Goal: Transaction & Acquisition: Purchase product/service

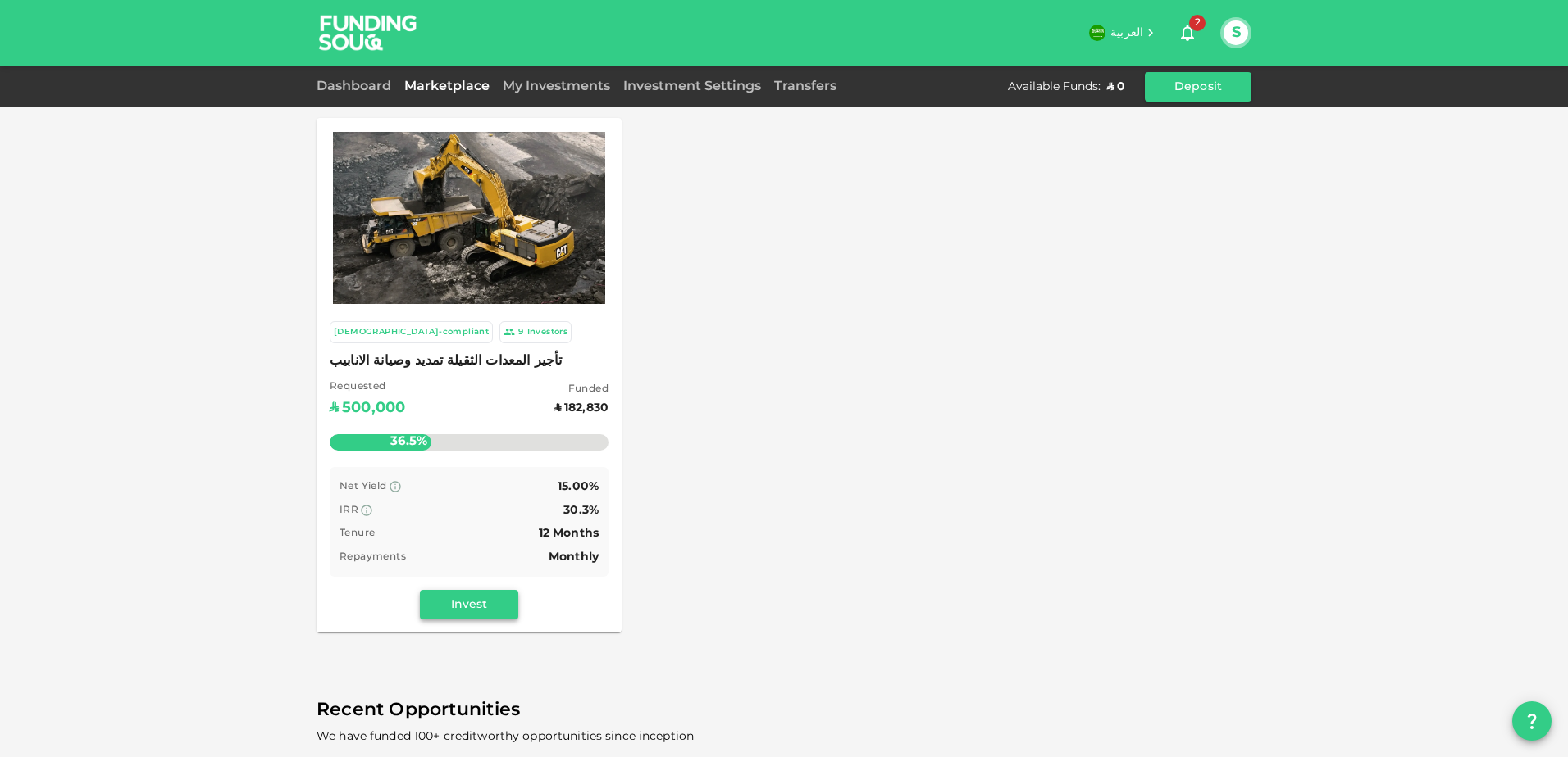
click at [500, 596] on button "Invest" at bounding box center [469, 605] width 99 height 30
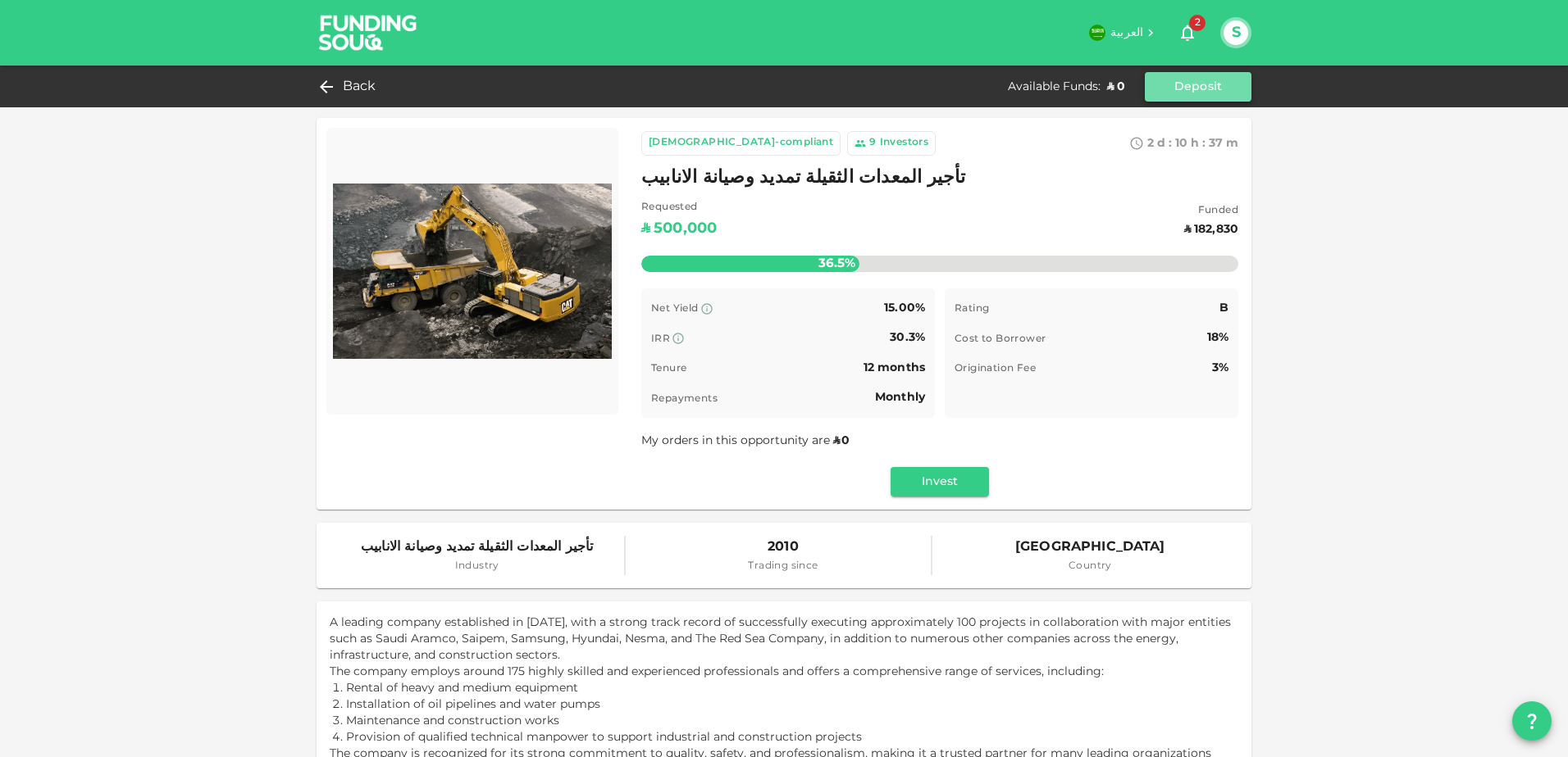
click at [1174, 81] on button "Deposit" at bounding box center [1197, 87] width 107 height 30
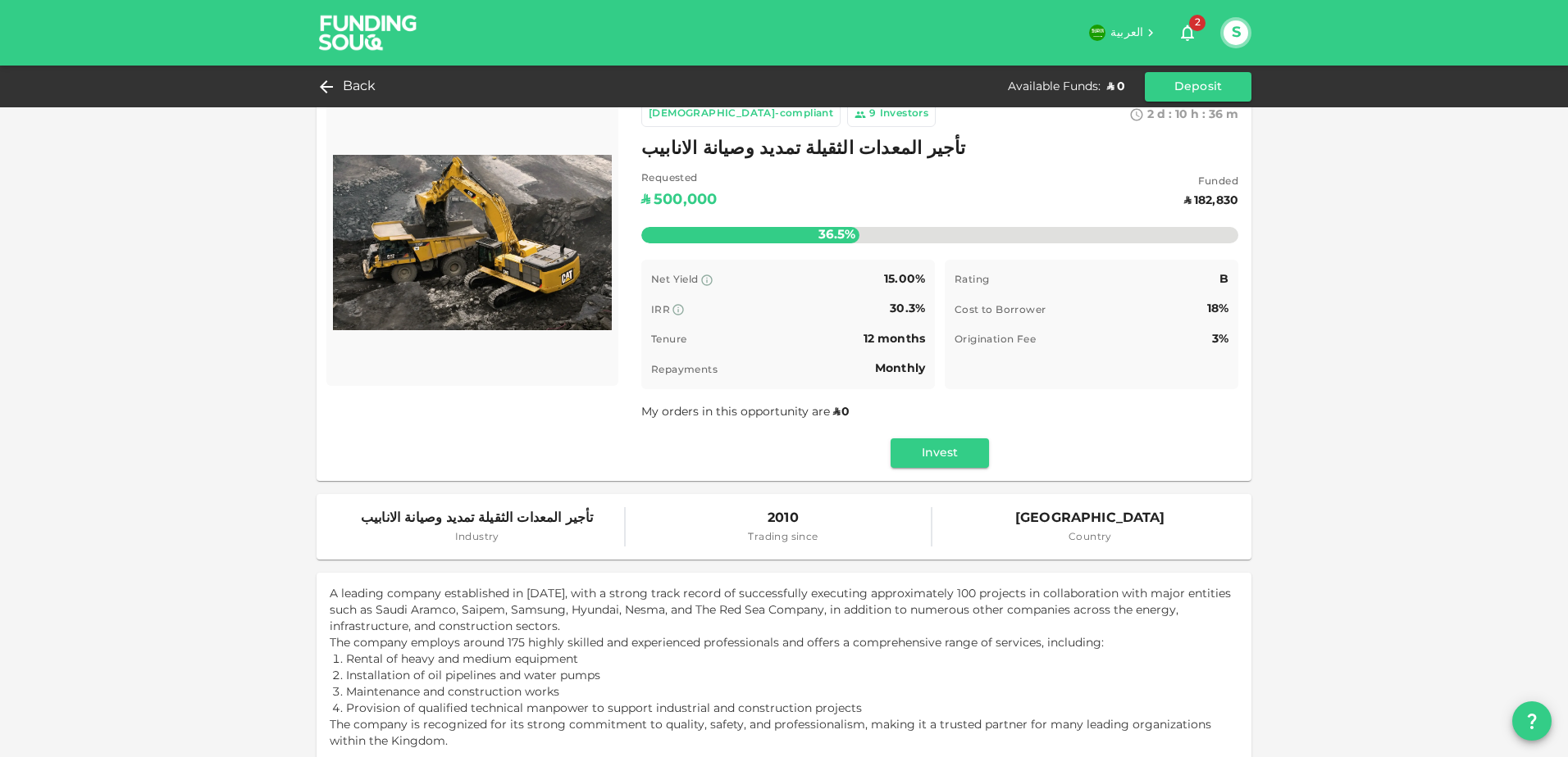
scroll to position [9, 0]
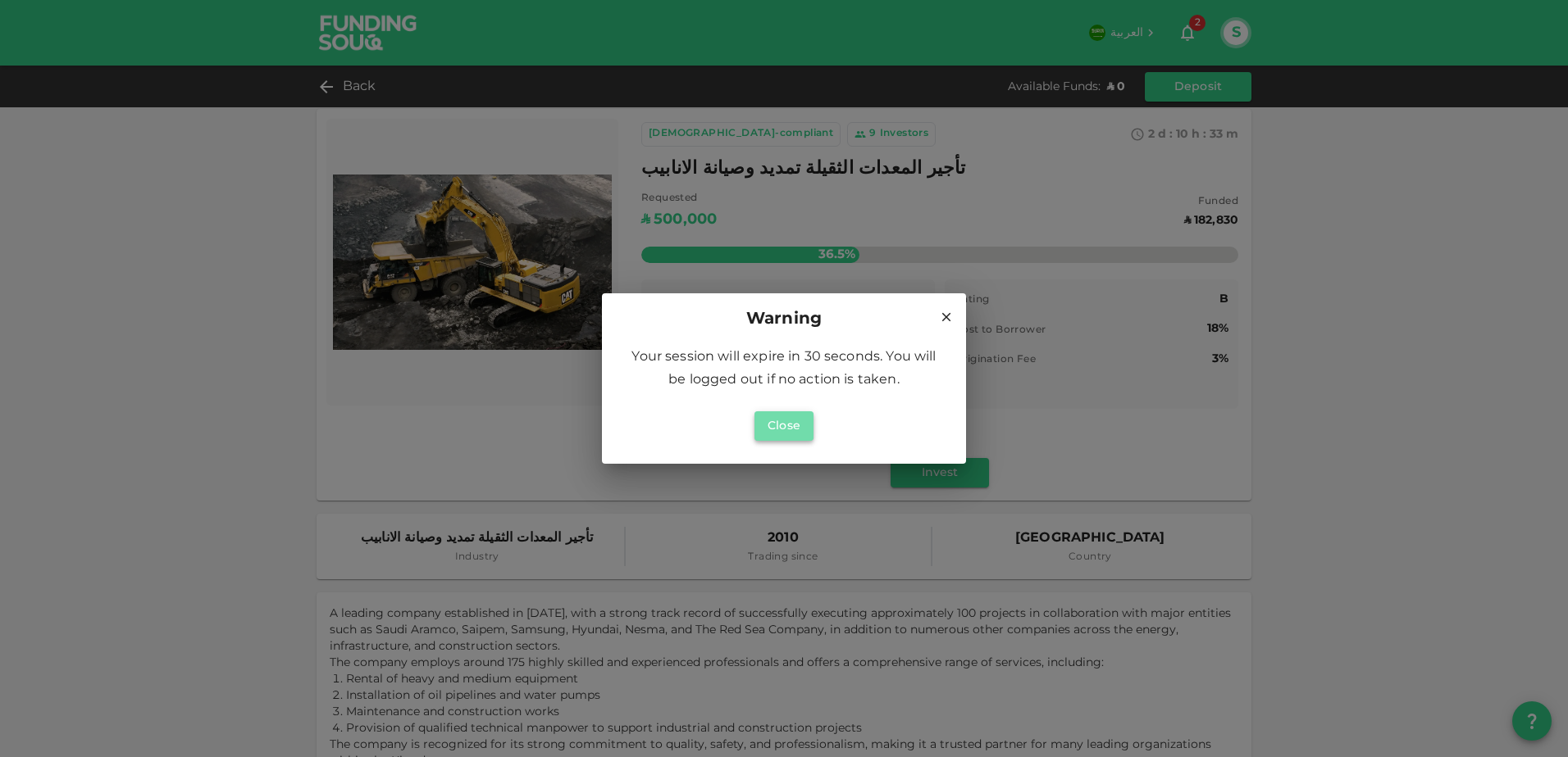
click at [796, 432] on button "Close" at bounding box center [783, 427] width 59 height 30
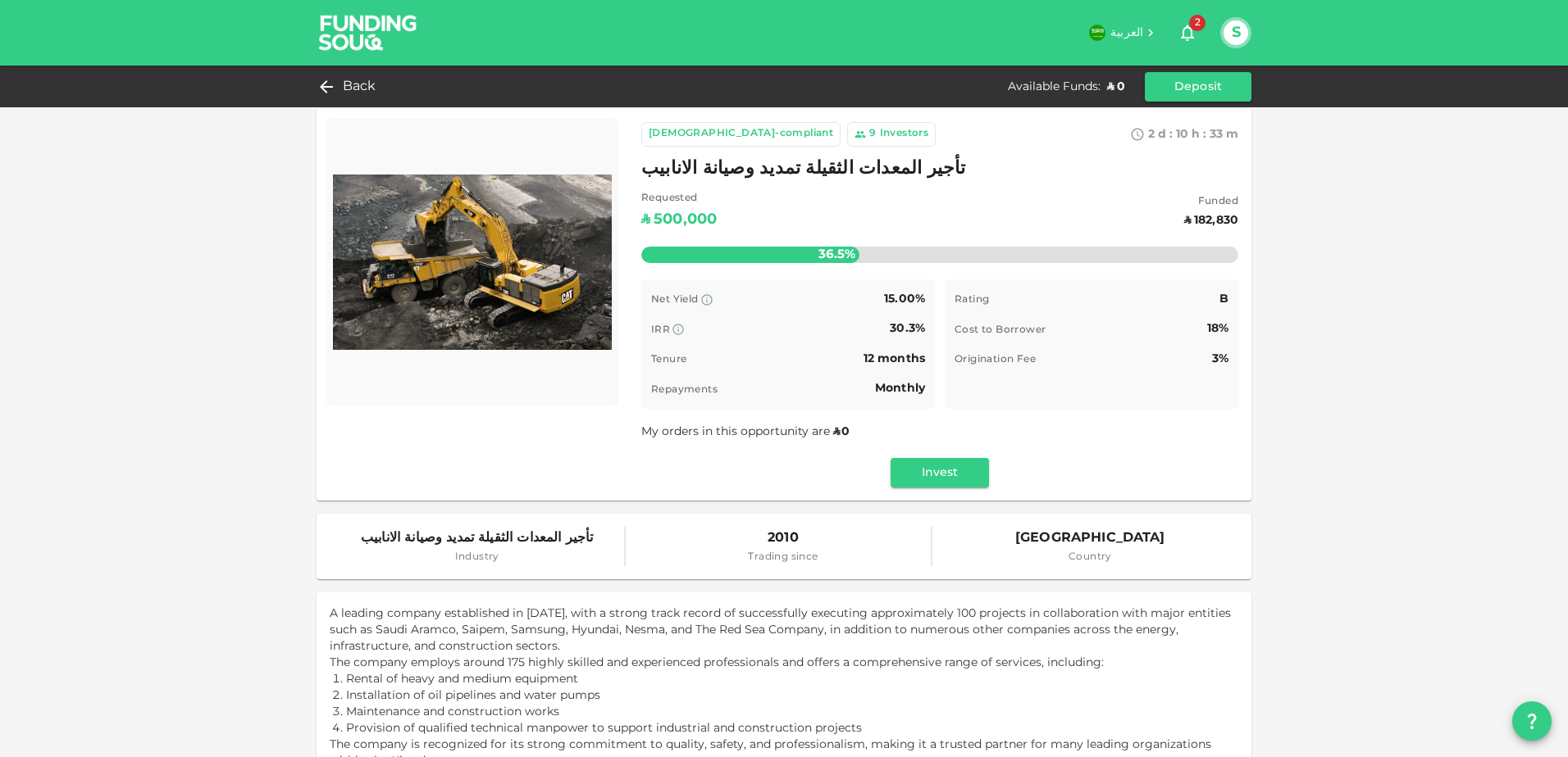
click at [1173, 40] on button "2" at bounding box center [1187, 32] width 33 height 33
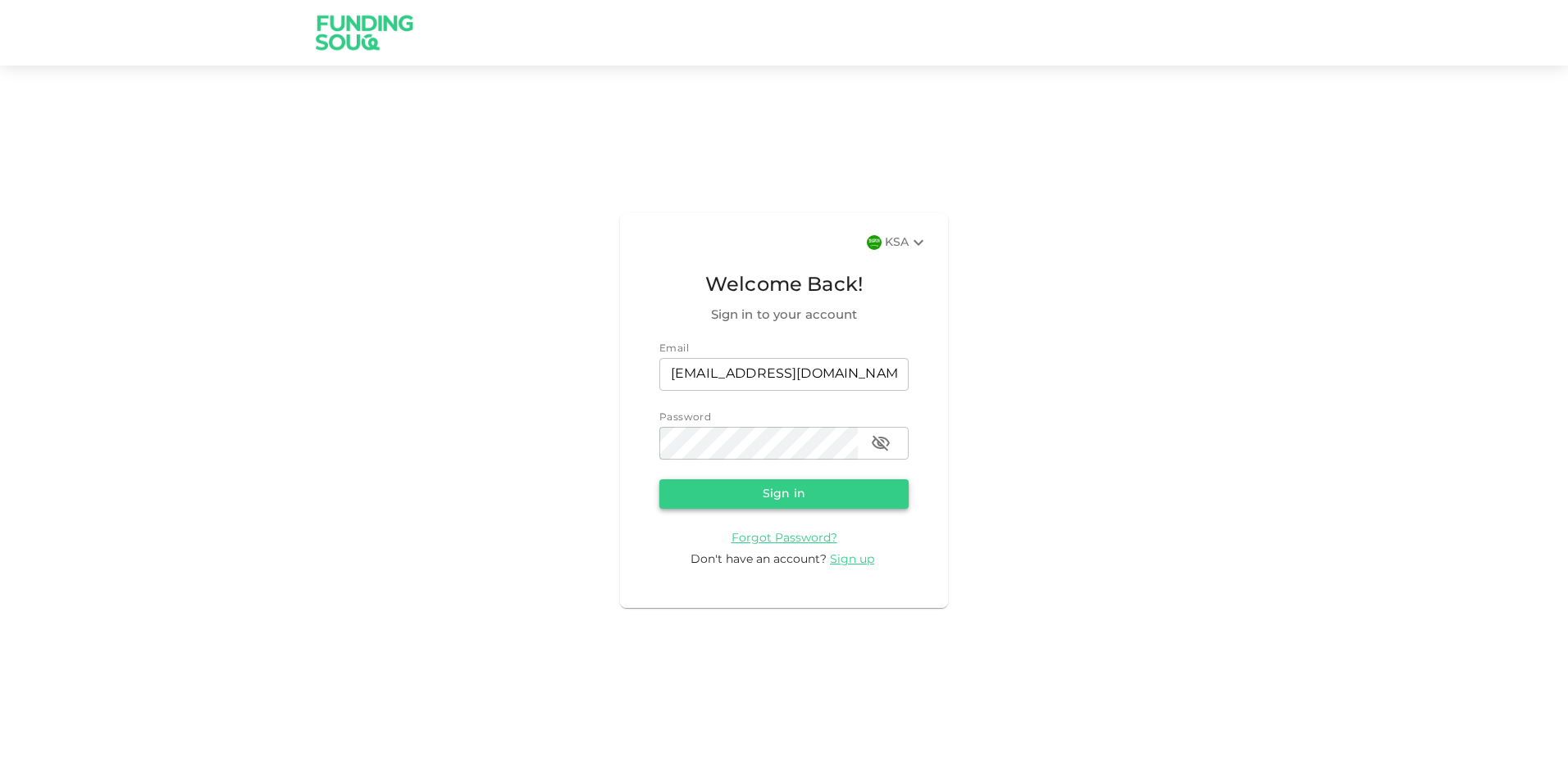
click at [845, 497] on button "Sign in" at bounding box center [784, 495] width 249 height 30
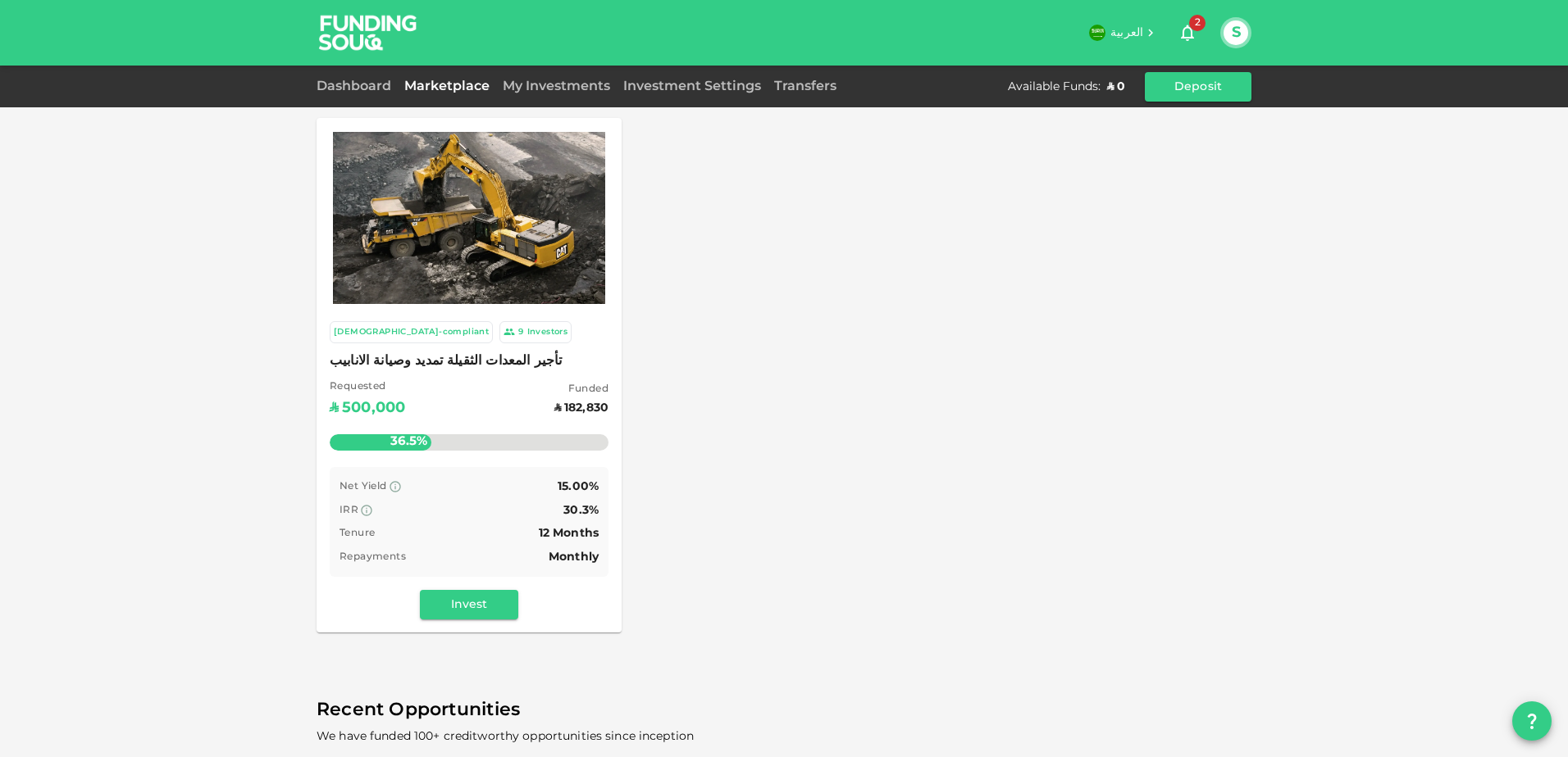
click at [1198, 25] on span "2" at bounding box center [1197, 23] width 16 height 16
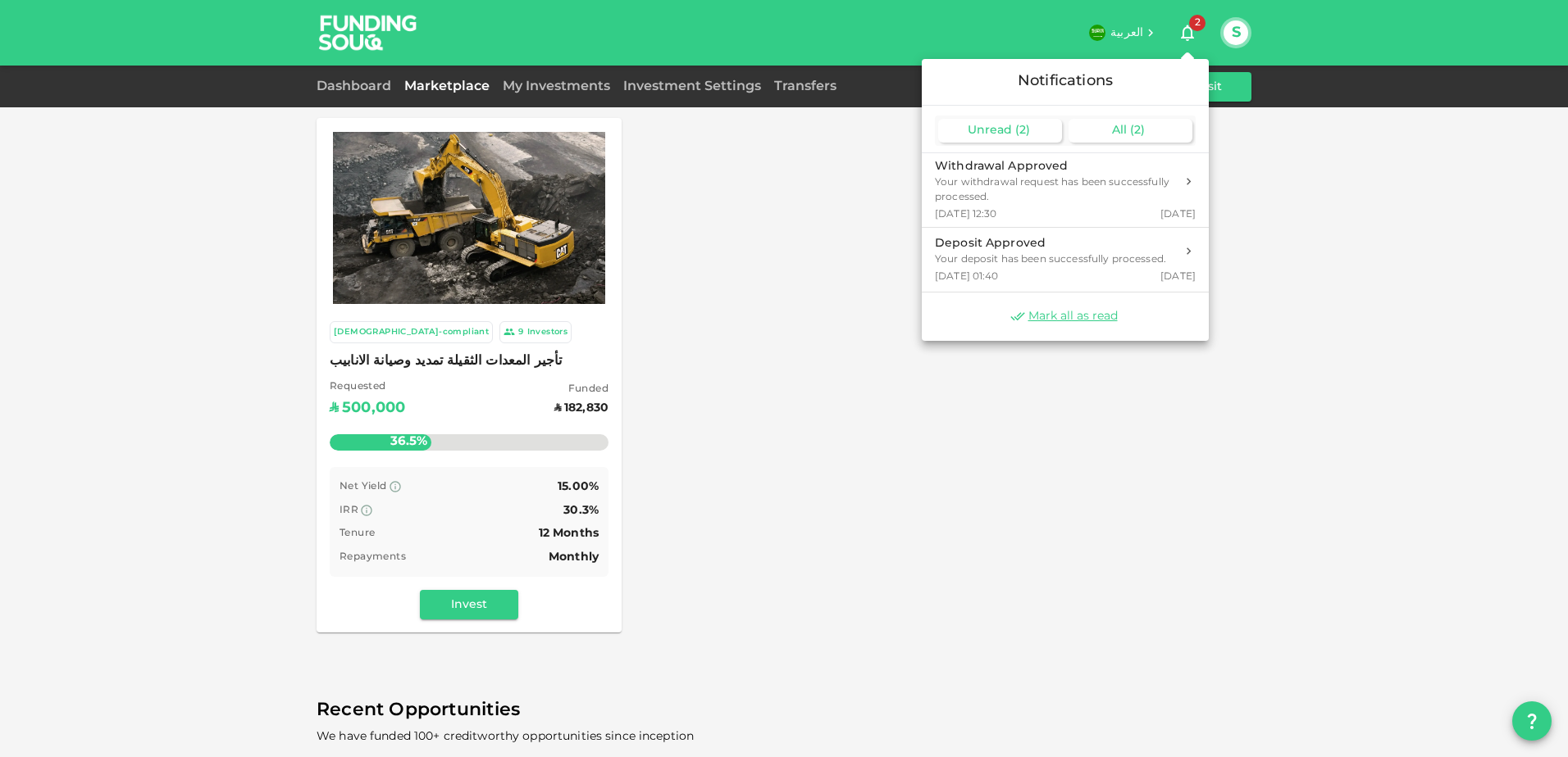
click at [1092, 140] on div "All ( 2 )" at bounding box center [1130, 131] width 124 height 24
click at [993, 127] on span "Unread" at bounding box center [989, 131] width 44 height 12
click at [1204, 89] on div "Notifications" at bounding box center [1065, 82] width 287 height 47
click at [1214, 86] on div at bounding box center [784, 378] width 1568 height 757
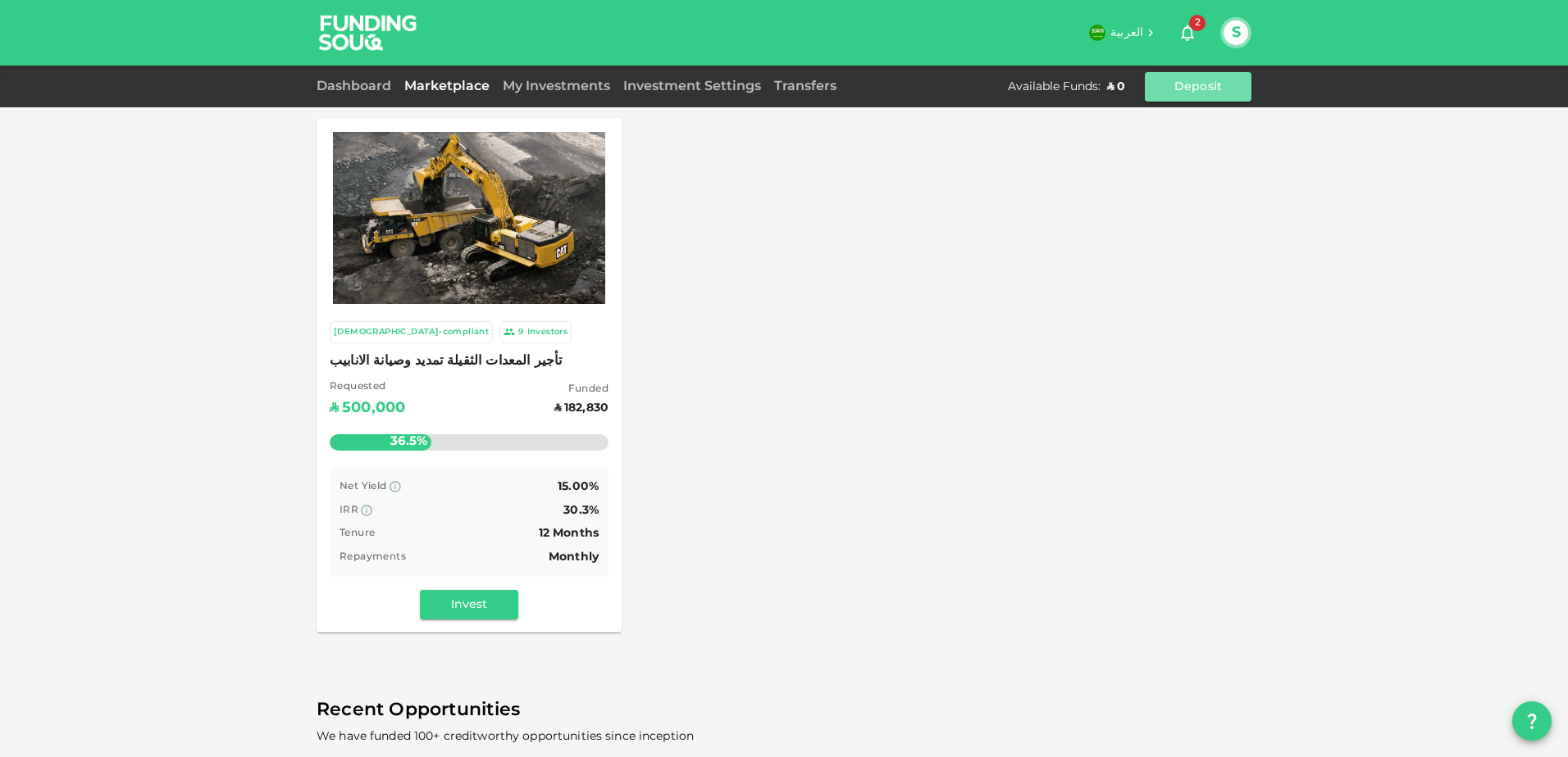
click at [1214, 86] on button "Deposit" at bounding box center [1197, 87] width 107 height 30
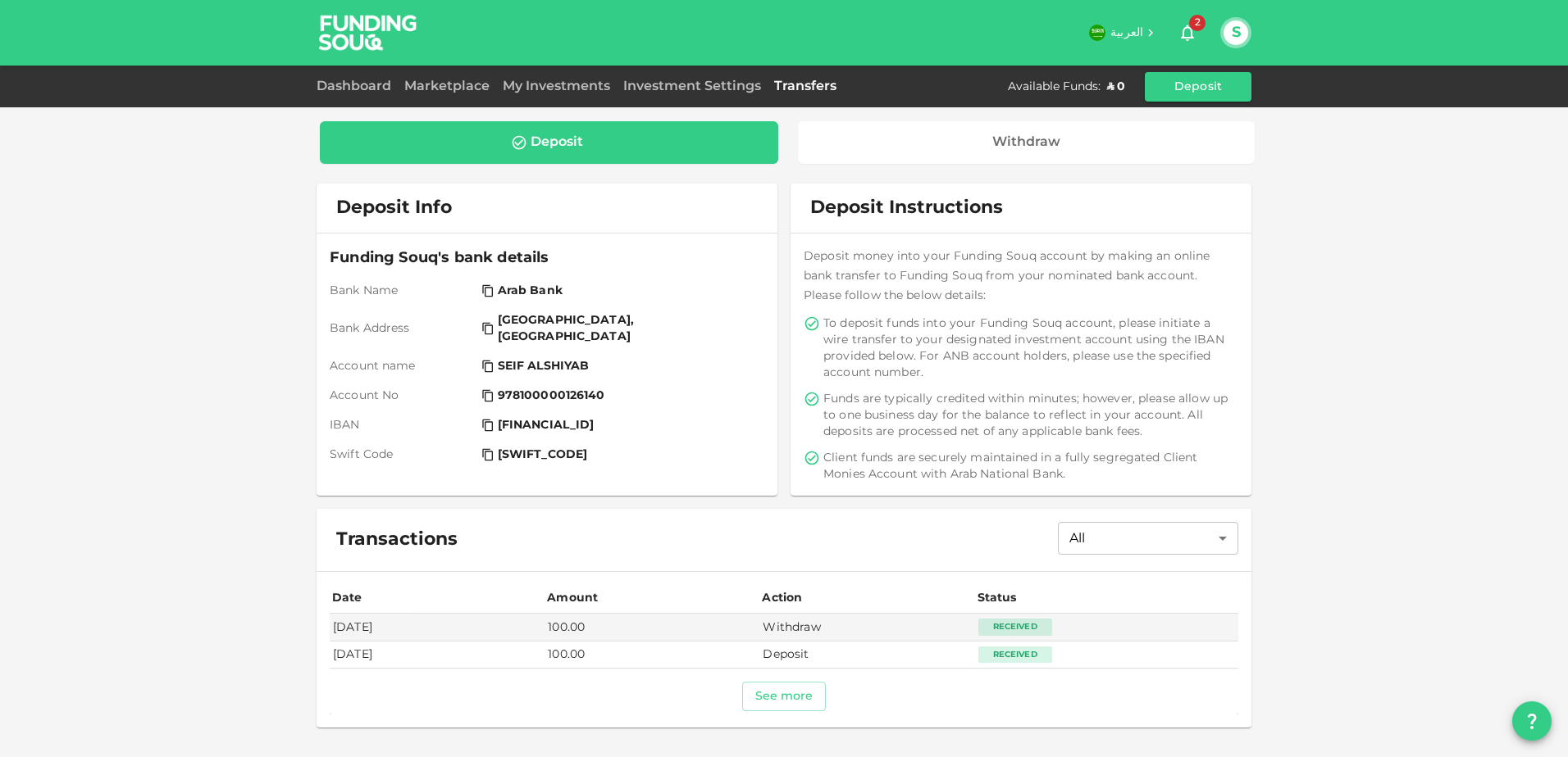
click at [643, 144] on div "Deposit" at bounding box center [549, 143] width 432 height 16
click at [799, 700] on button "See more" at bounding box center [784, 697] width 85 height 30
click at [1189, 28] on icon "button" at bounding box center [1187, 33] width 13 height 16
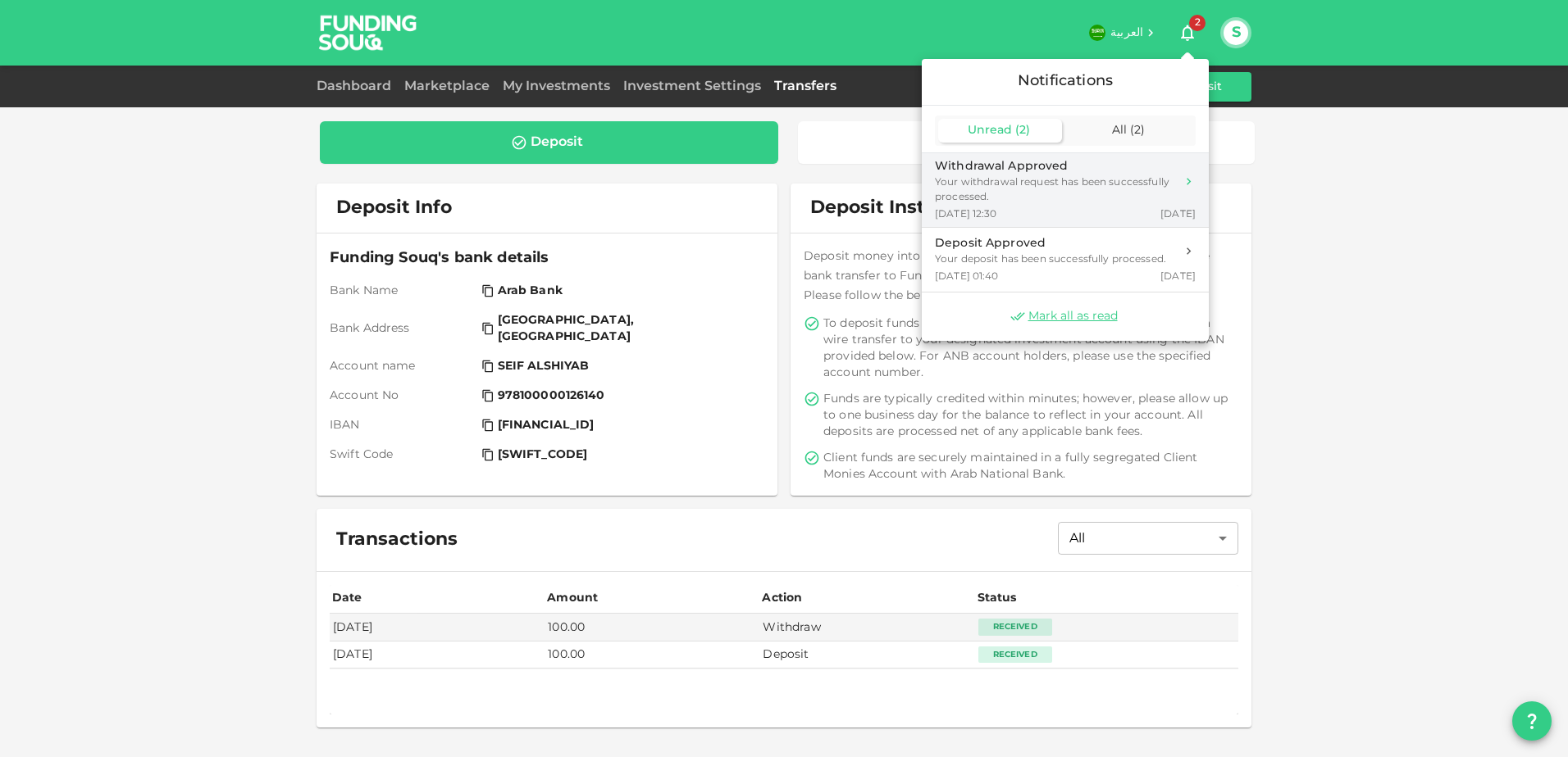
click at [1101, 153] on li "Withdrawal Approved Your withdrawal request has been successfully processed. Au…" at bounding box center [1065, 189] width 287 height 75
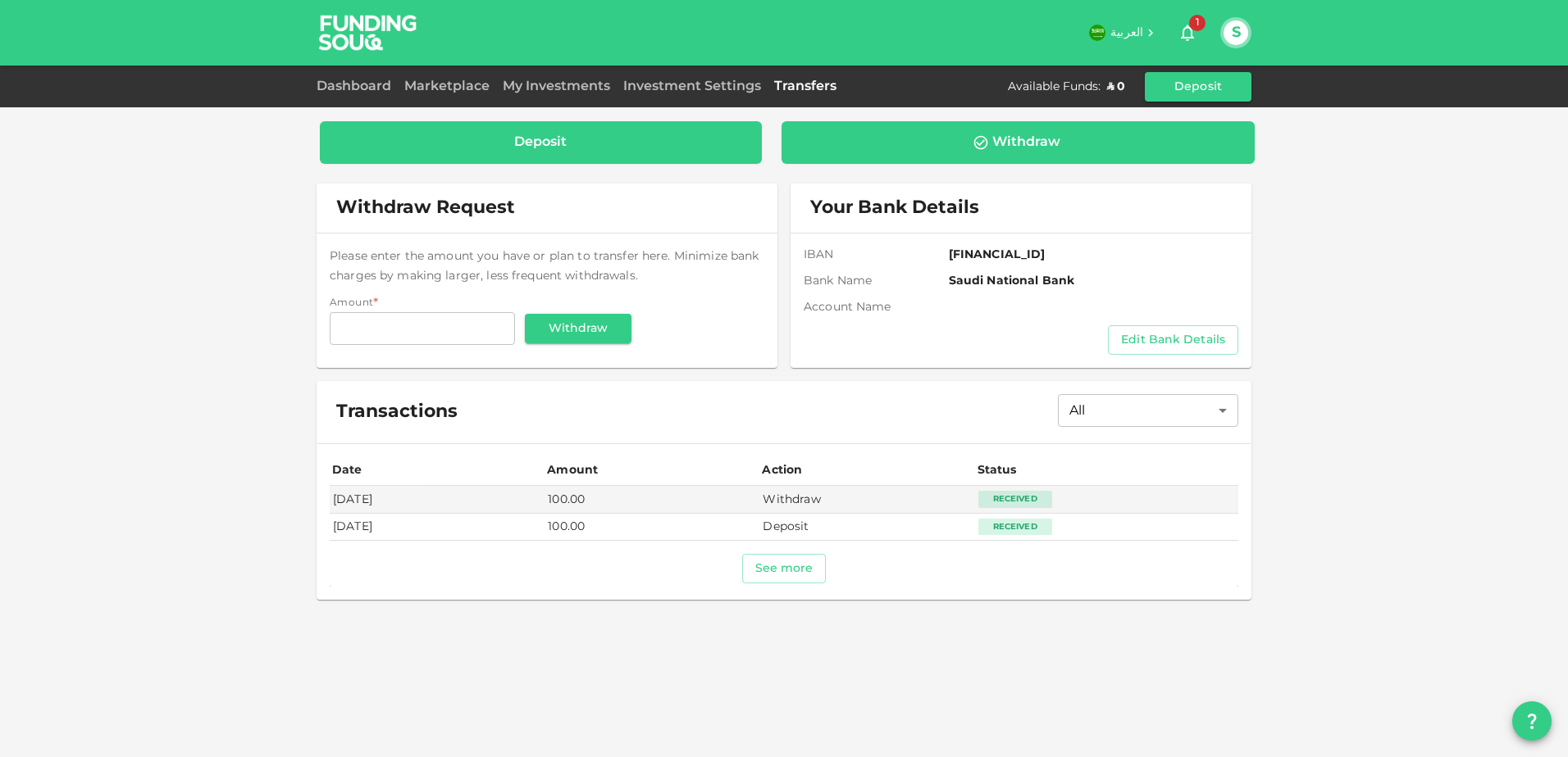
click at [499, 132] on div "Deposit" at bounding box center [541, 143] width 442 height 43
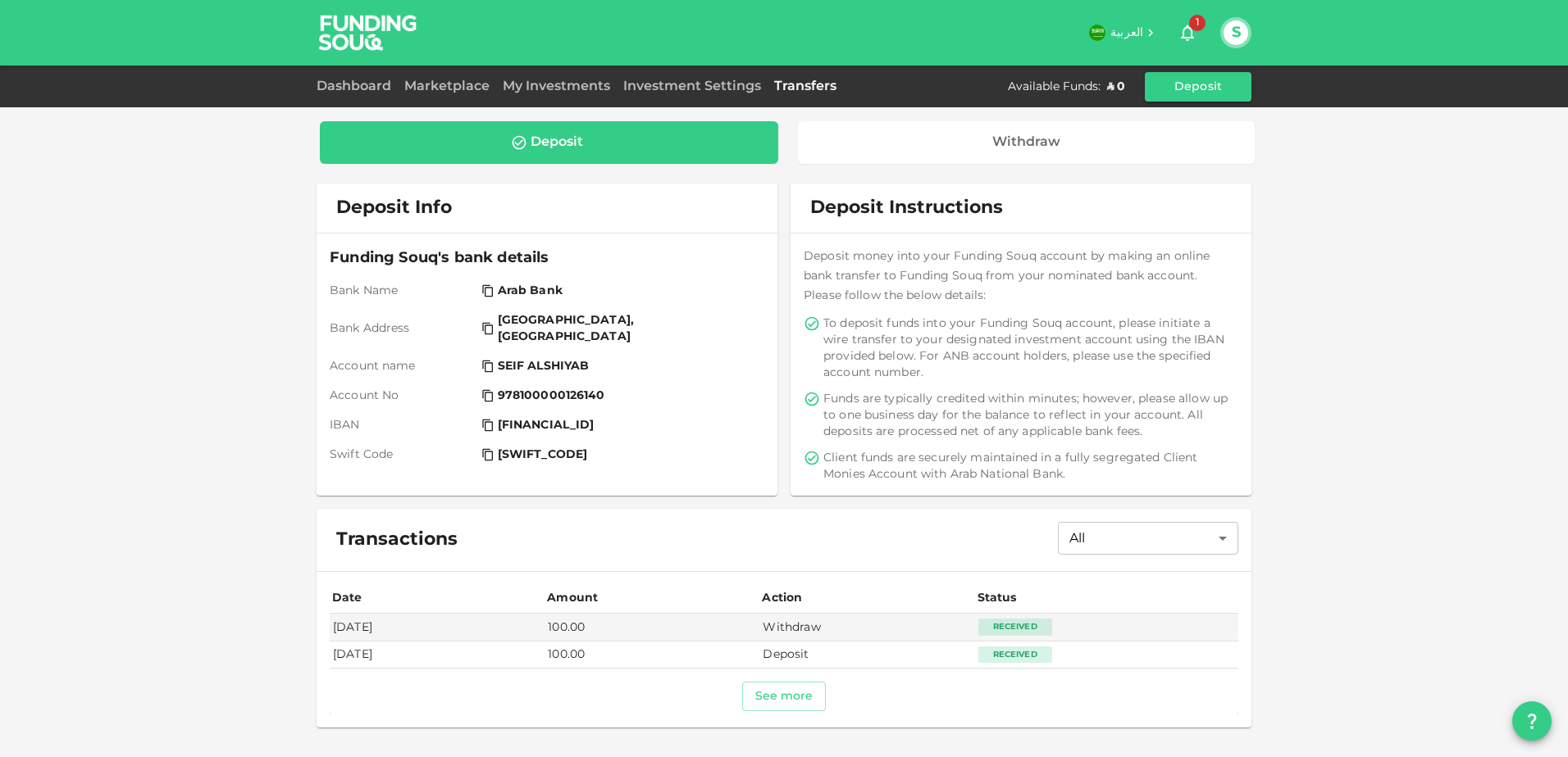
click at [1191, 26] on span "1" at bounding box center [1197, 23] width 16 height 16
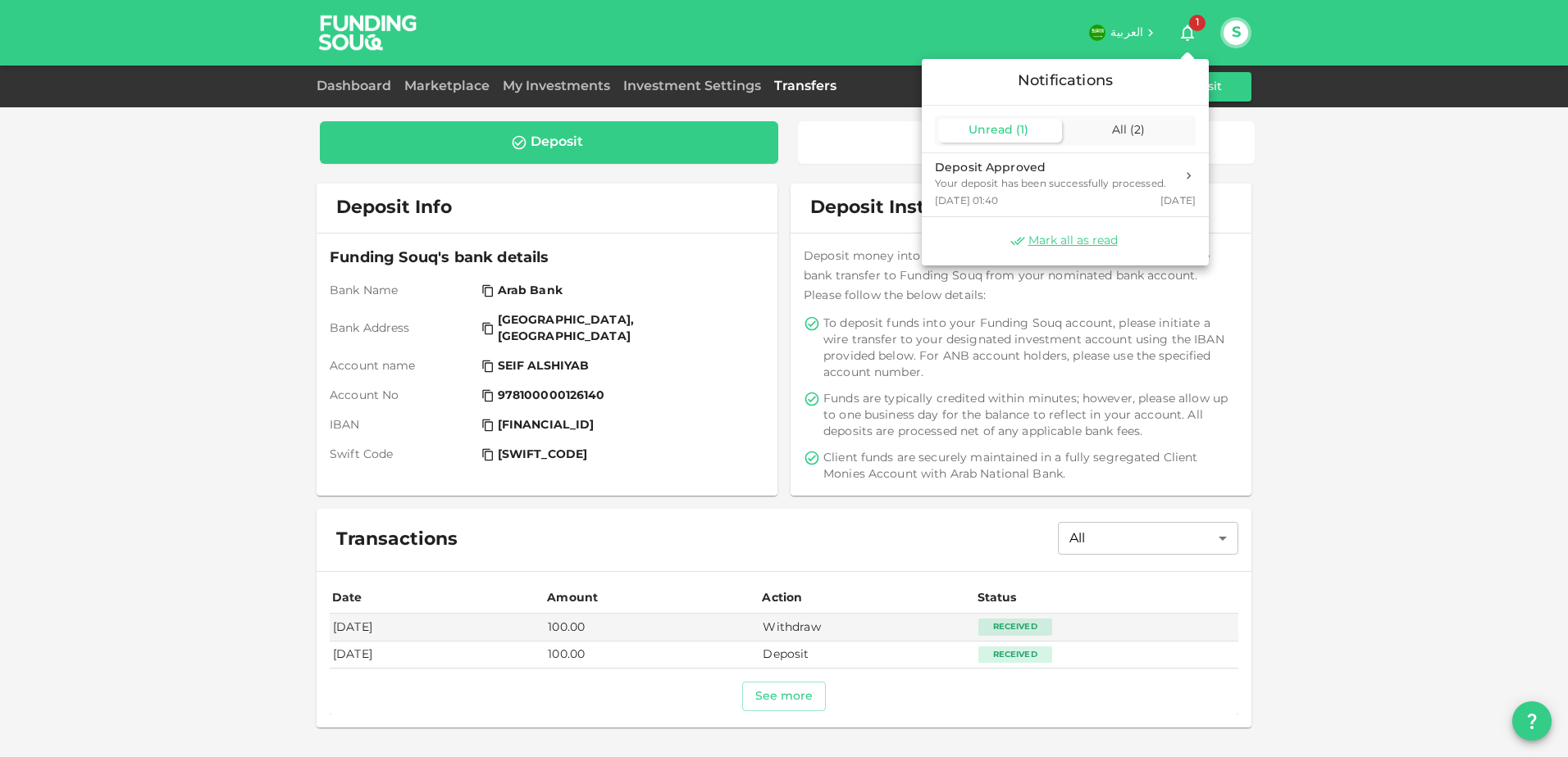
click at [1563, 518] on div at bounding box center [784, 378] width 1568 height 757
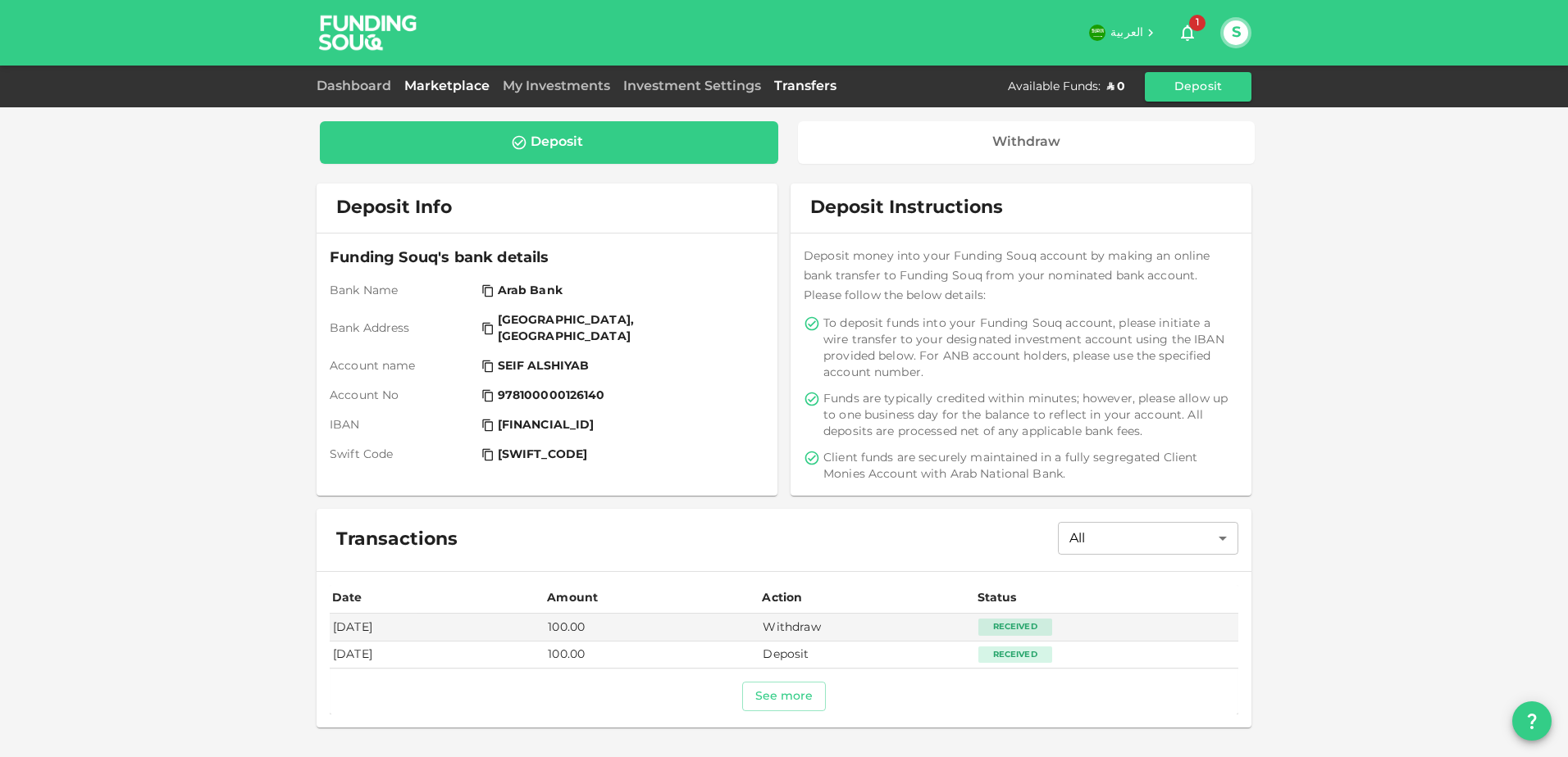
click at [474, 89] on link "Marketplace" at bounding box center [447, 87] width 99 height 12
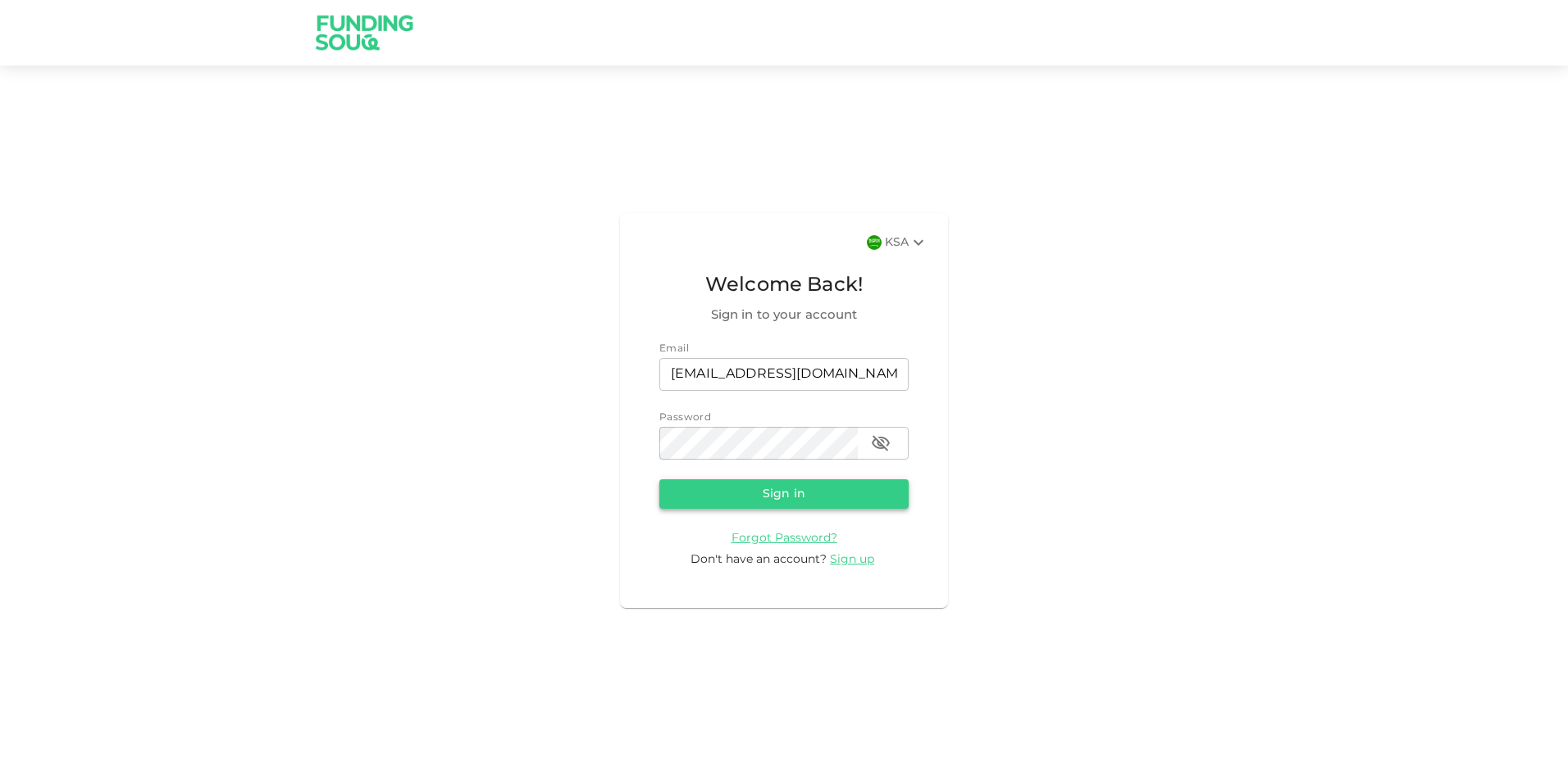
click at [737, 494] on button "Sign in" at bounding box center [784, 495] width 249 height 30
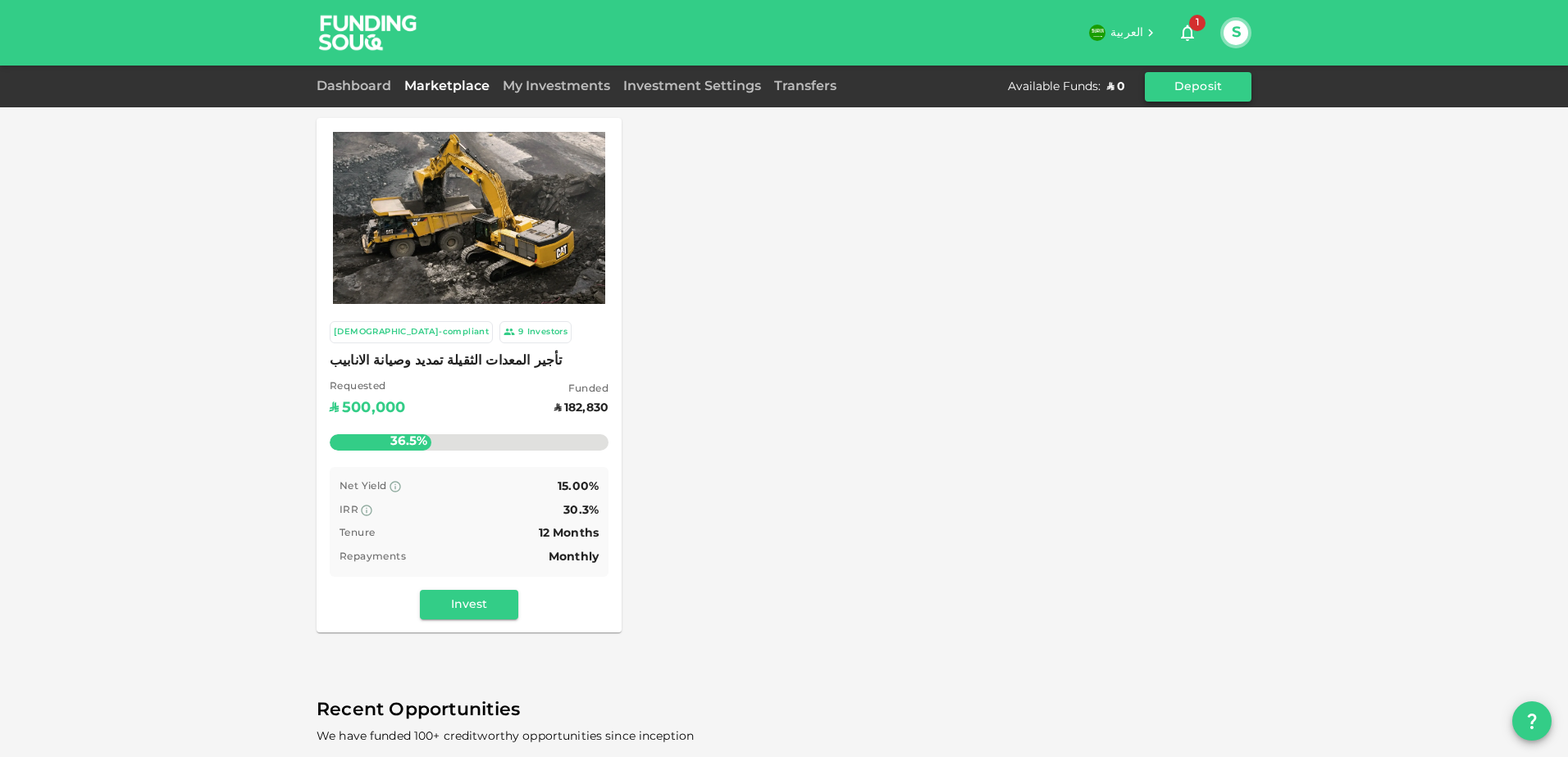
click at [1201, 88] on button "Deposit" at bounding box center [1197, 87] width 107 height 30
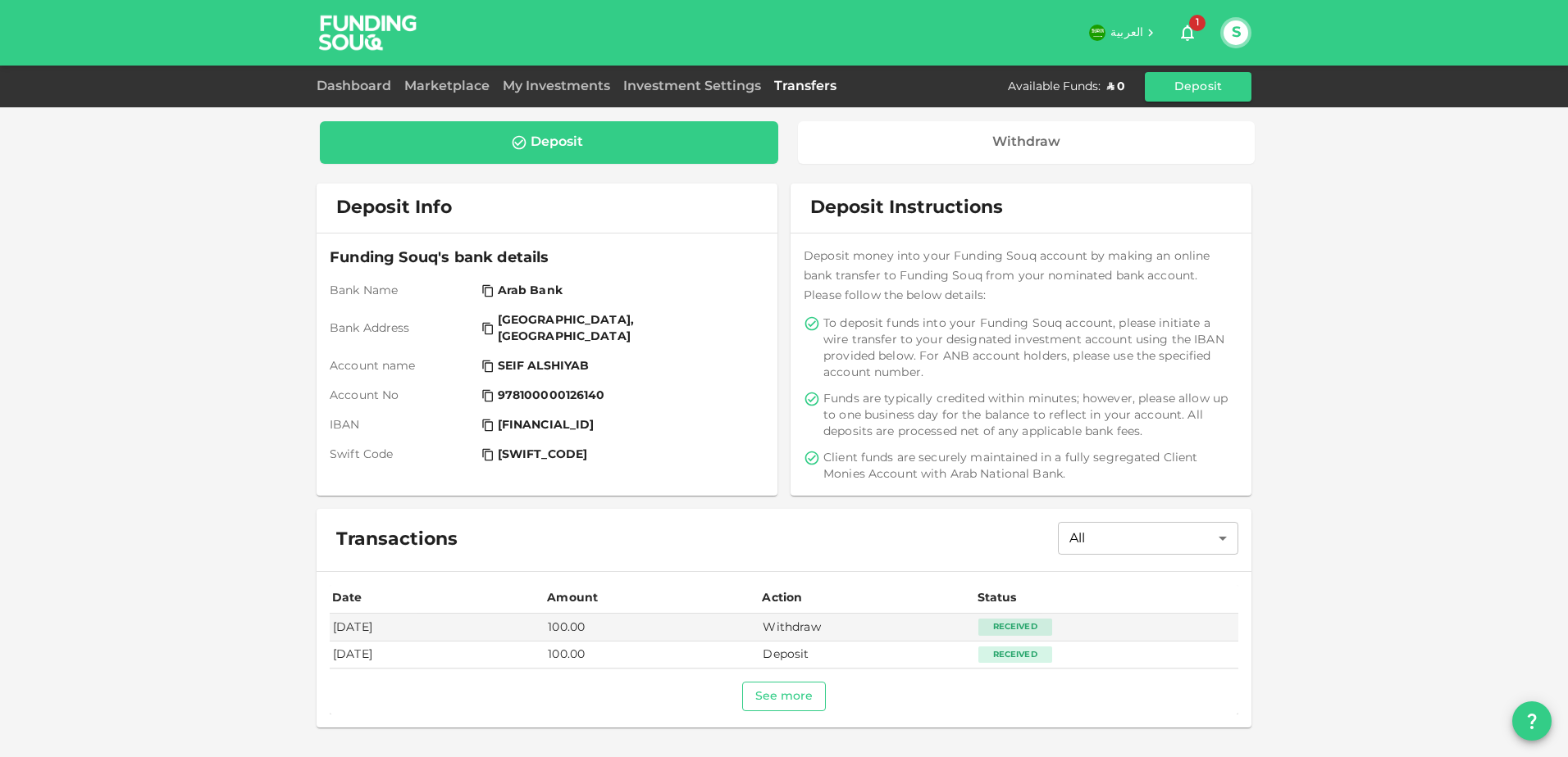
click at [771, 700] on button "See more" at bounding box center [784, 697] width 85 height 30
click at [1205, 30] on div "1" at bounding box center [1187, 32] width 53 height 33
click at [1199, 30] on span "1" at bounding box center [1197, 23] width 16 height 16
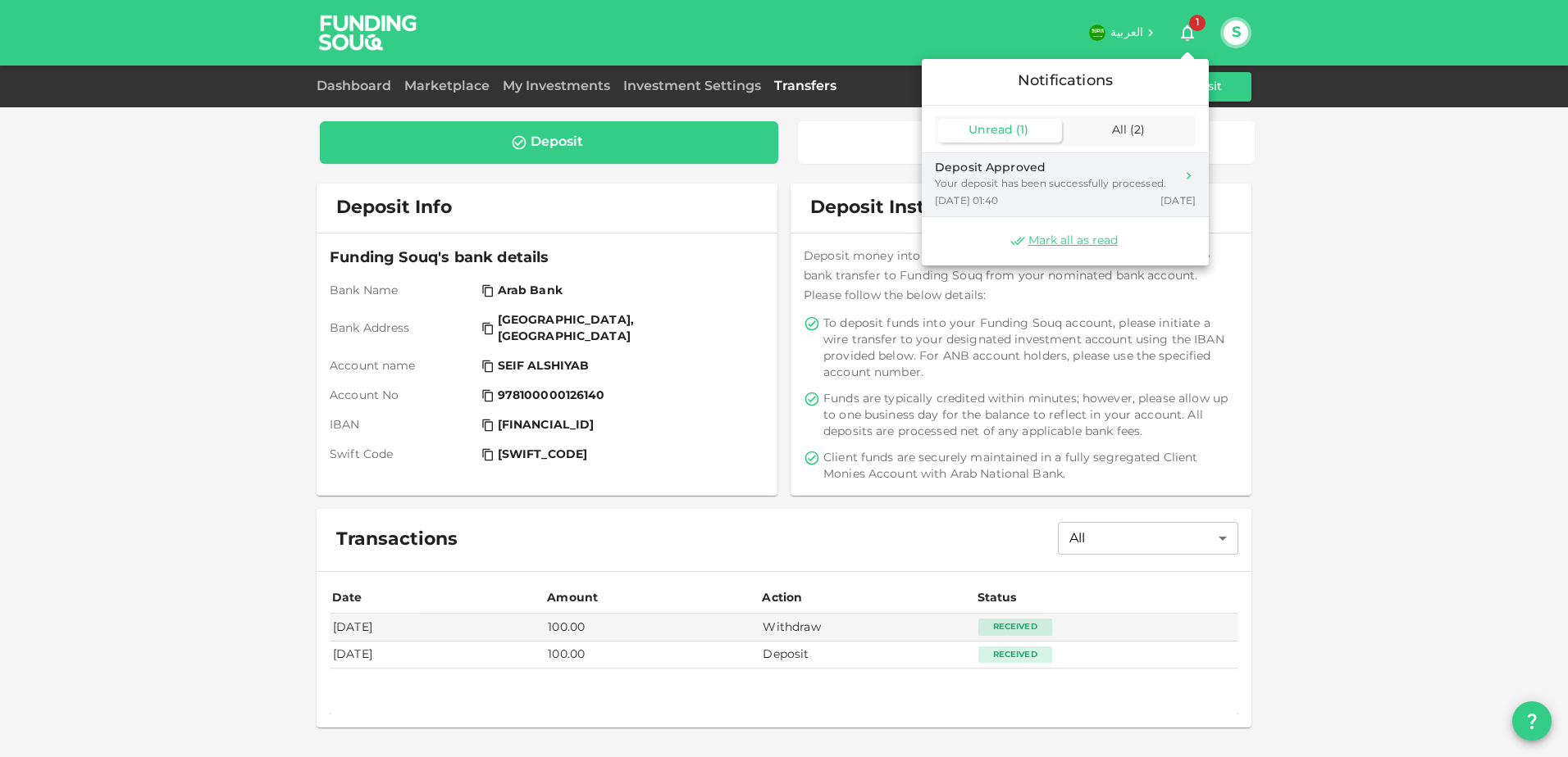
click at [1109, 189] on div "Your deposit has been successfully processed." at bounding box center [1050, 185] width 231 height 15
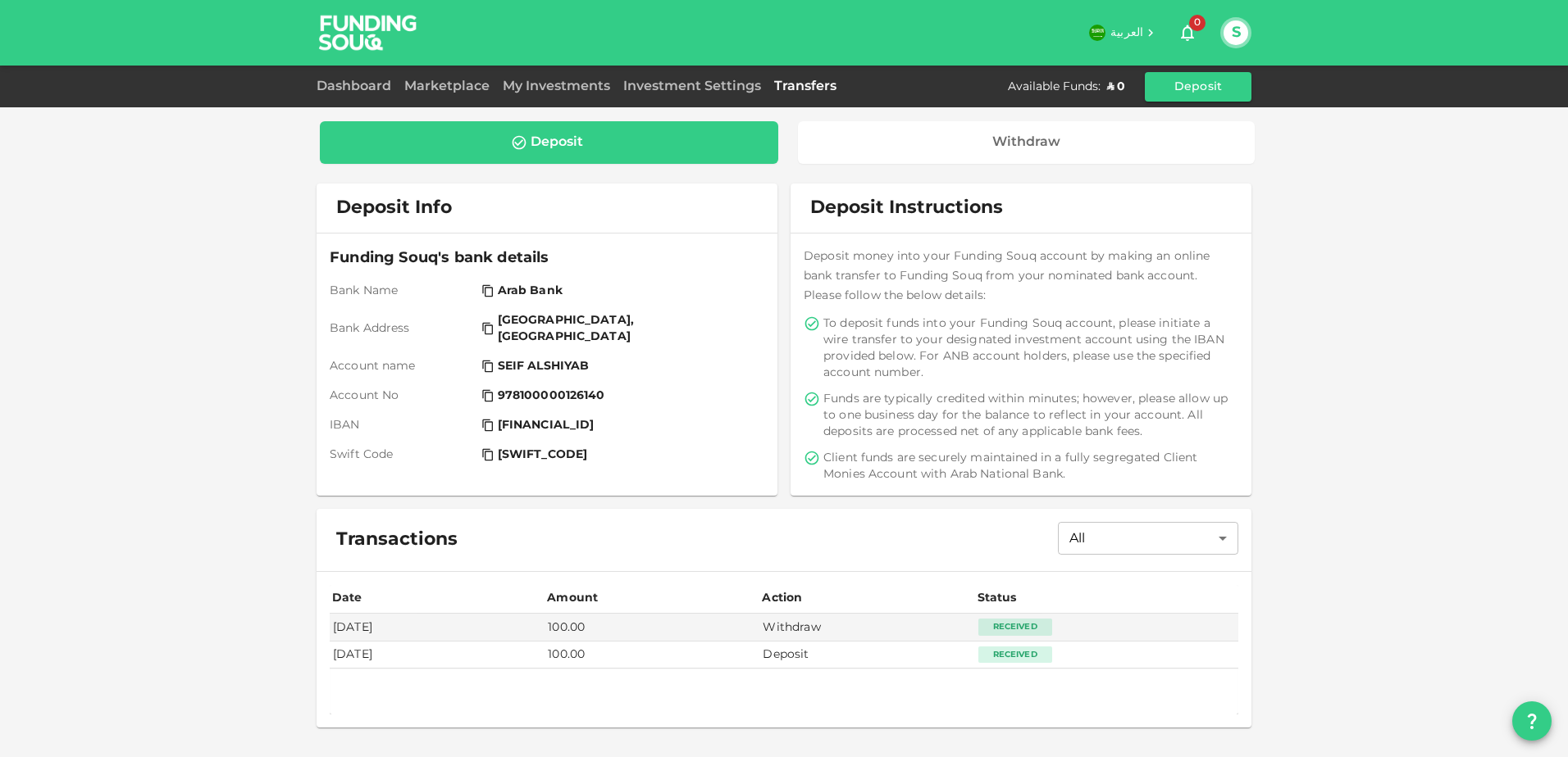
click at [1110, 88] on div "ʢ 0" at bounding box center [1116, 87] width 18 height 16
click at [454, 81] on div "Marketplace" at bounding box center [447, 87] width 99 height 20
click at [449, 88] on link "Marketplace" at bounding box center [447, 87] width 99 height 12
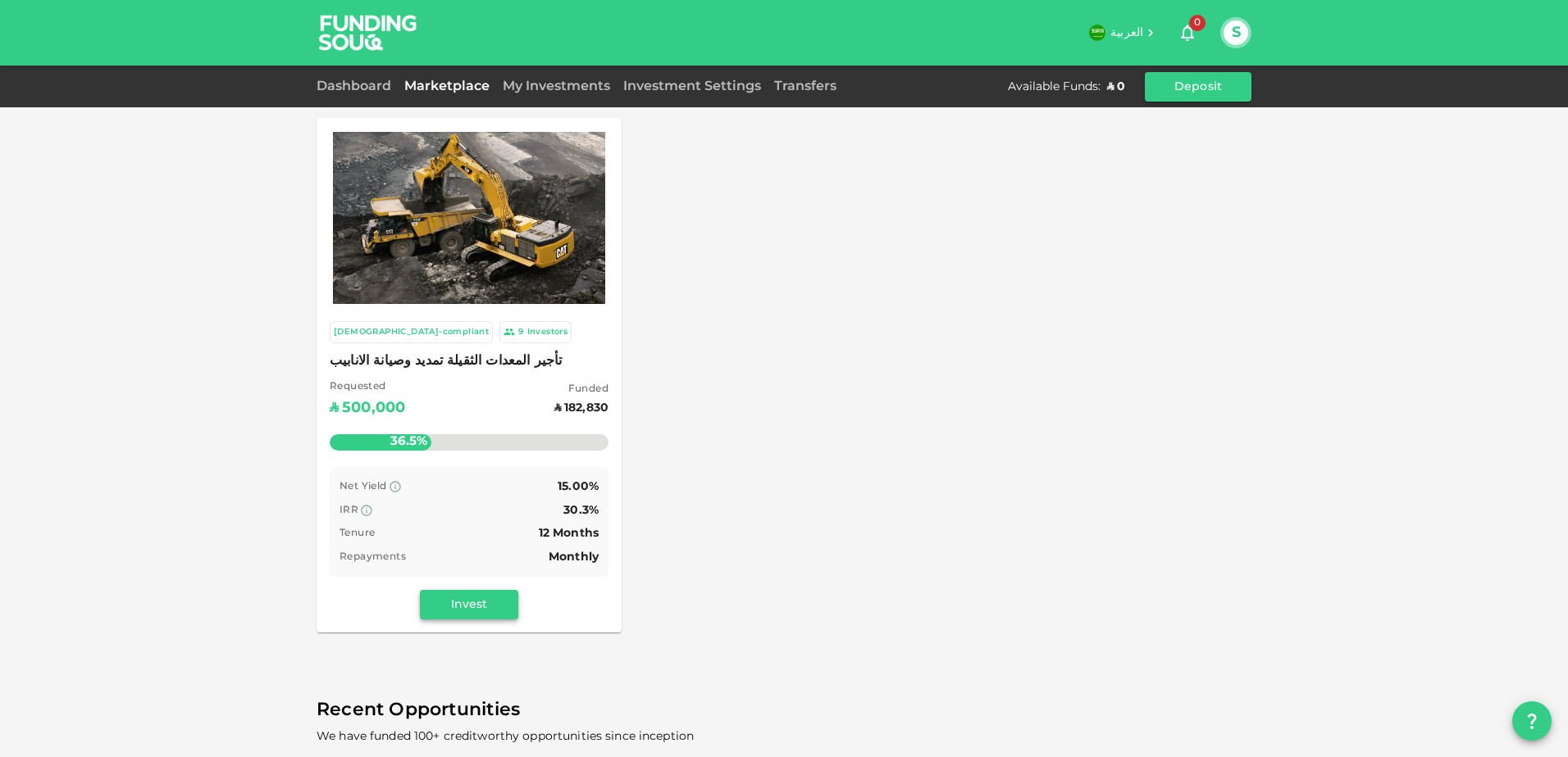
click at [448, 595] on button "Invest" at bounding box center [469, 605] width 99 height 30
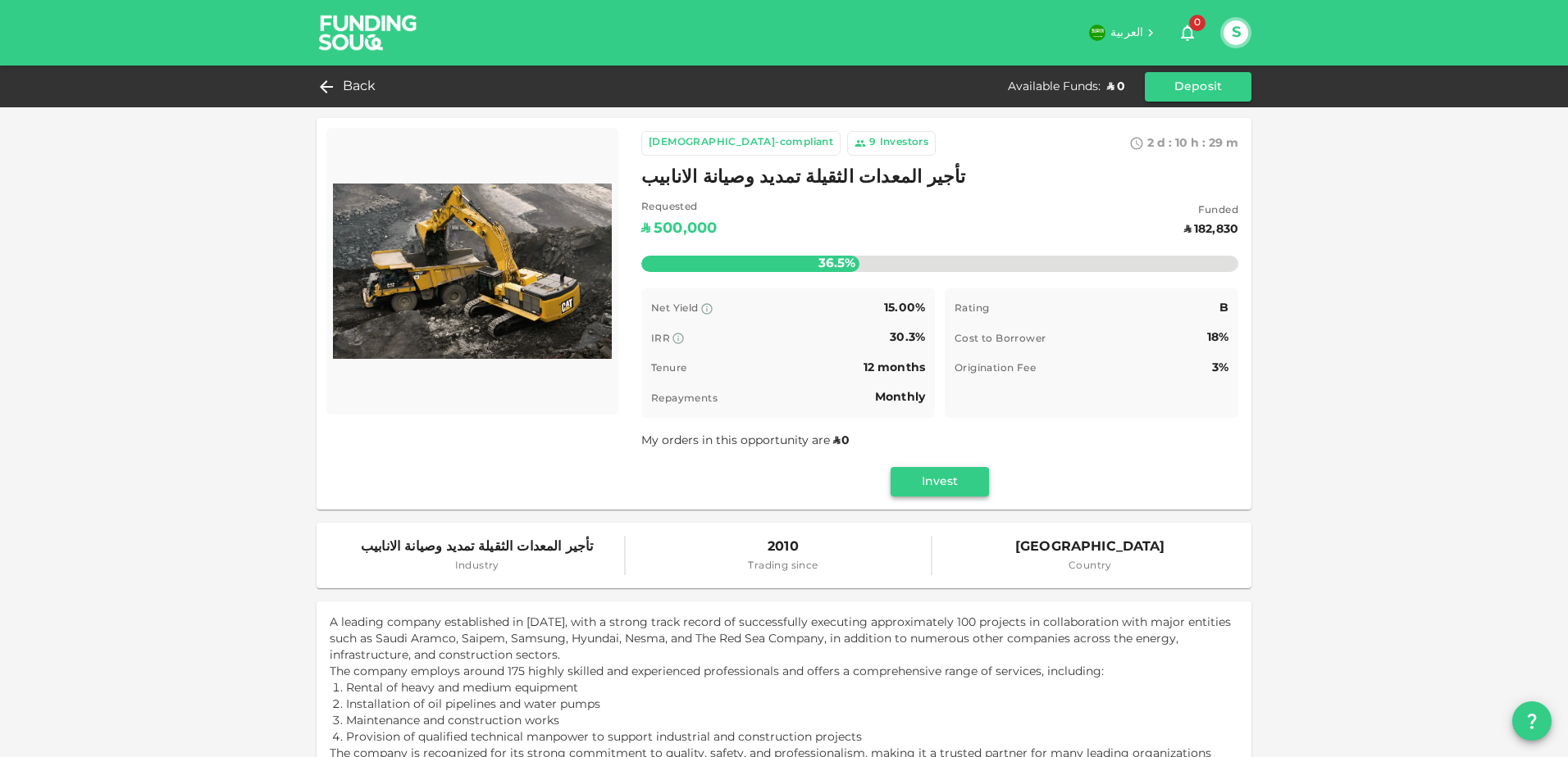
click at [949, 488] on button "Invest" at bounding box center [940, 482] width 99 height 30
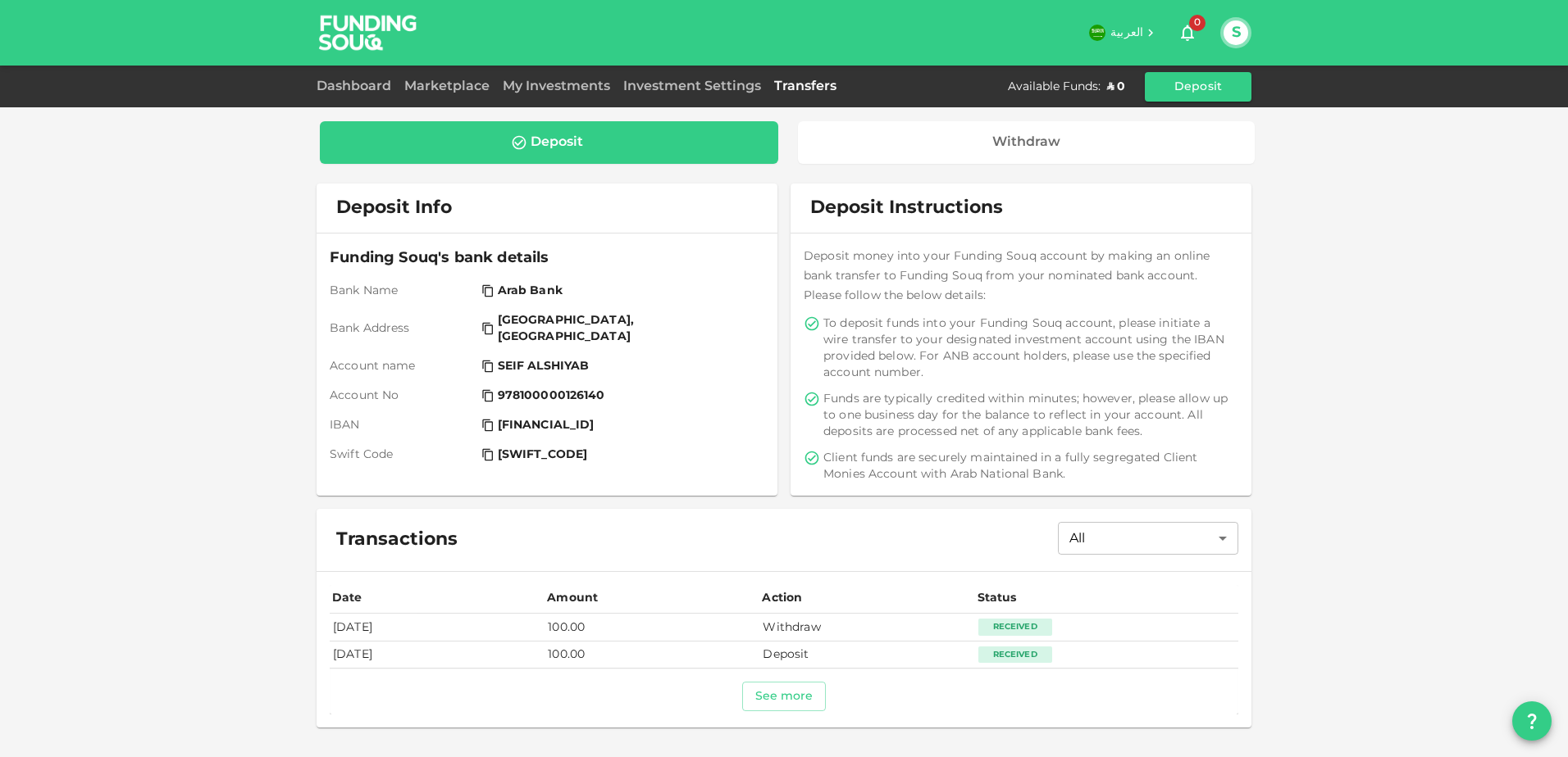
click at [835, 640] on td "Withdraw" at bounding box center [866, 627] width 214 height 27
click at [822, 654] on td "Deposit" at bounding box center [866, 655] width 214 height 27
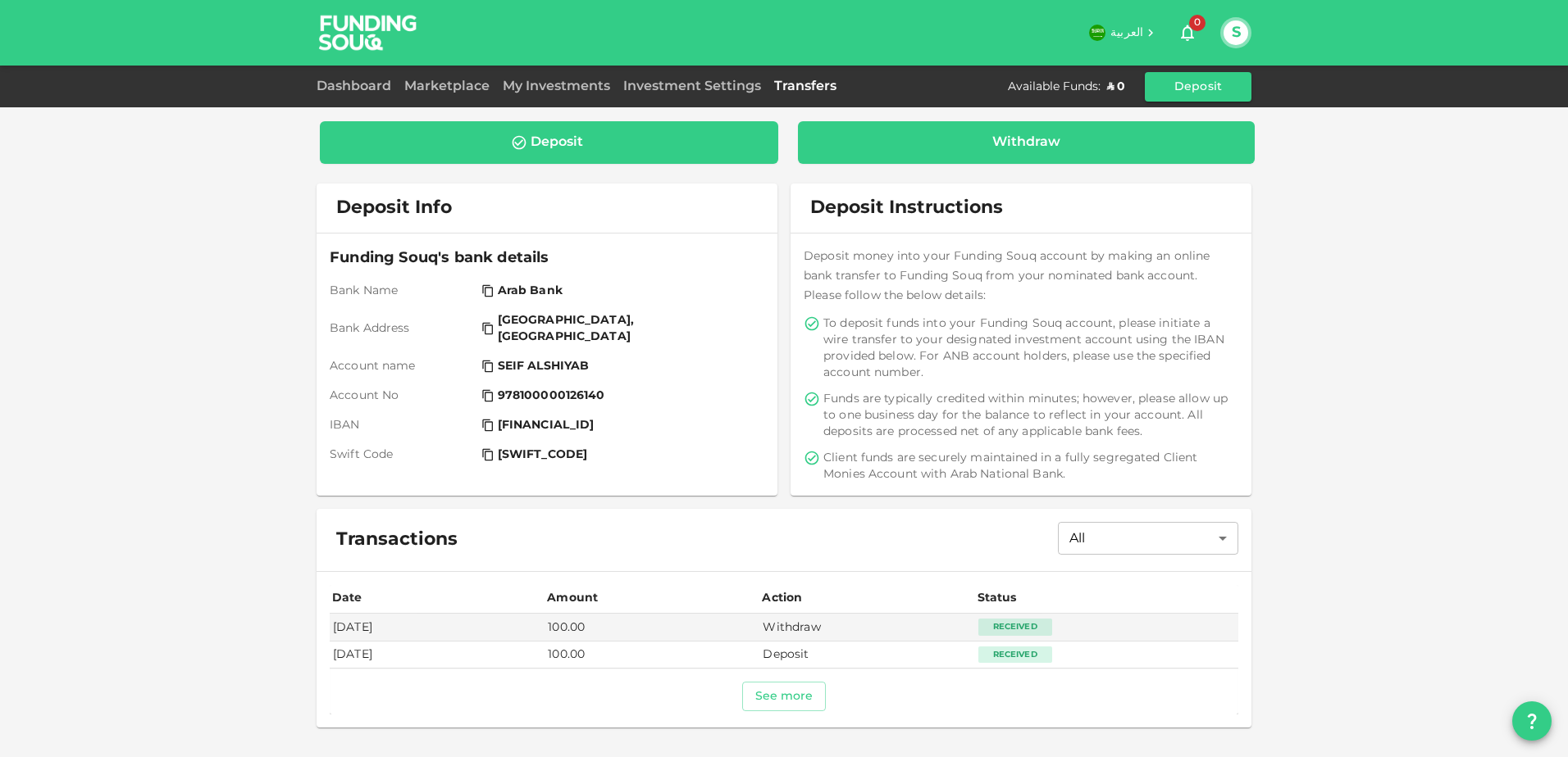
click at [1004, 136] on div "Withdraw" at bounding box center [1026, 143] width 68 height 16
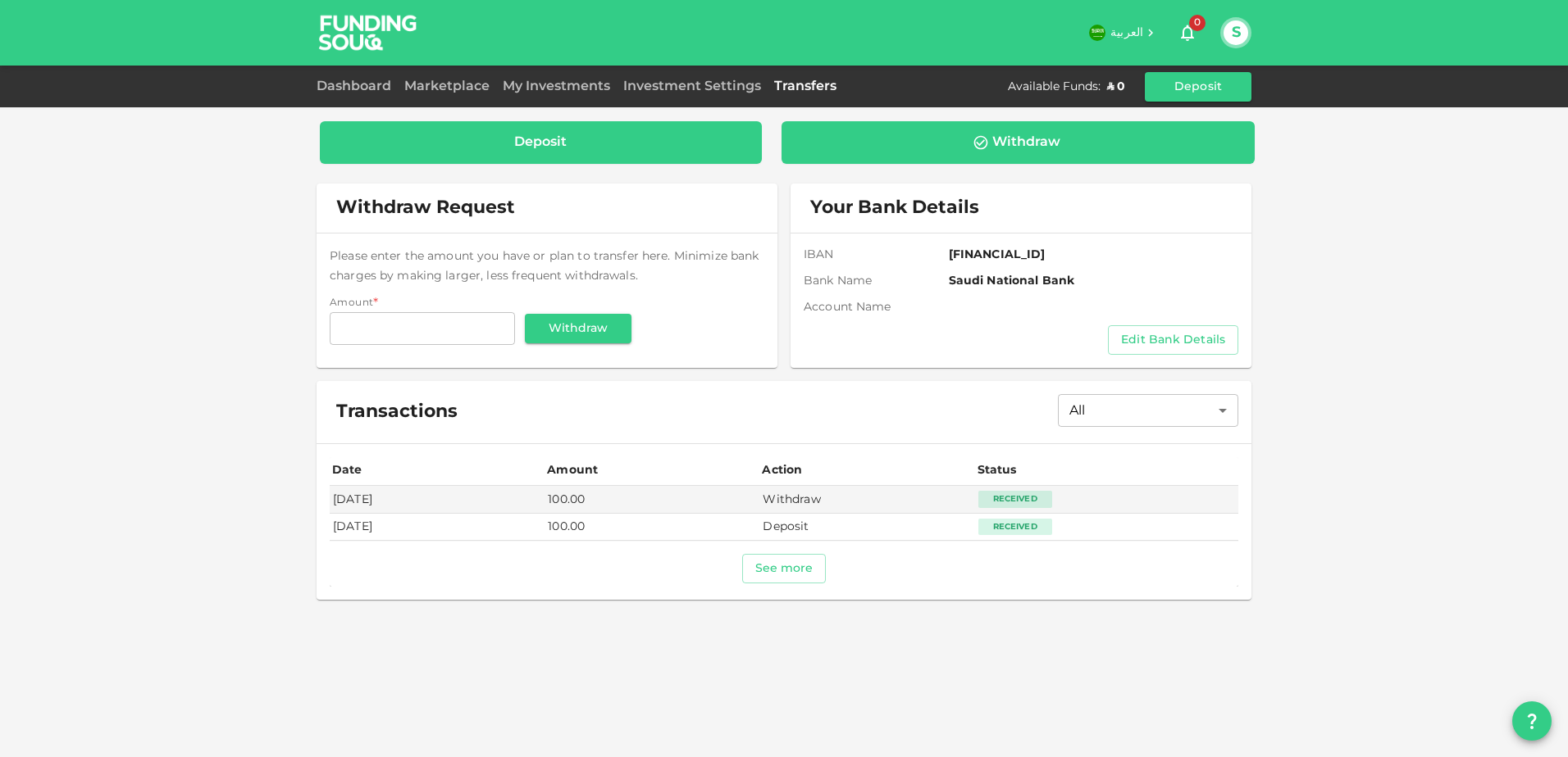
click at [715, 132] on div "Deposit" at bounding box center [541, 143] width 442 height 43
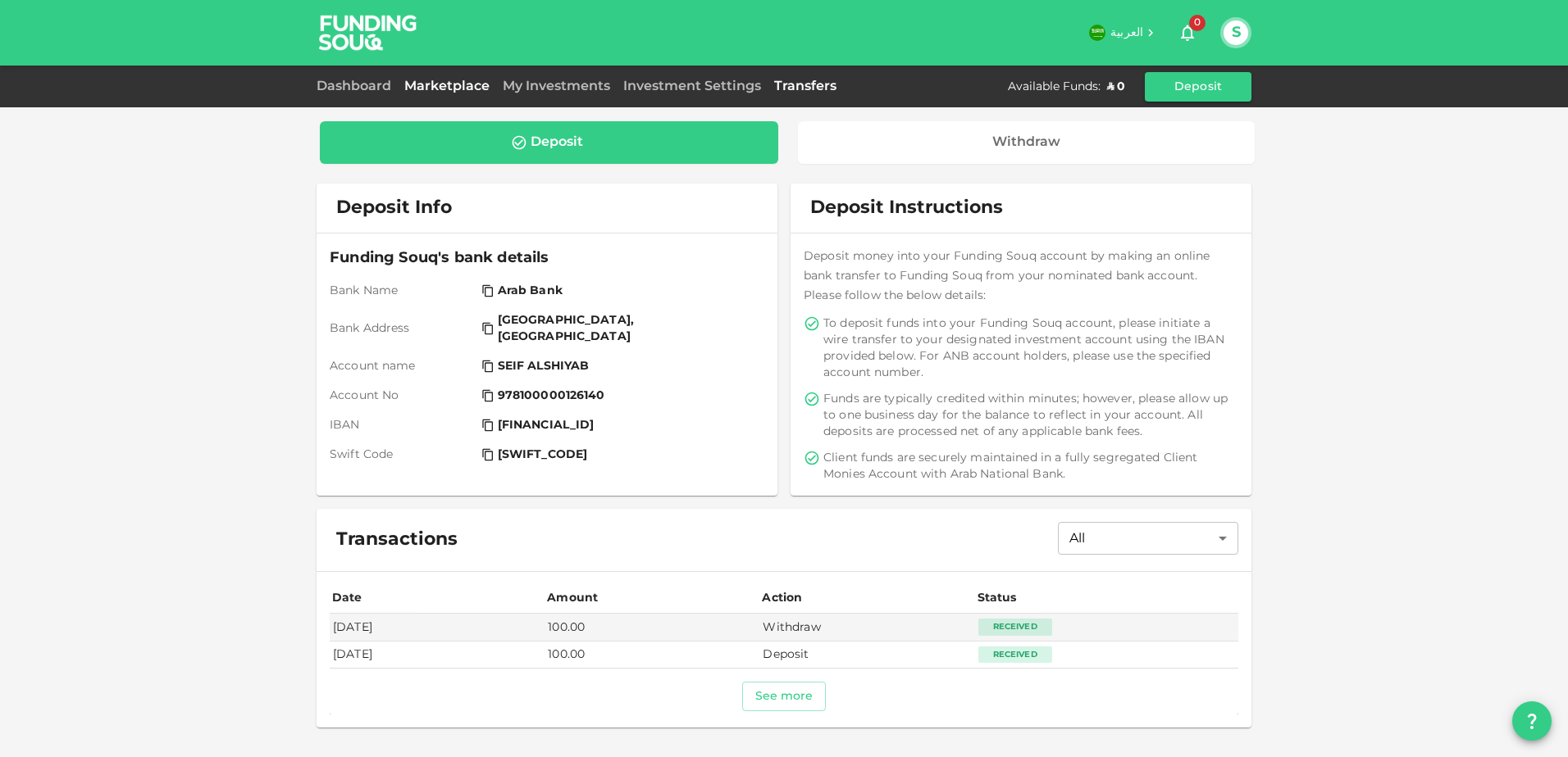
click at [463, 86] on link "Marketplace" at bounding box center [447, 87] width 99 height 12
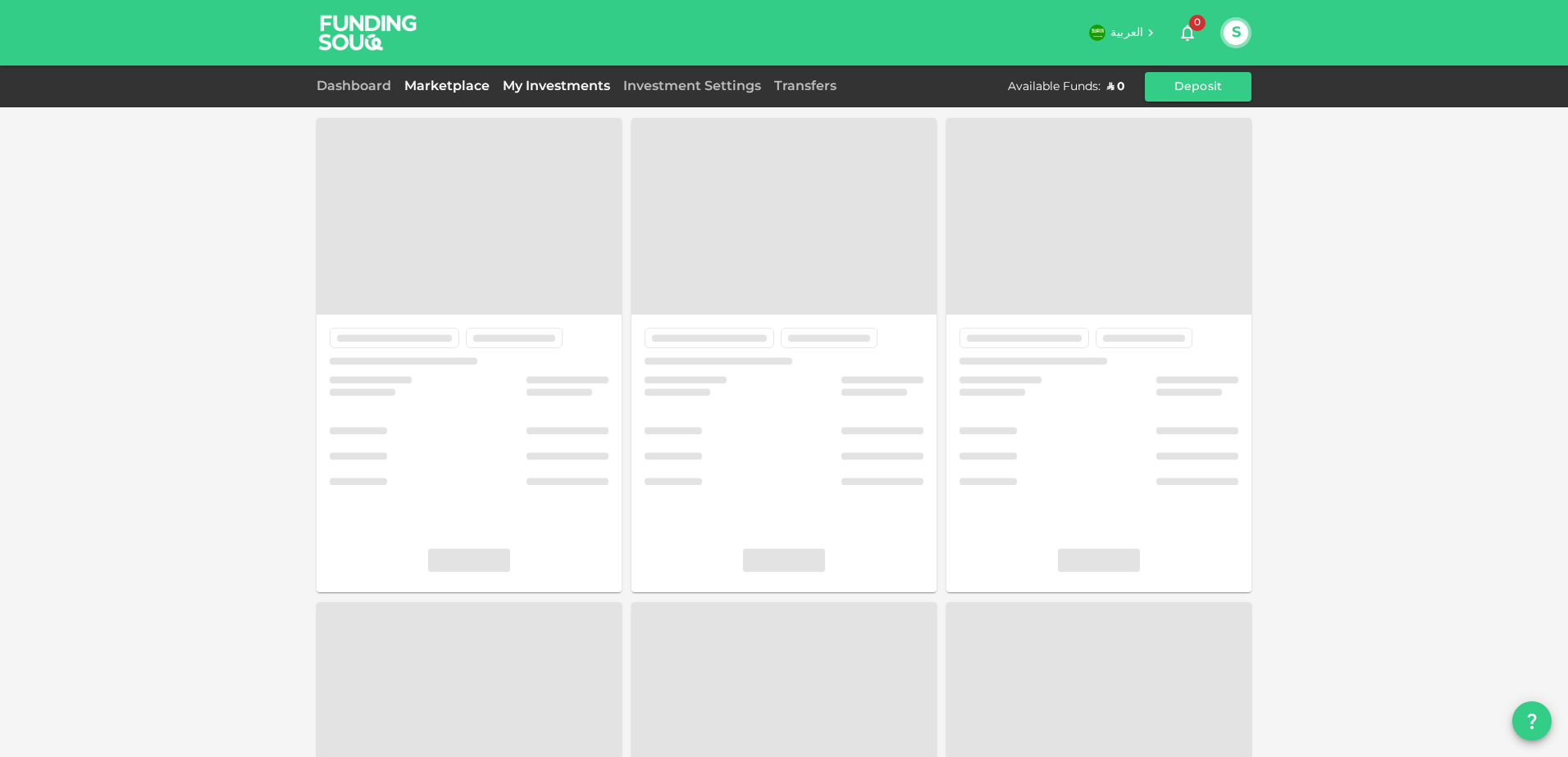
click at [548, 86] on link "My Investments" at bounding box center [556, 87] width 121 height 12
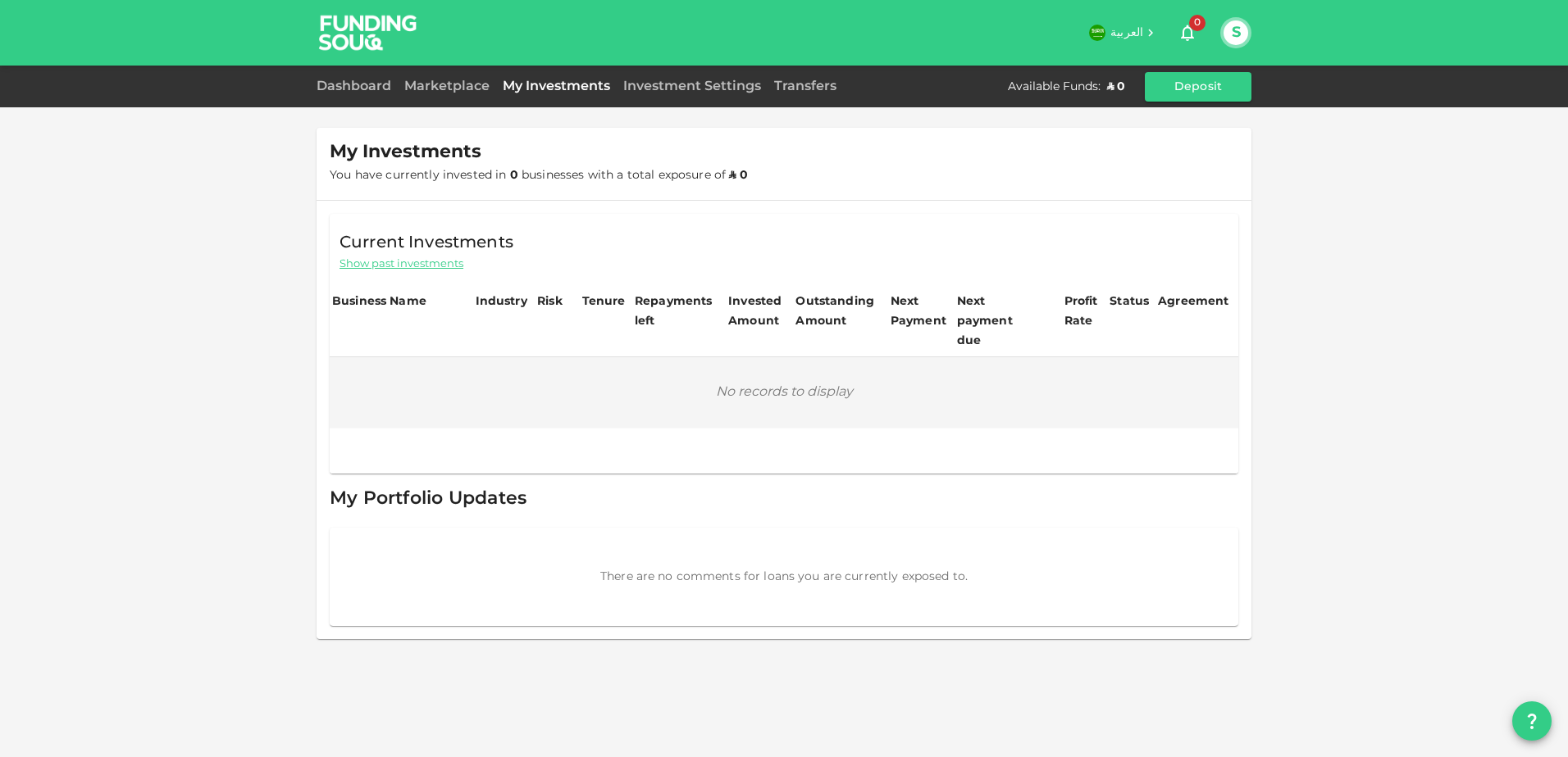
click at [449, 81] on div "Marketplace" at bounding box center [447, 87] width 99 height 20
click at [431, 94] on div "Marketplace" at bounding box center [447, 87] width 99 height 20
click at [1219, 102] on div "Dashboard Marketplace My Investments Investment Settings Transfers Available Fu…" at bounding box center [784, 87] width 1568 height 42
click at [1213, 91] on button "Deposit" at bounding box center [1197, 87] width 107 height 30
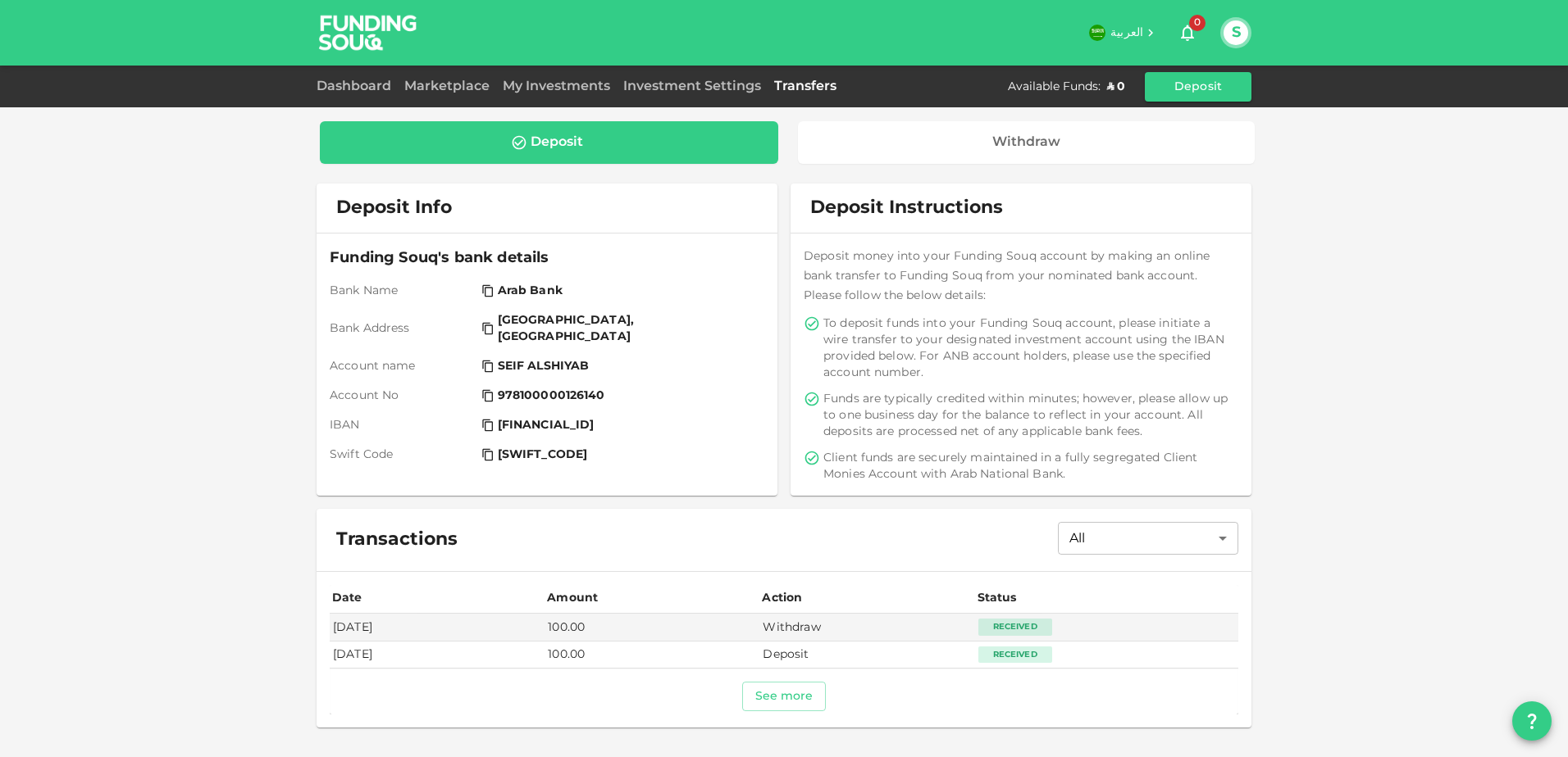
click at [1195, 30] on span "0" at bounding box center [1197, 23] width 16 height 16
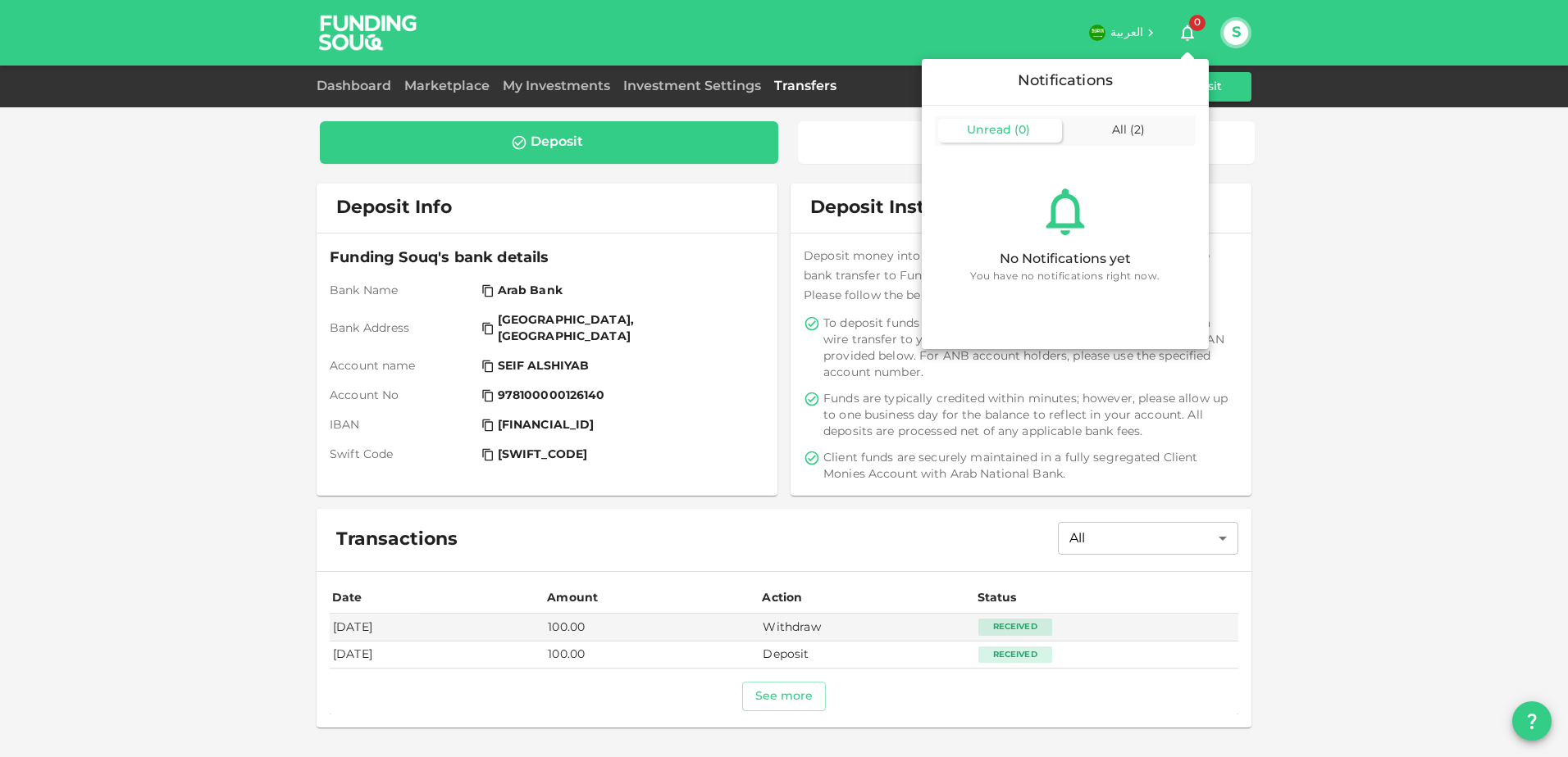
click at [1138, 117] on div "Unread ( 0 ) All ( 2 )" at bounding box center [1064, 131] width 260 height 30
click at [1129, 132] on div "All ( 2 )" at bounding box center [1130, 131] width 124 height 24
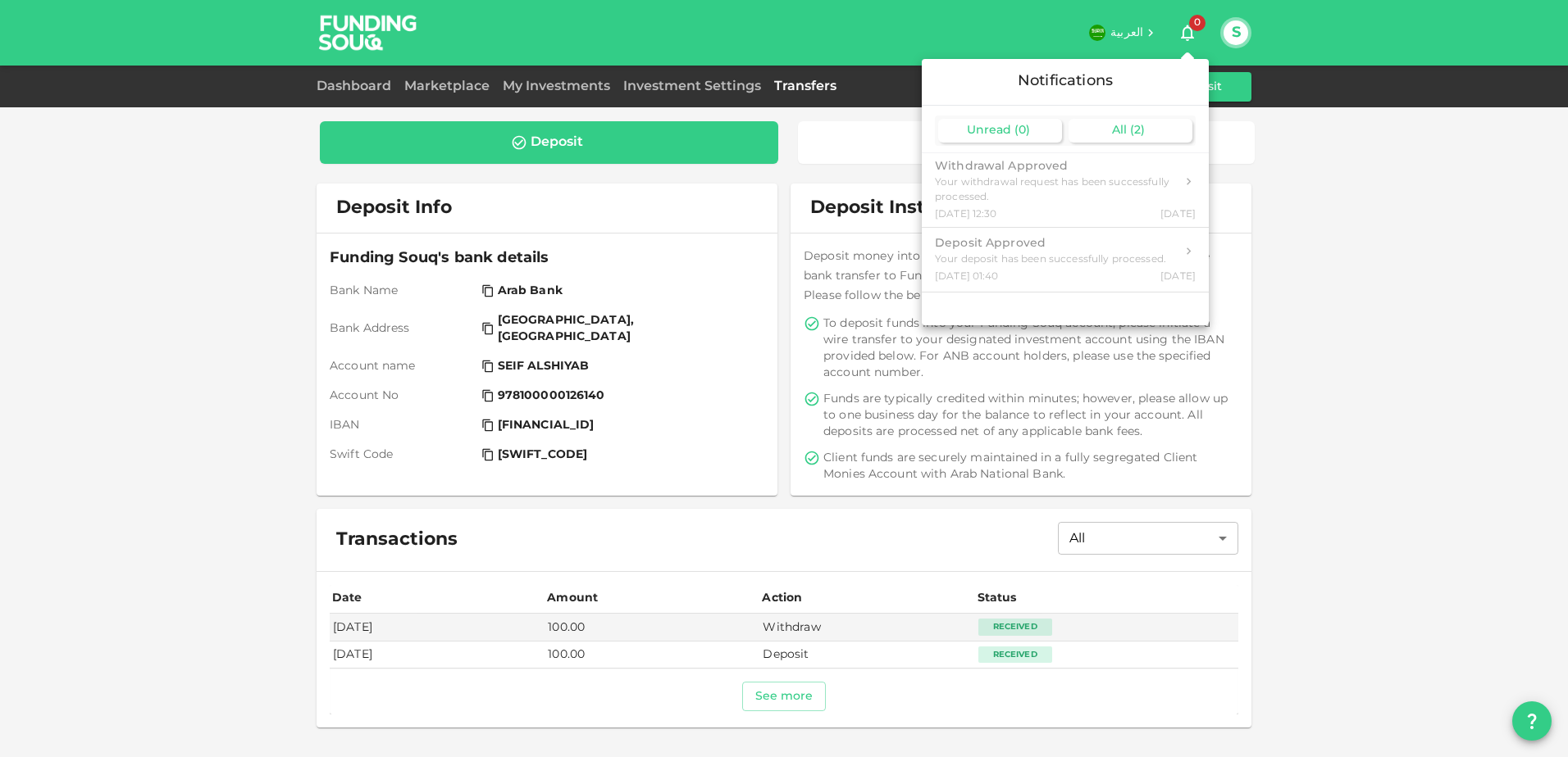
click at [990, 134] on span "Unread" at bounding box center [988, 131] width 44 height 12
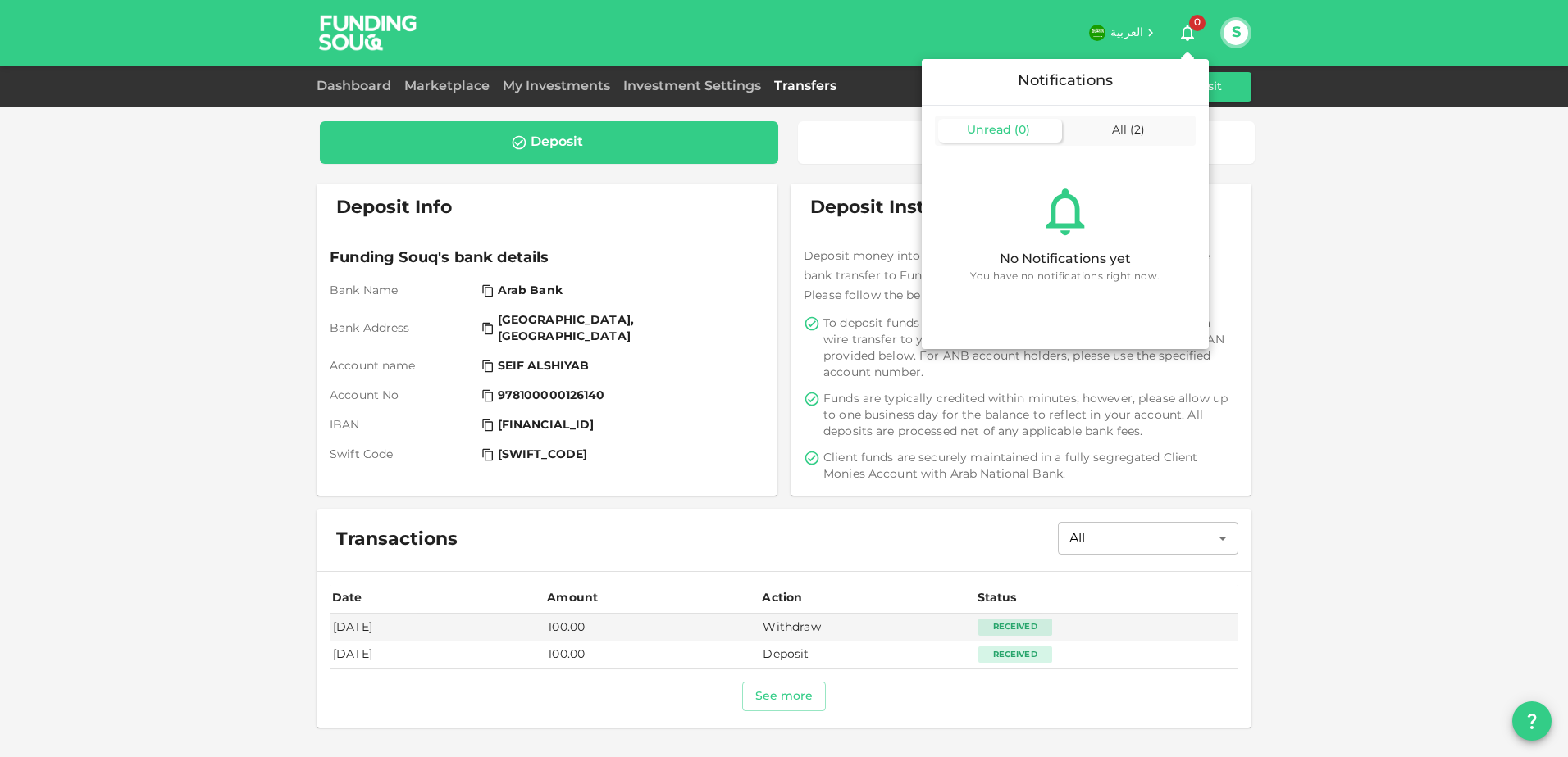
click at [440, 76] on div at bounding box center [784, 378] width 1568 height 757
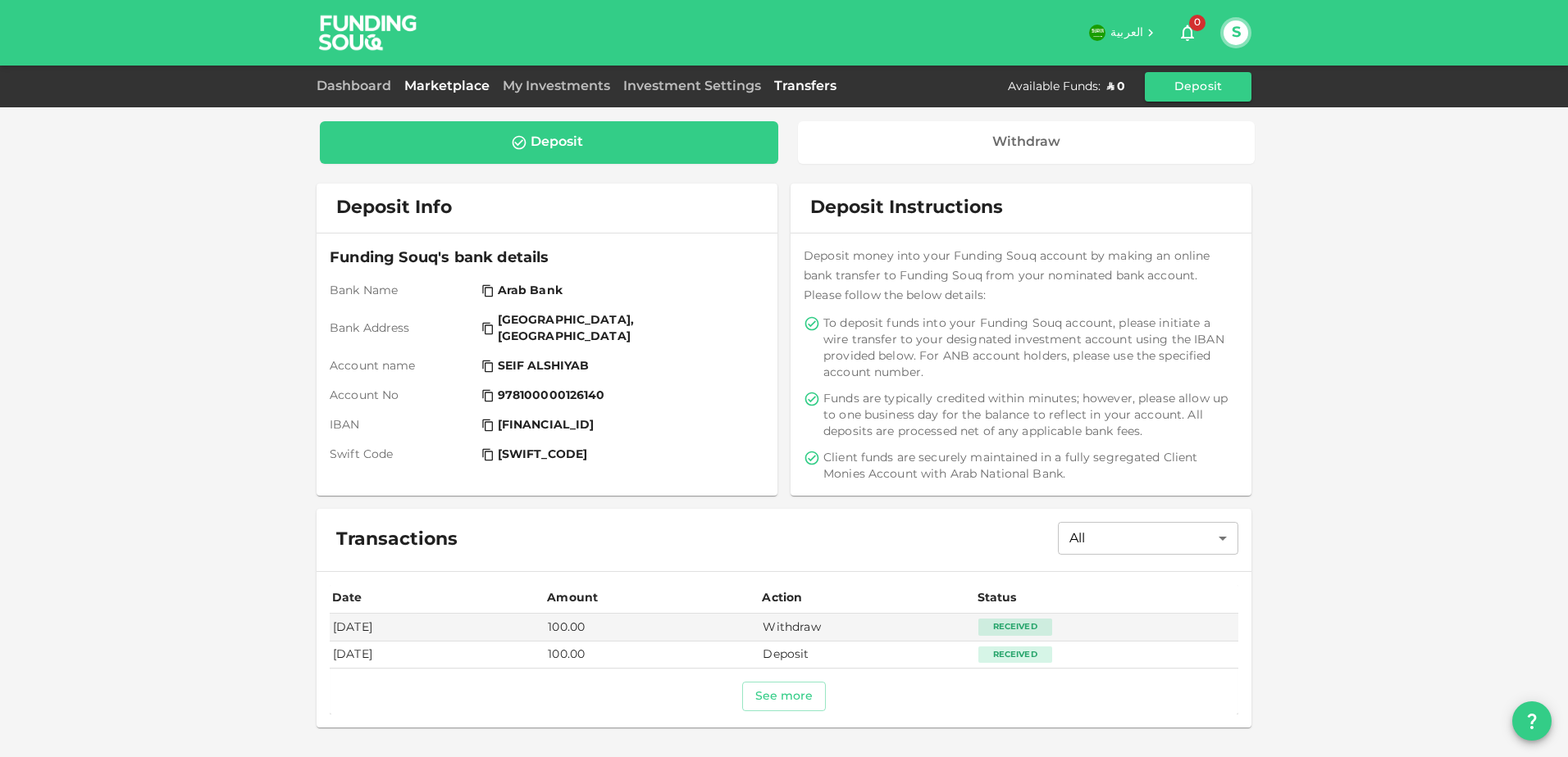
click at [438, 88] on link "Marketplace" at bounding box center [447, 87] width 99 height 12
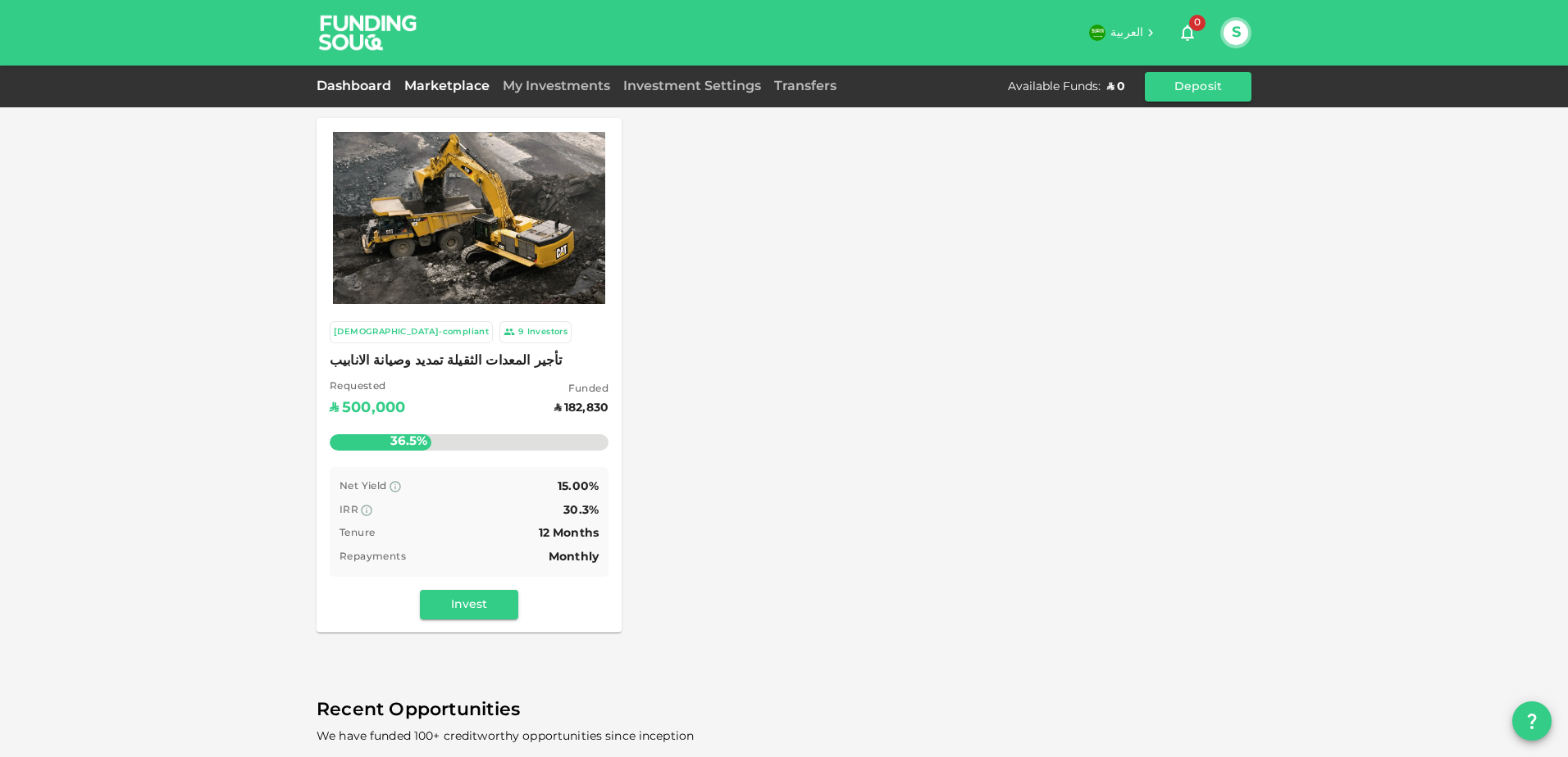
click at [366, 90] on link "Dashboard" at bounding box center [356, 87] width 81 height 12
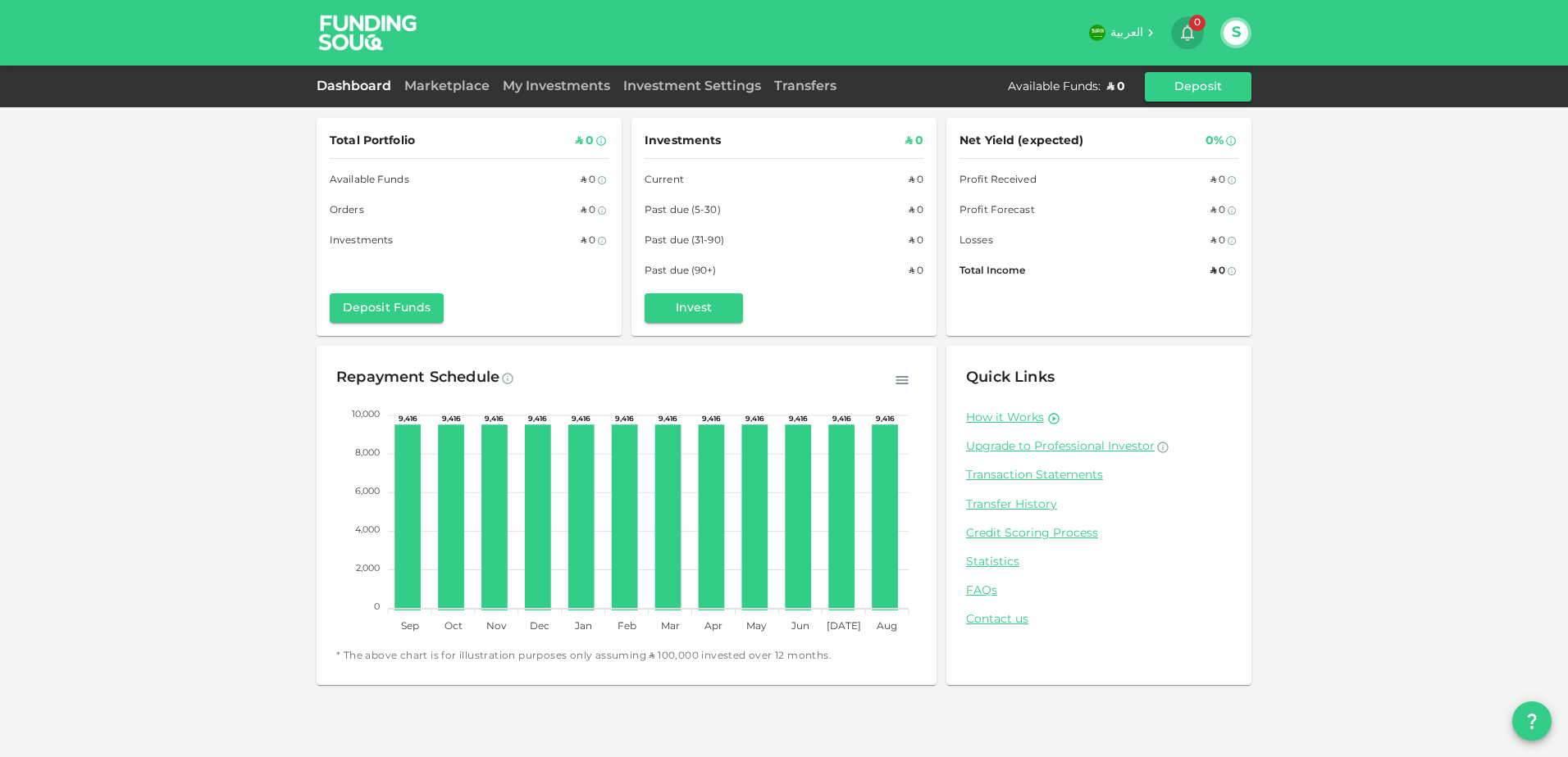
click at [1187, 27] on icon "button" at bounding box center [1187, 33] width 13 height 16
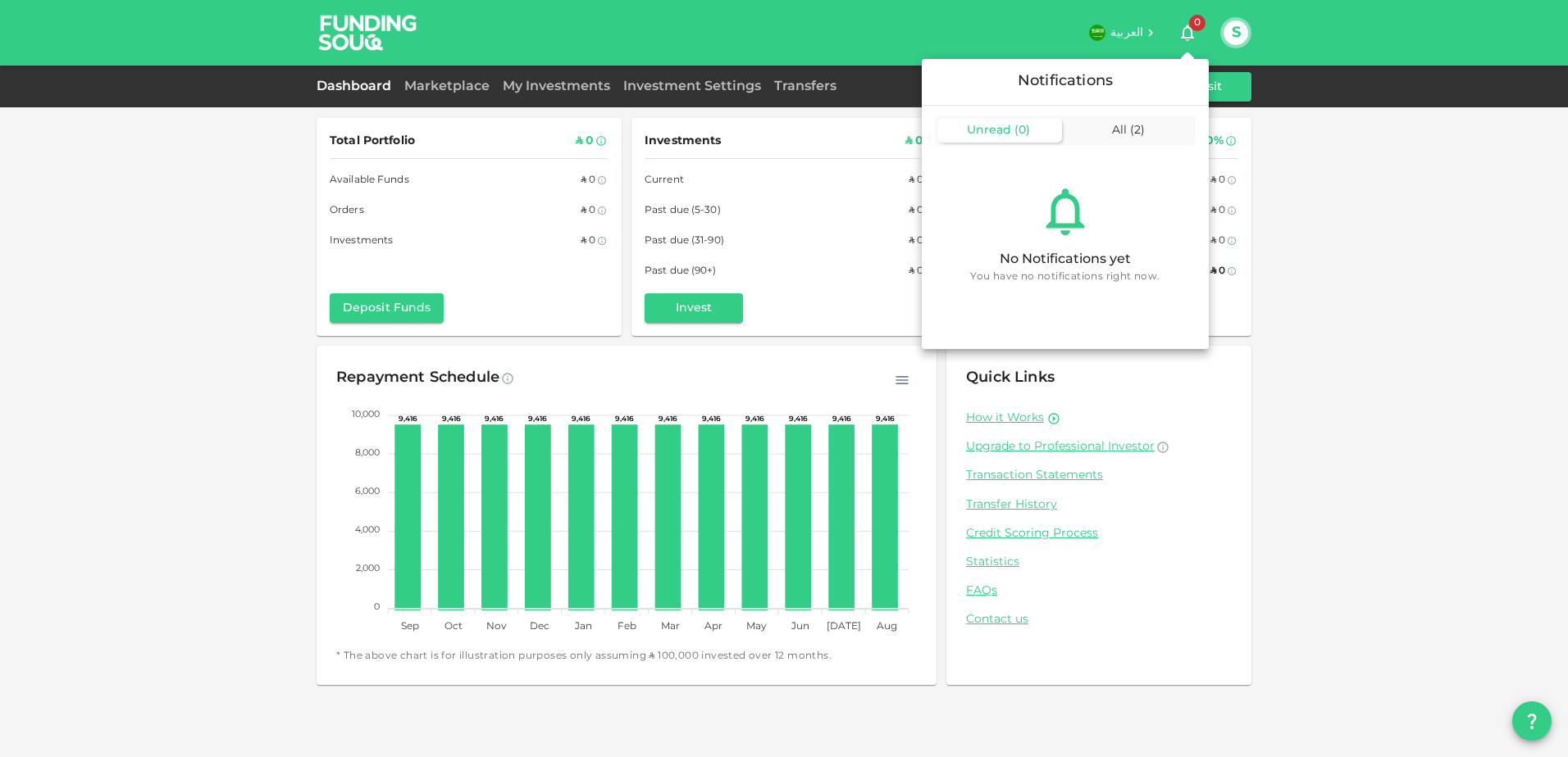
click at [1232, 90] on div at bounding box center [784, 378] width 1568 height 757
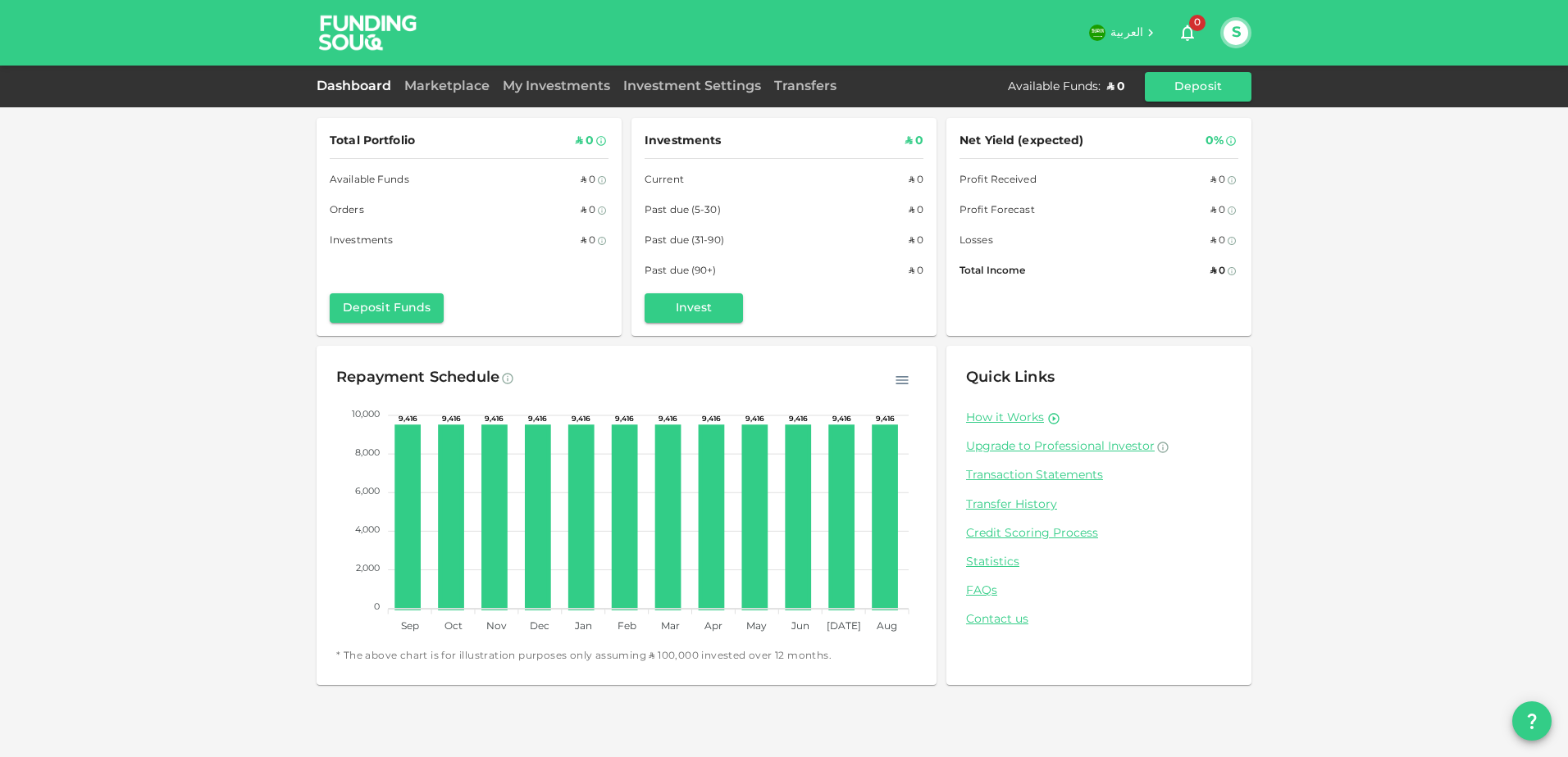
click at [1232, 90] on button "Deposit" at bounding box center [1197, 87] width 107 height 30
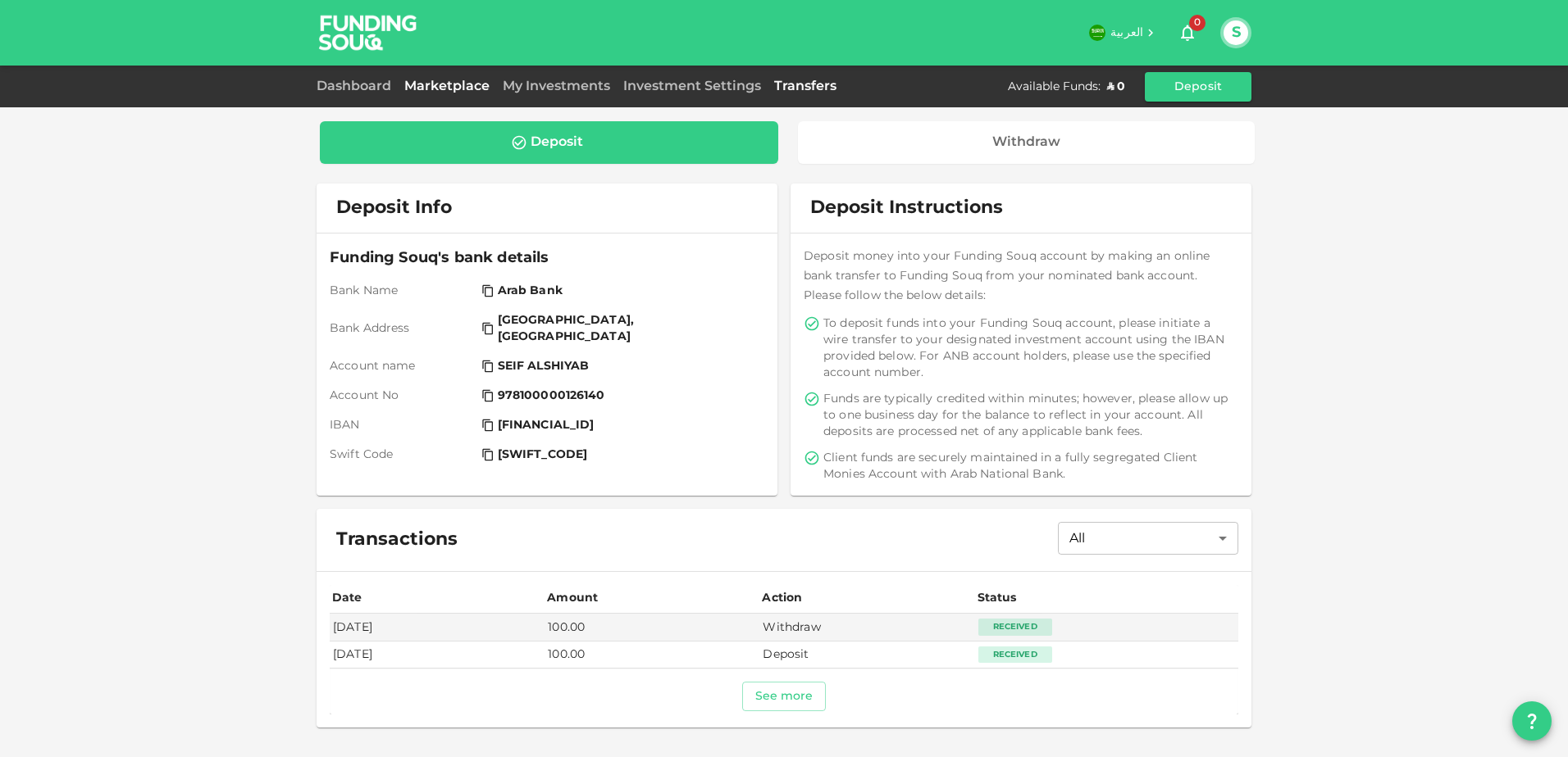
click at [411, 85] on link "Marketplace" at bounding box center [447, 87] width 99 height 12
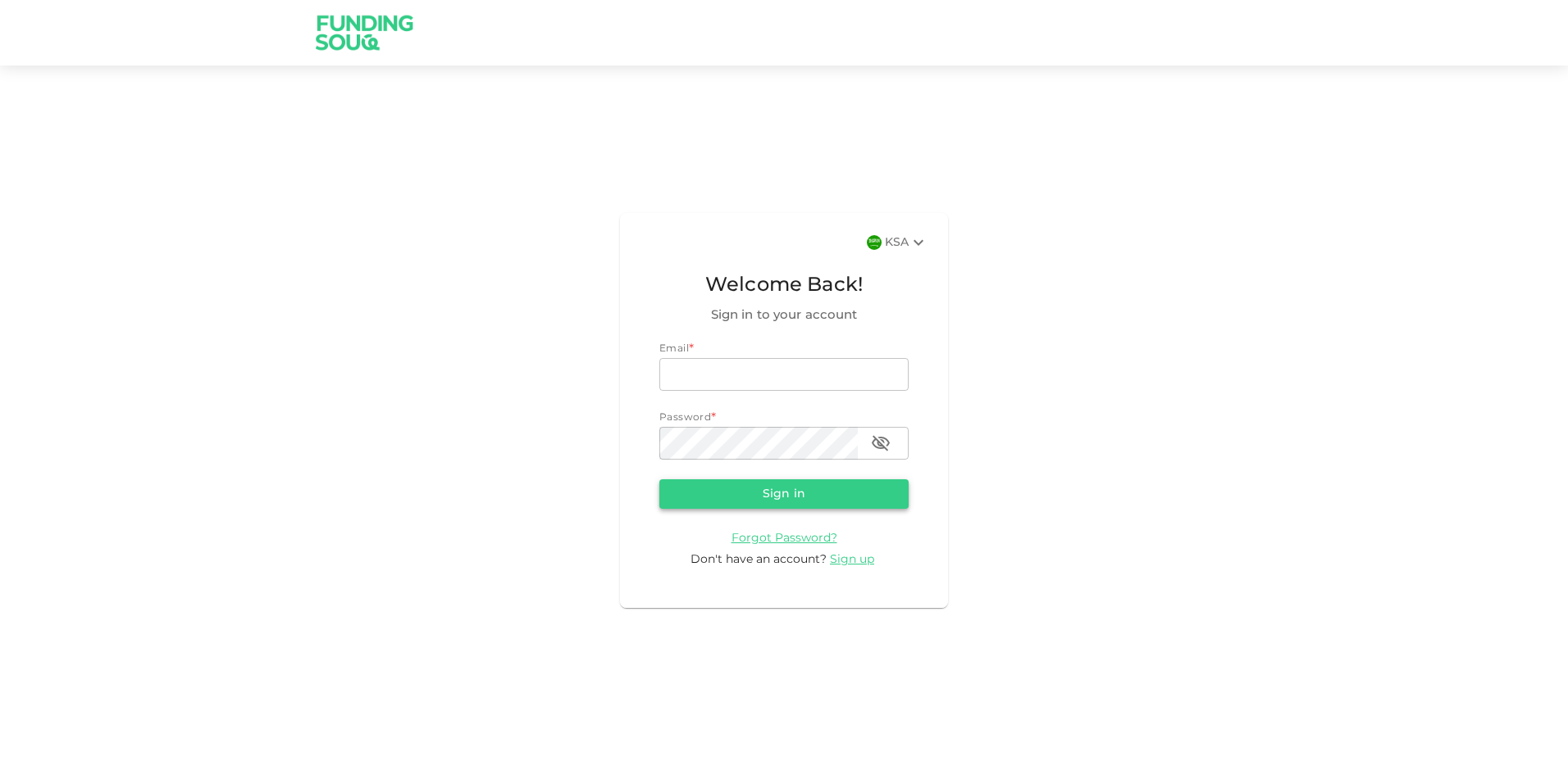
type input "[EMAIL_ADDRESS][DOMAIN_NAME]"
click at [821, 495] on button "Sign in" at bounding box center [784, 495] width 249 height 30
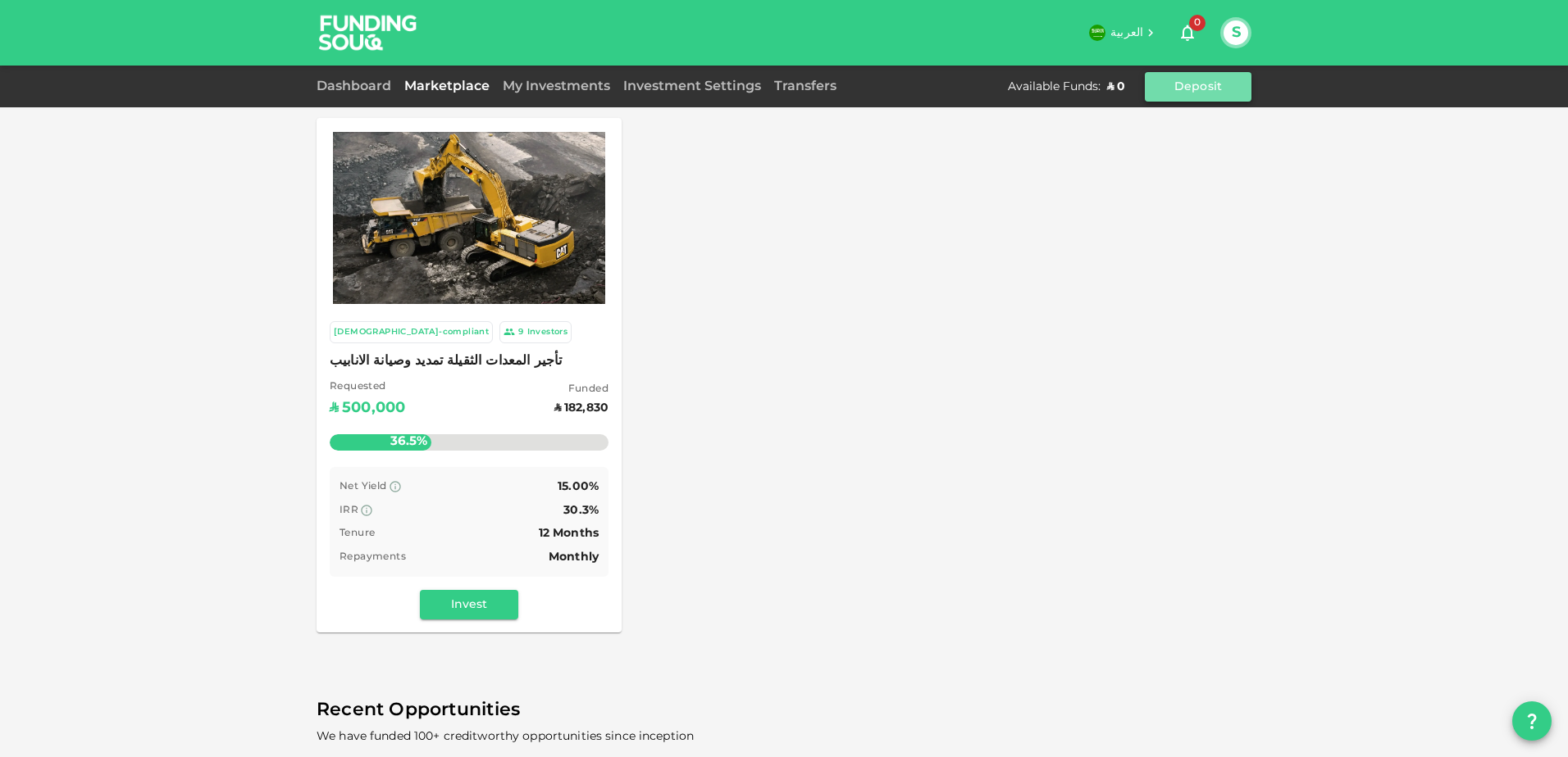
click at [1167, 97] on button "Deposit" at bounding box center [1197, 87] width 107 height 30
click at [527, 330] on div "Investors" at bounding box center [547, 332] width 41 height 14
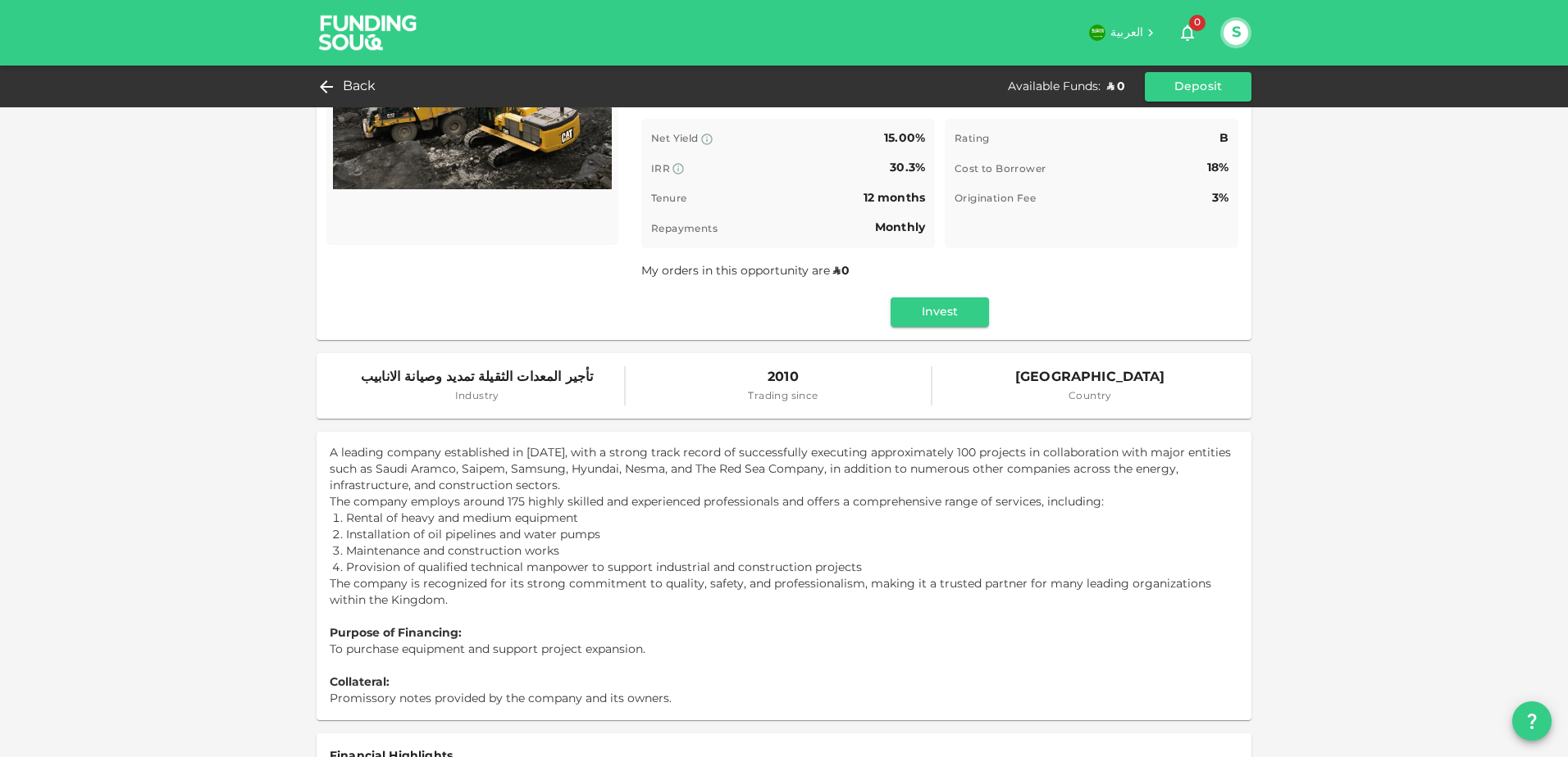
scroll to position [130, 0]
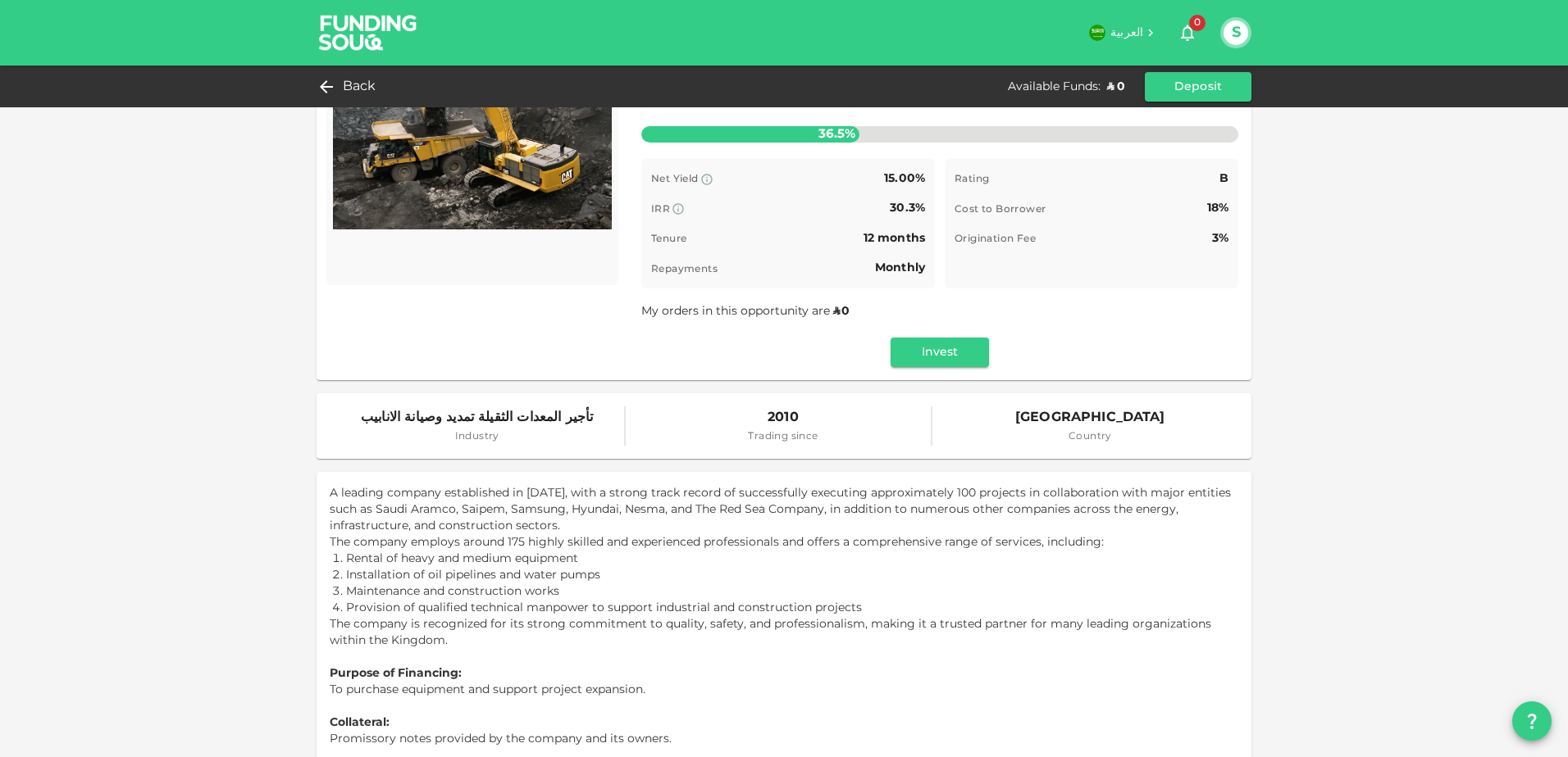
click at [927, 372] on div "Sharia-compliant 9 Investors 2 d : 10 h : 23 m 33 تأجير المعدات الثقيلة تمديد و…" at bounding box center [940, 184] width 623 height 392
click at [933, 363] on button "Invest" at bounding box center [940, 353] width 99 height 30
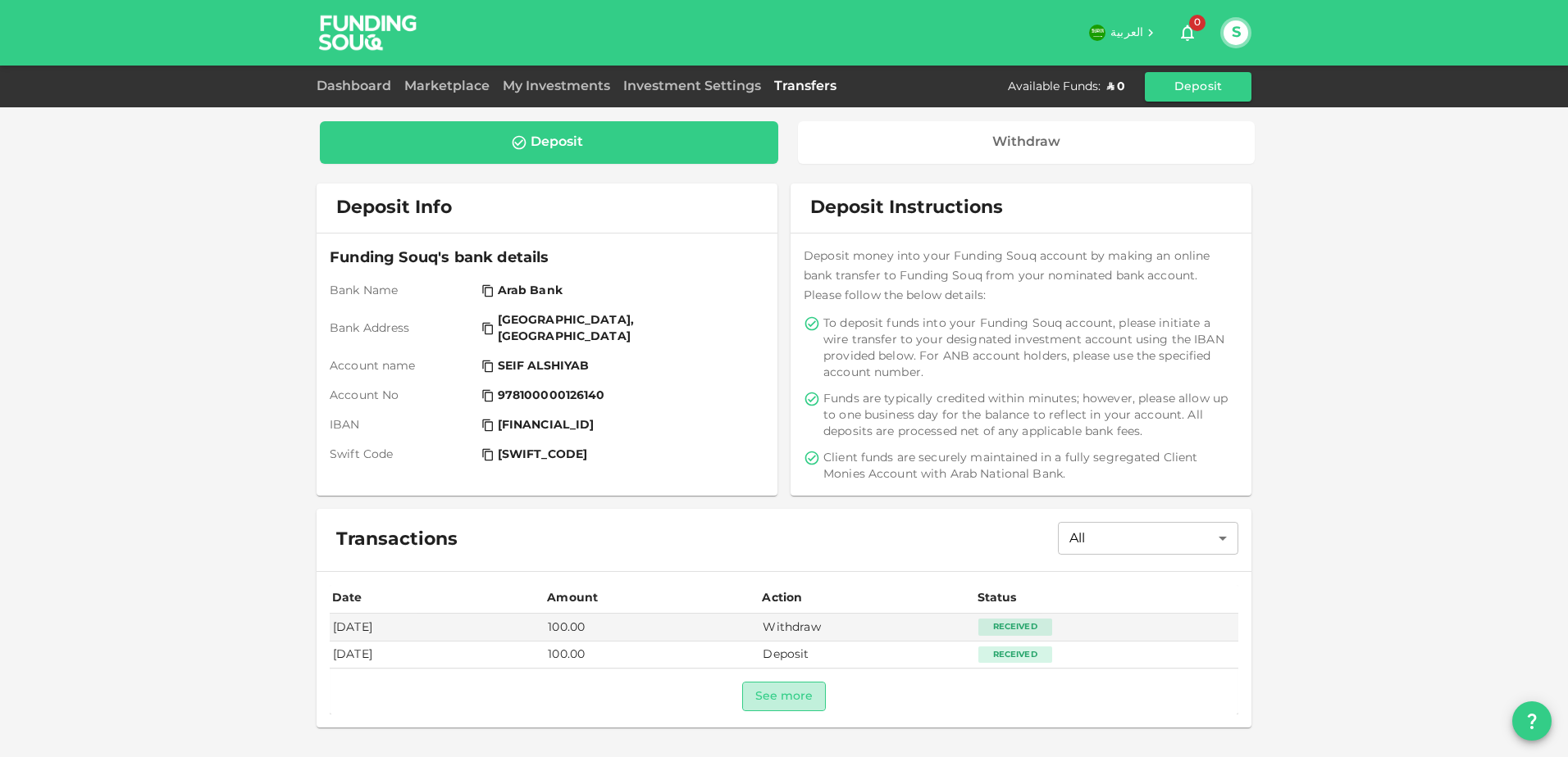
click at [767, 694] on button "See more" at bounding box center [784, 697] width 85 height 30
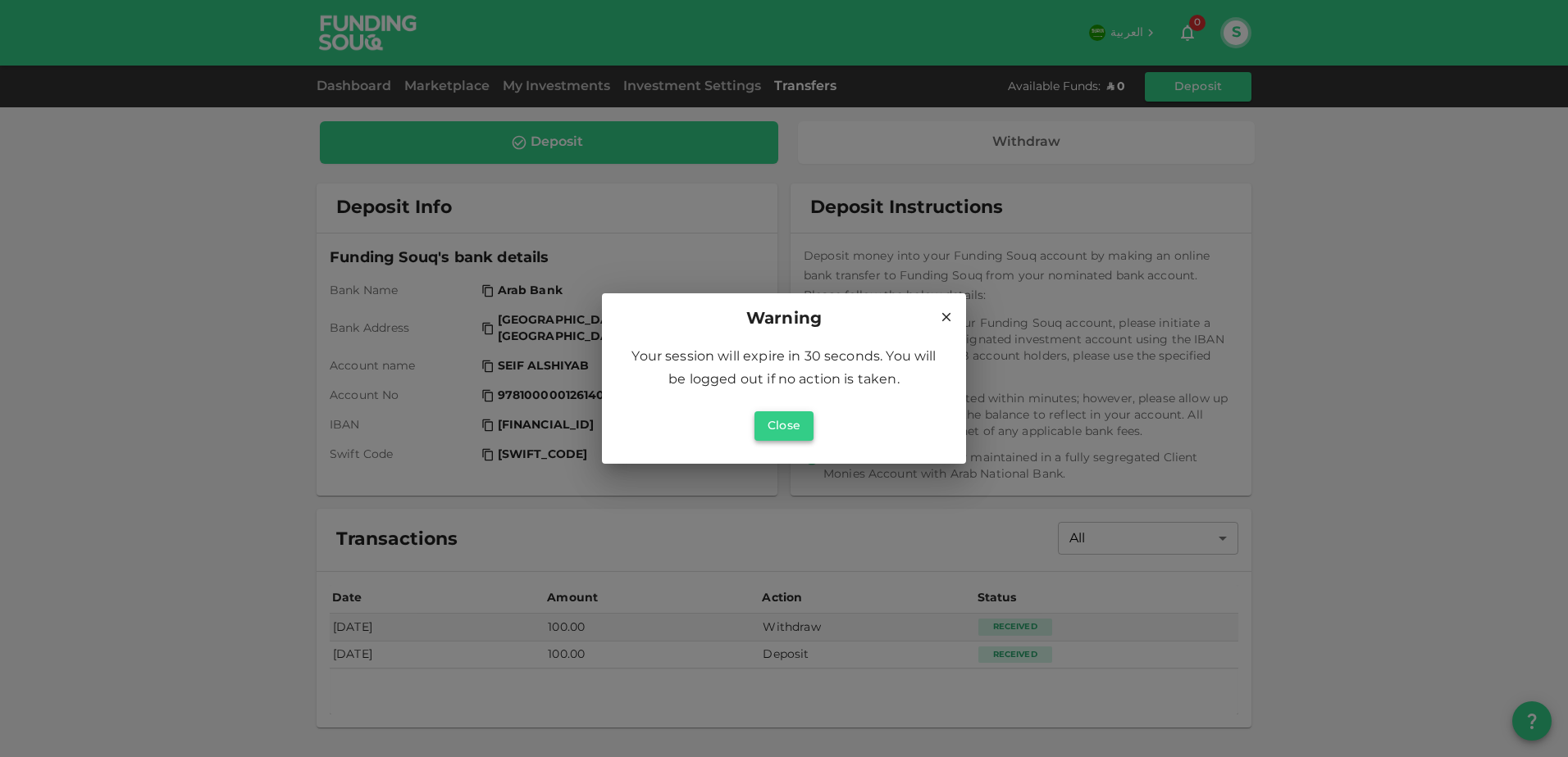
click at [790, 424] on button "Close" at bounding box center [783, 427] width 59 height 30
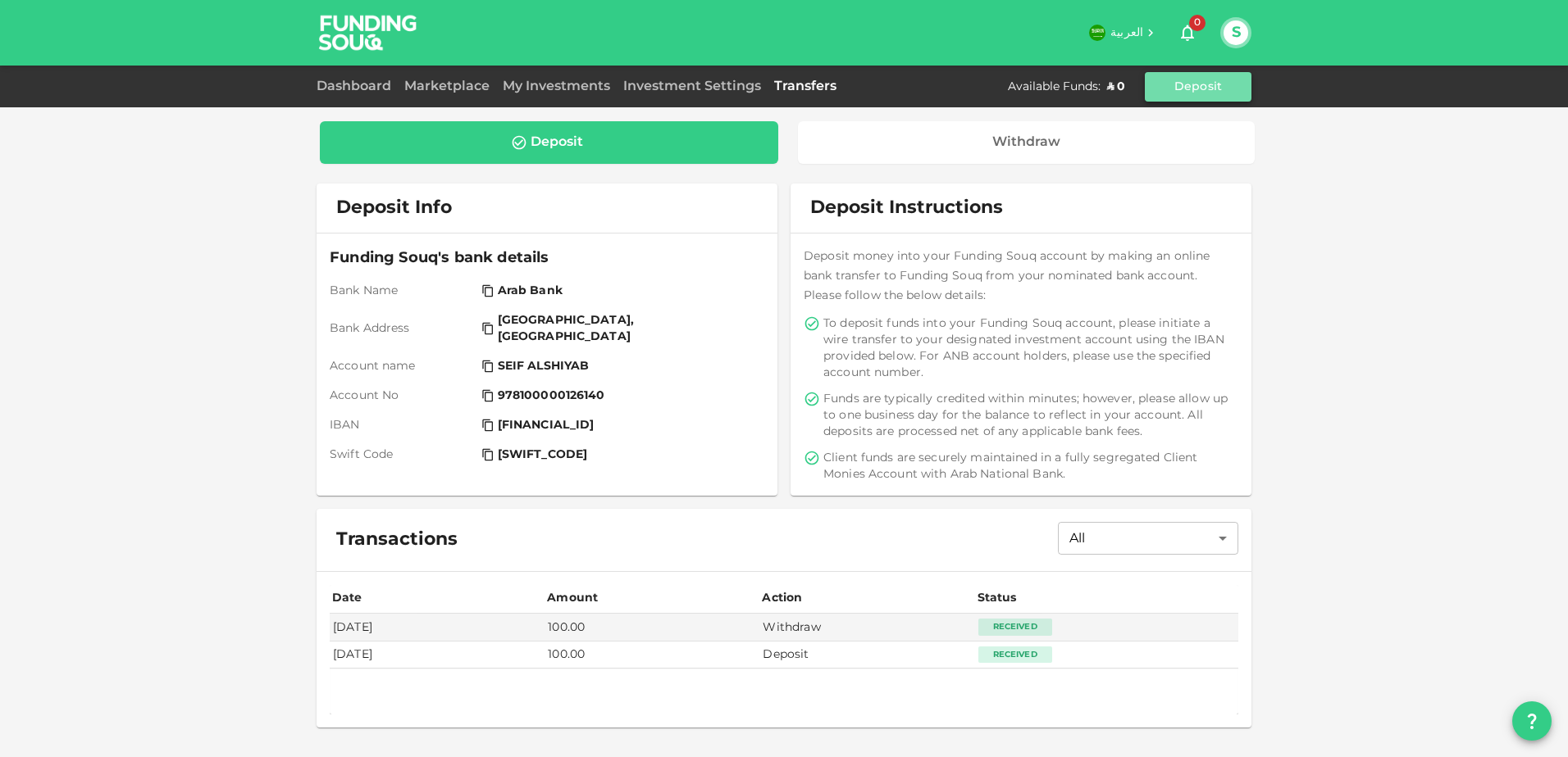
click at [1206, 86] on button "Deposit" at bounding box center [1197, 87] width 107 height 30
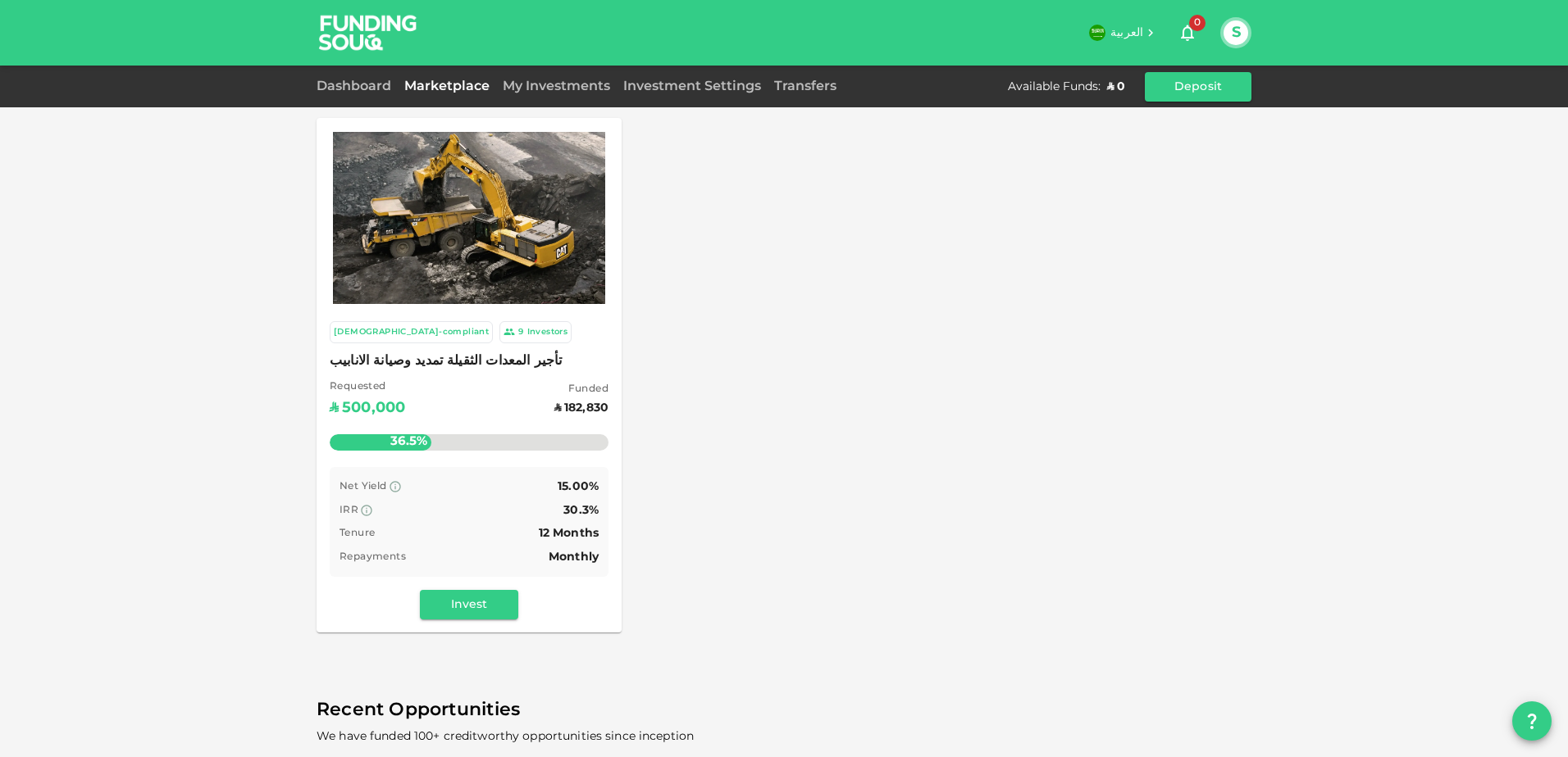
click at [337, 328] on div "[DEMOGRAPHIC_DATA]-compliant" at bounding box center [411, 332] width 155 height 14
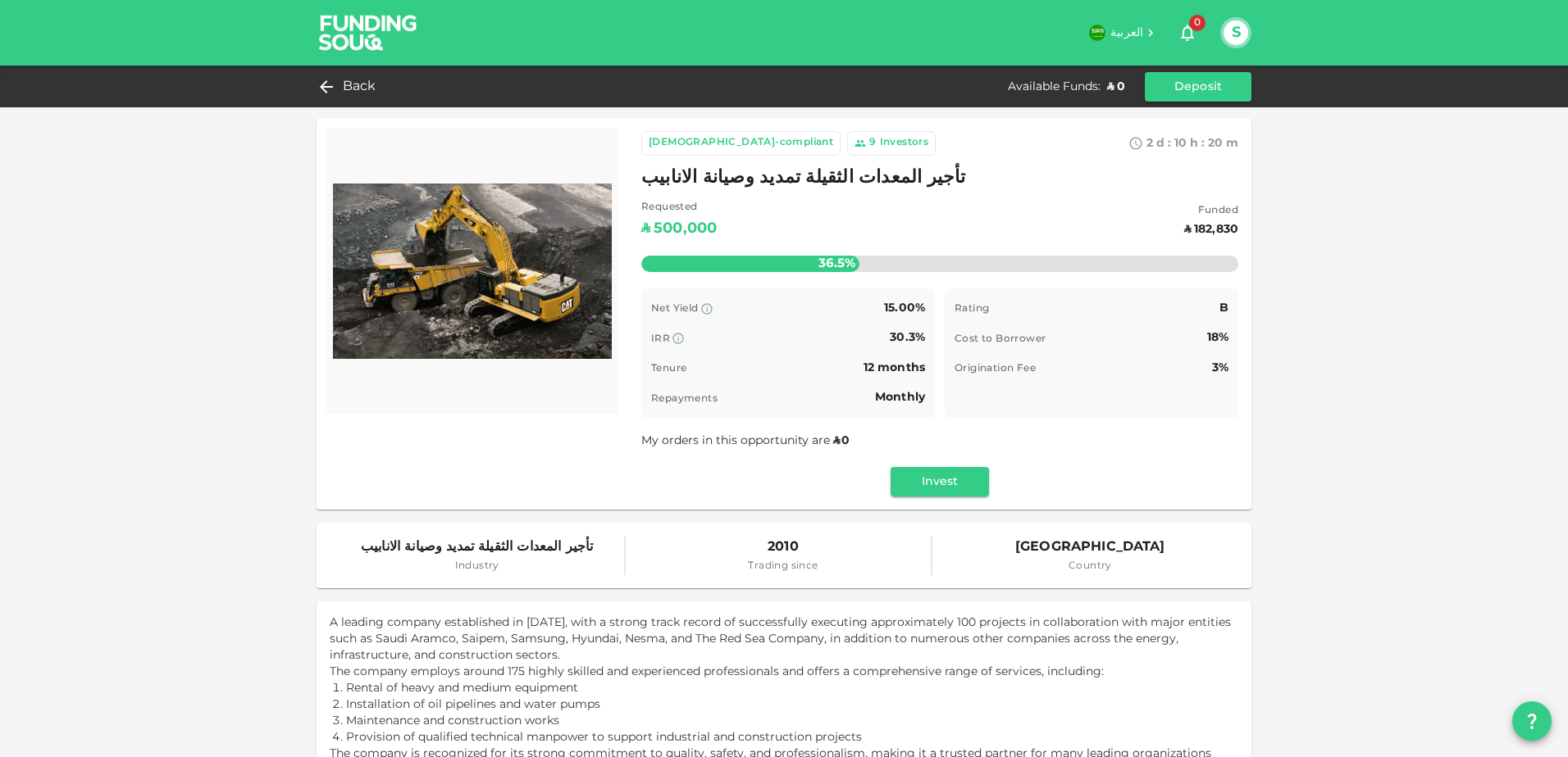
click at [880, 138] on div "Investors" at bounding box center [904, 144] width 49 height 16
click at [880, 143] on div "Investors" at bounding box center [904, 144] width 49 height 16
click at [880, 148] on div "Investors" at bounding box center [904, 144] width 49 height 16
click at [954, 481] on button "Invest" at bounding box center [940, 482] width 99 height 30
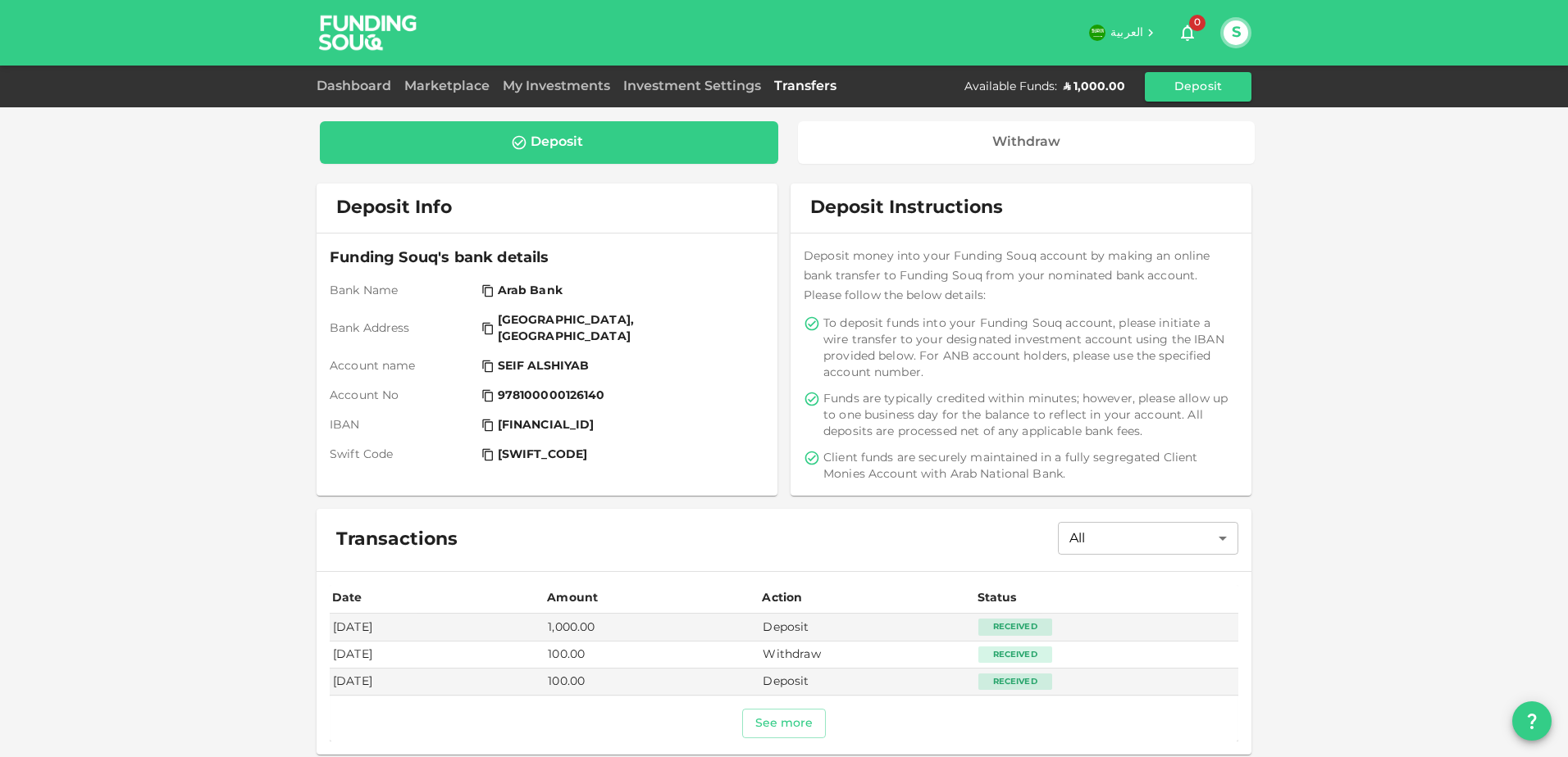
click at [450, 79] on div "Marketplace" at bounding box center [447, 87] width 99 height 20
click at [450, 84] on link "Marketplace" at bounding box center [447, 87] width 99 height 12
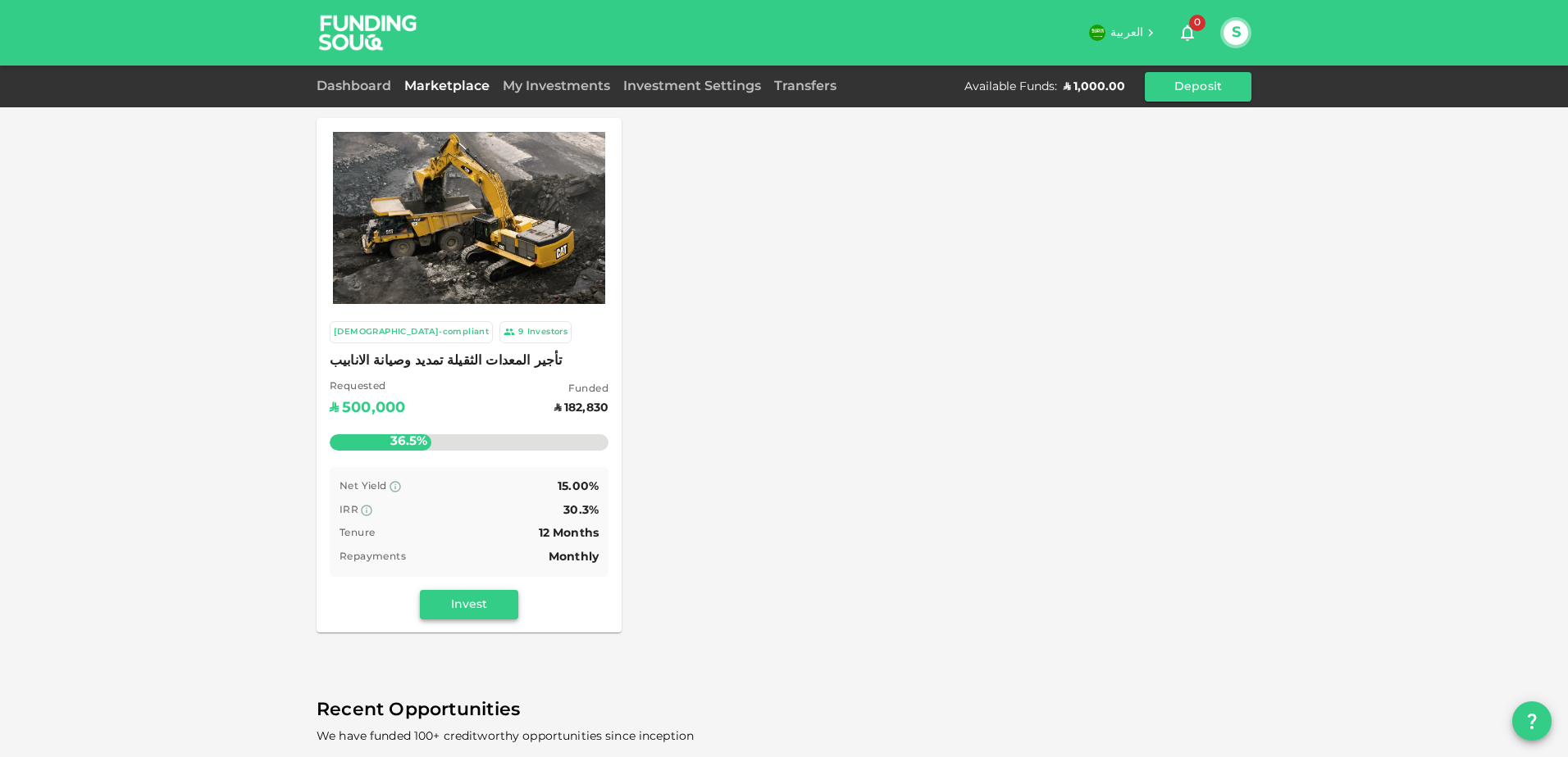
click at [472, 605] on button "Invest" at bounding box center [469, 605] width 99 height 30
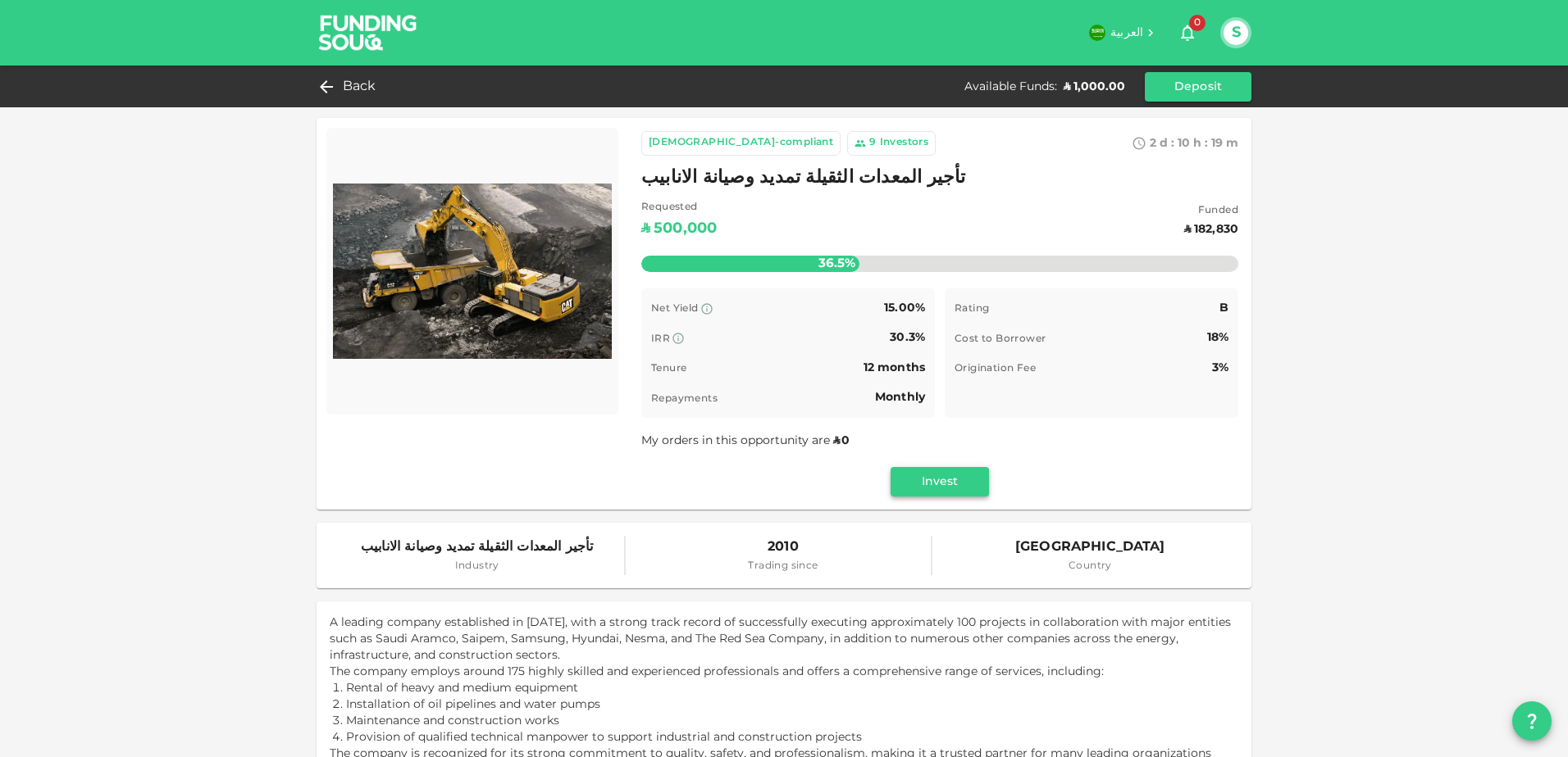
click at [936, 485] on button "Invest" at bounding box center [940, 482] width 99 height 30
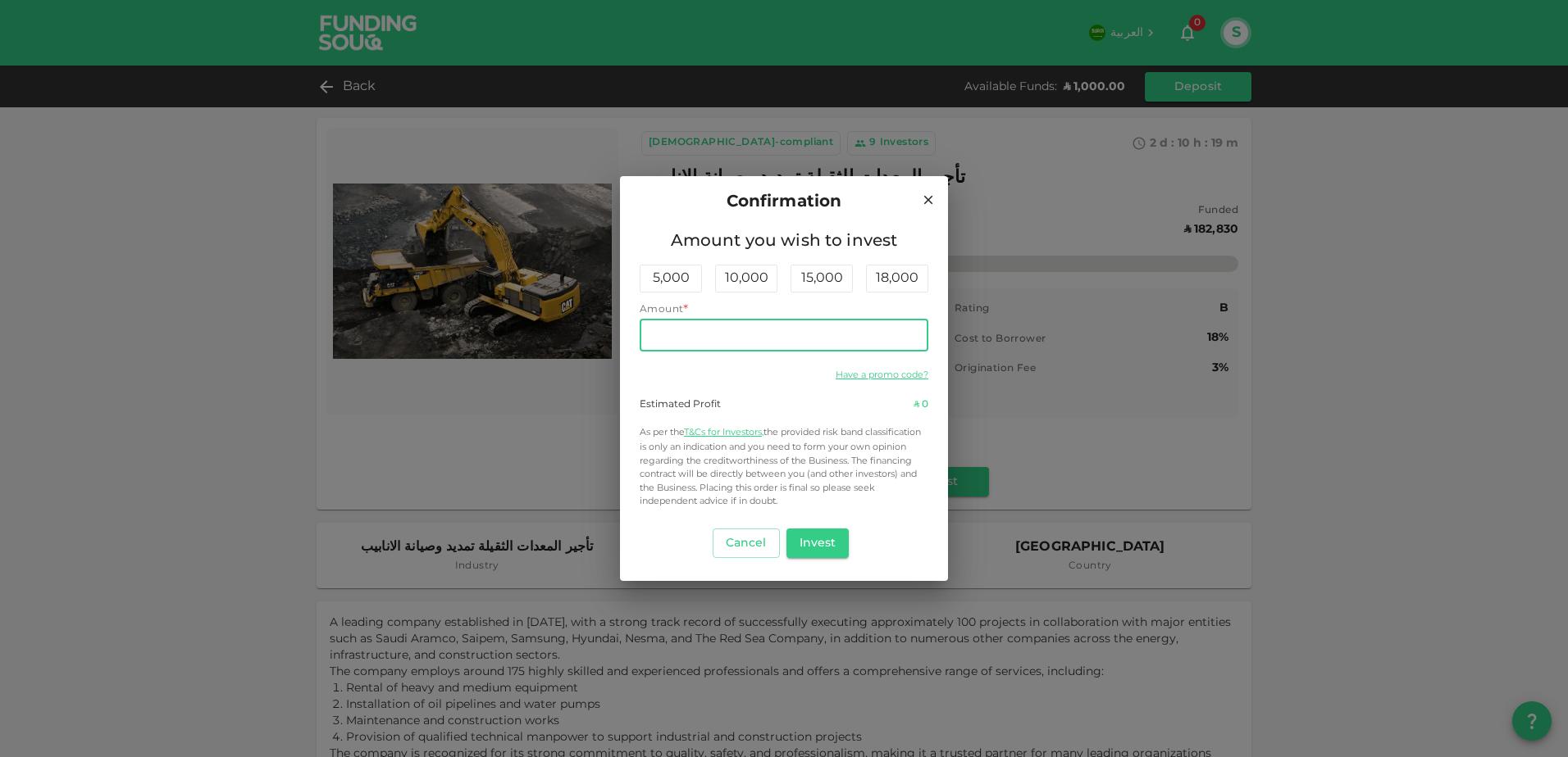
click at [761, 332] on input "Amount" at bounding box center [783, 335] width 288 height 33
type input "1,000"
click at [818, 545] on button "Invest" at bounding box center [817, 544] width 63 height 30
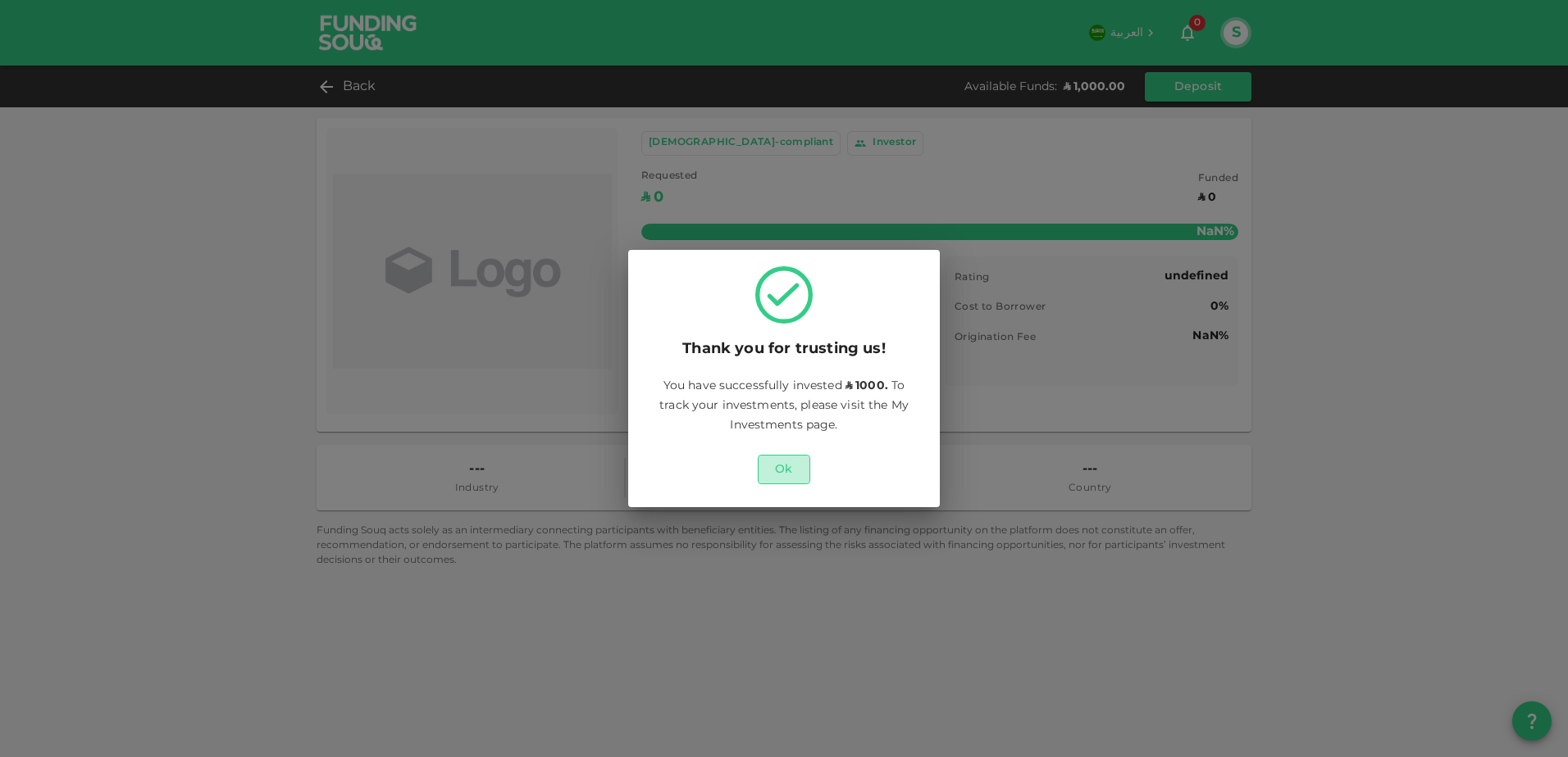
click at [790, 473] on button "Ok" at bounding box center [783, 470] width 53 height 30
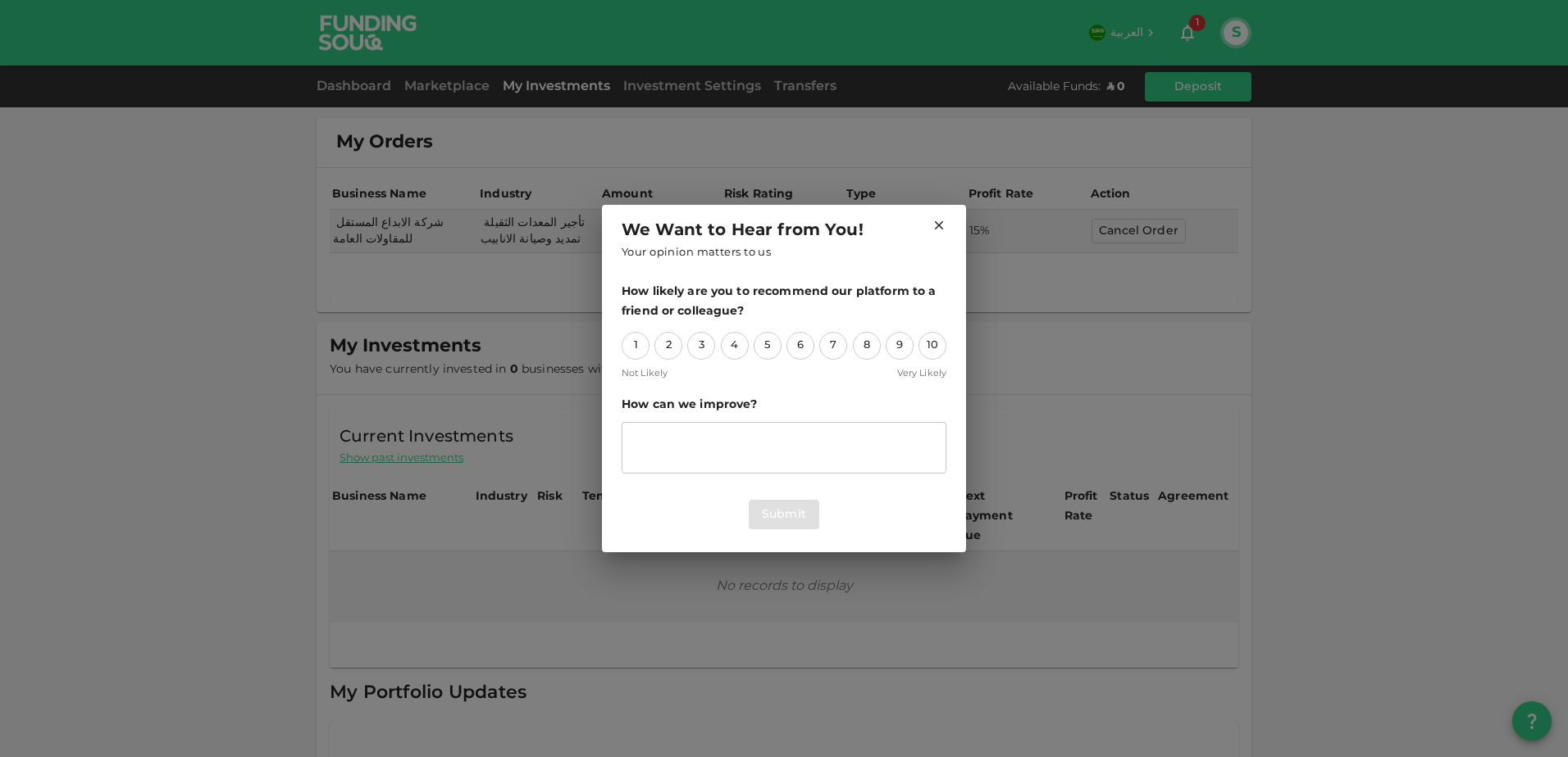
click at [933, 224] on icon at bounding box center [939, 225] width 15 height 15
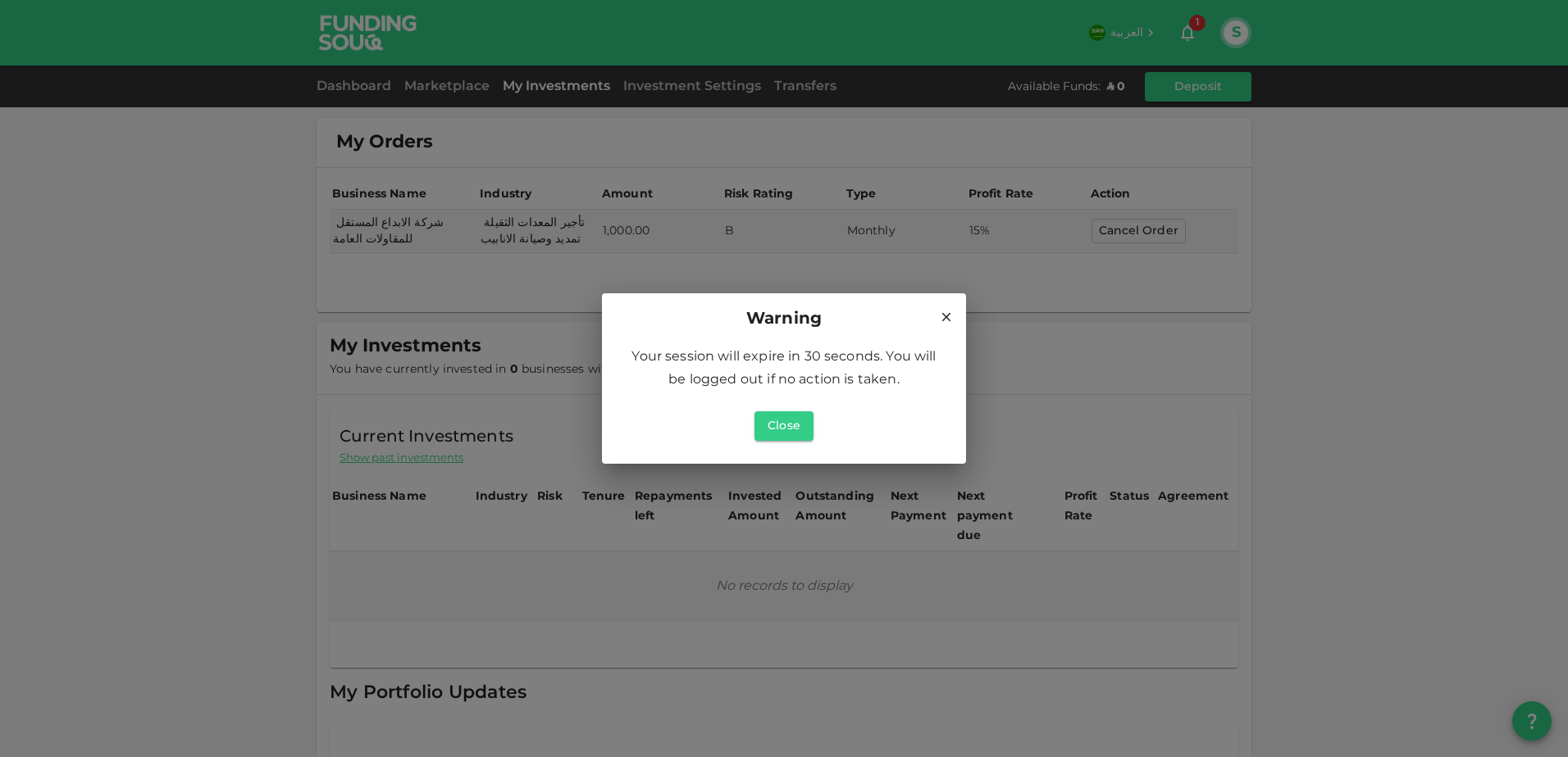
click at [951, 318] on icon at bounding box center [946, 317] width 15 height 15
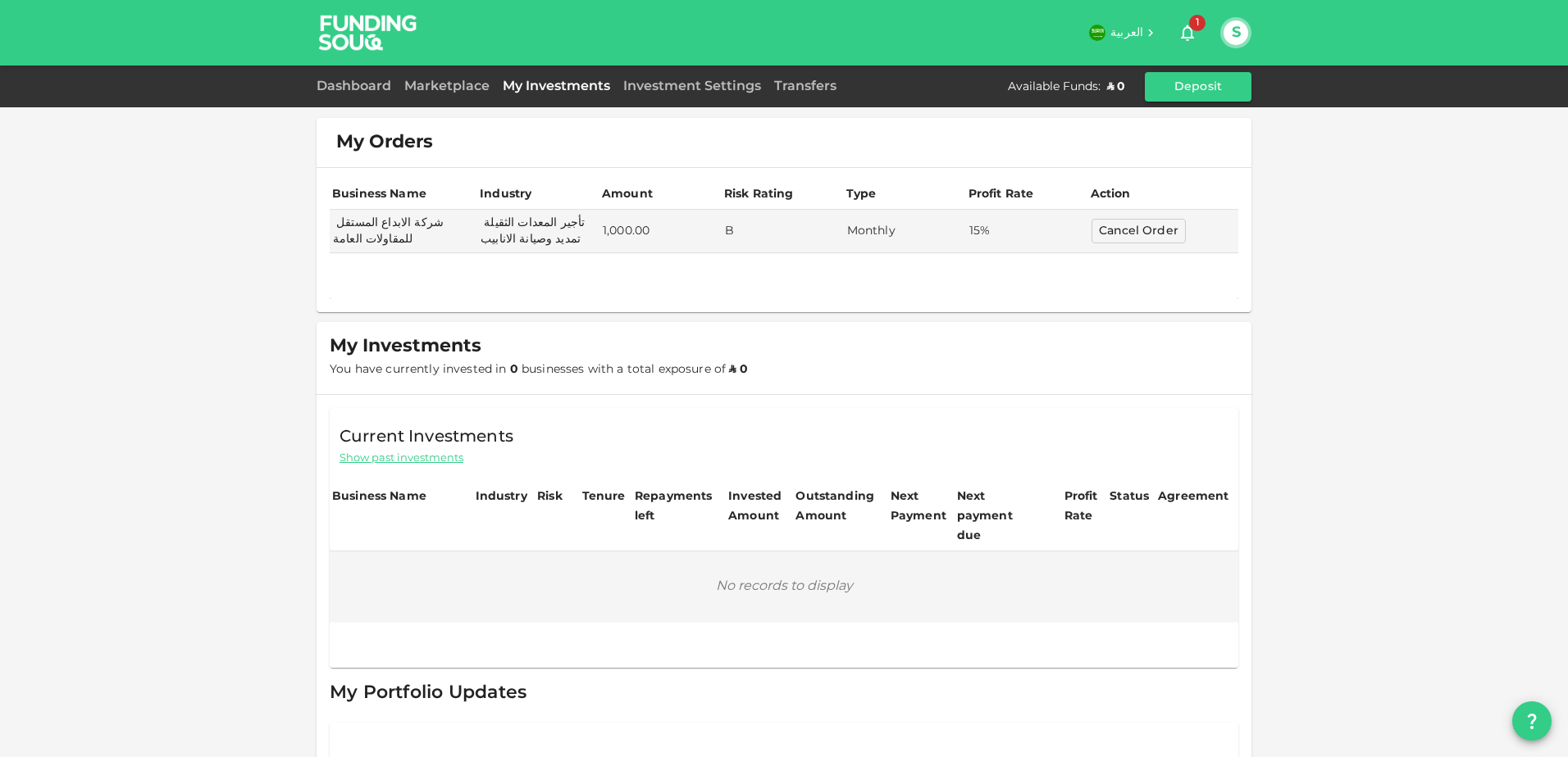
click at [1195, 32] on icon "button" at bounding box center [1187, 33] width 20 height 20
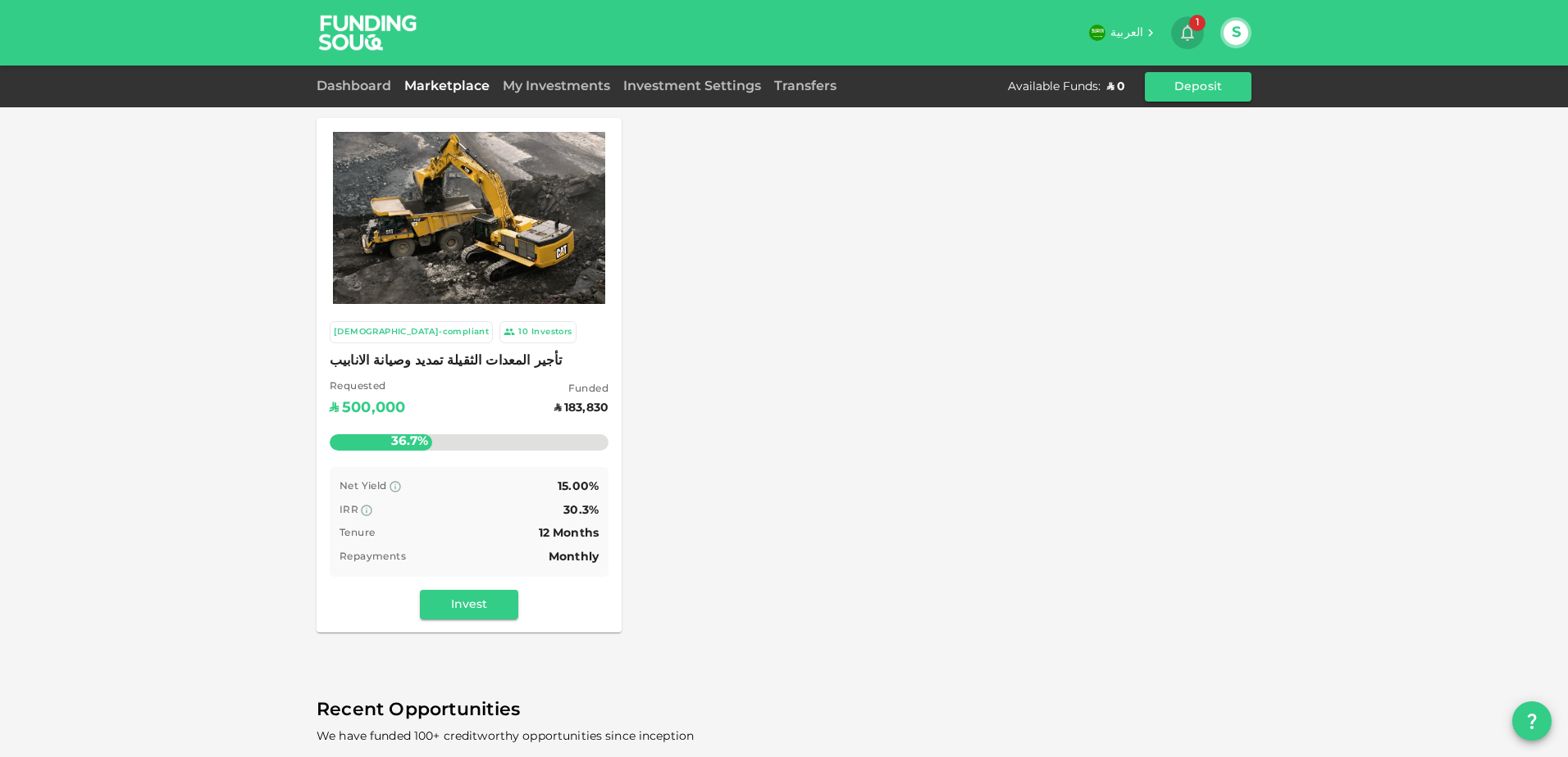
click at [1180, 43] on button "1" at bounding box center [1187, 32] width 33 height 33
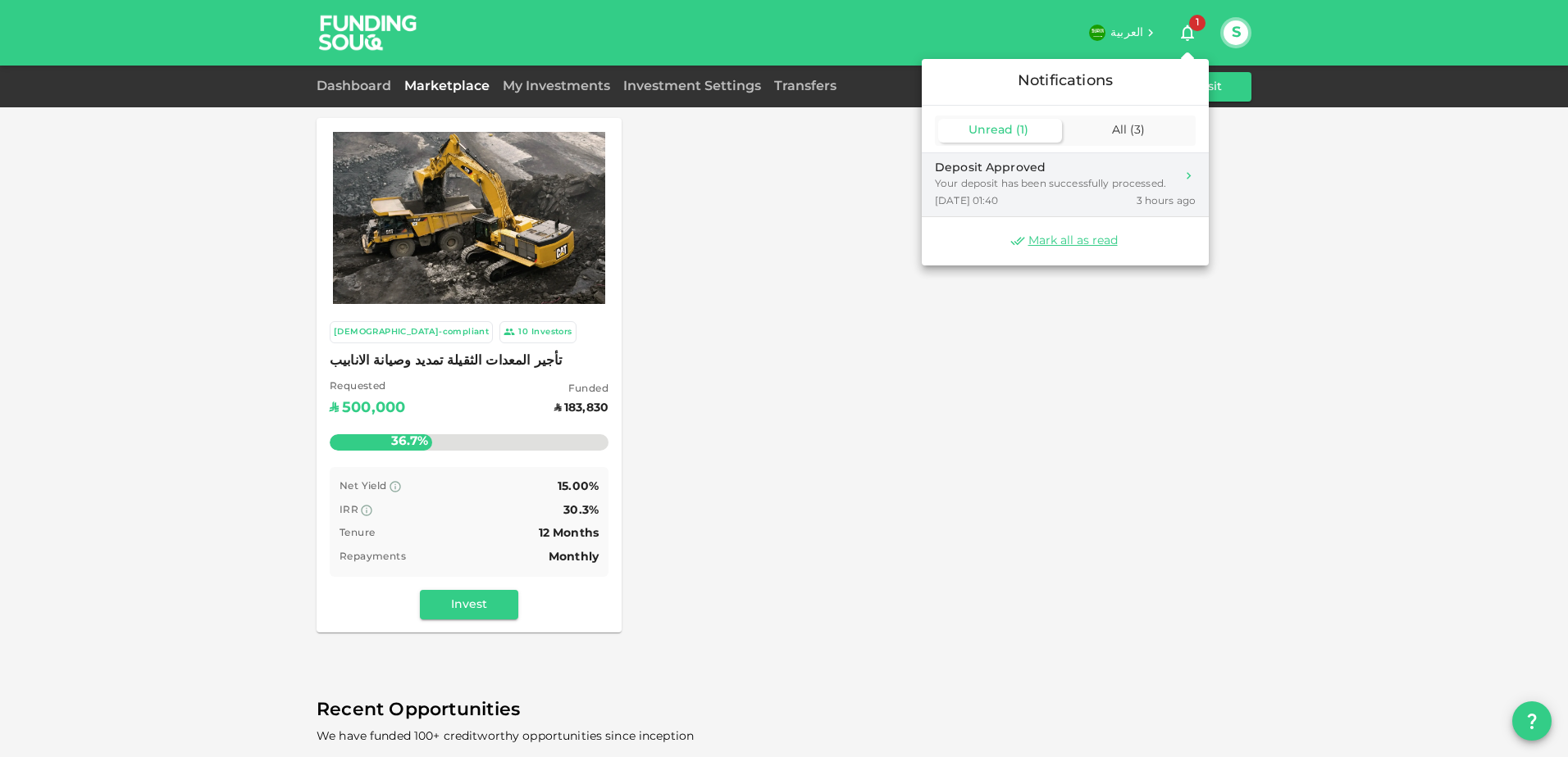
click at [1099, 178] on div "Your deposit has been successfully processed." at bounding box center [1050, 185] width 231 height 15
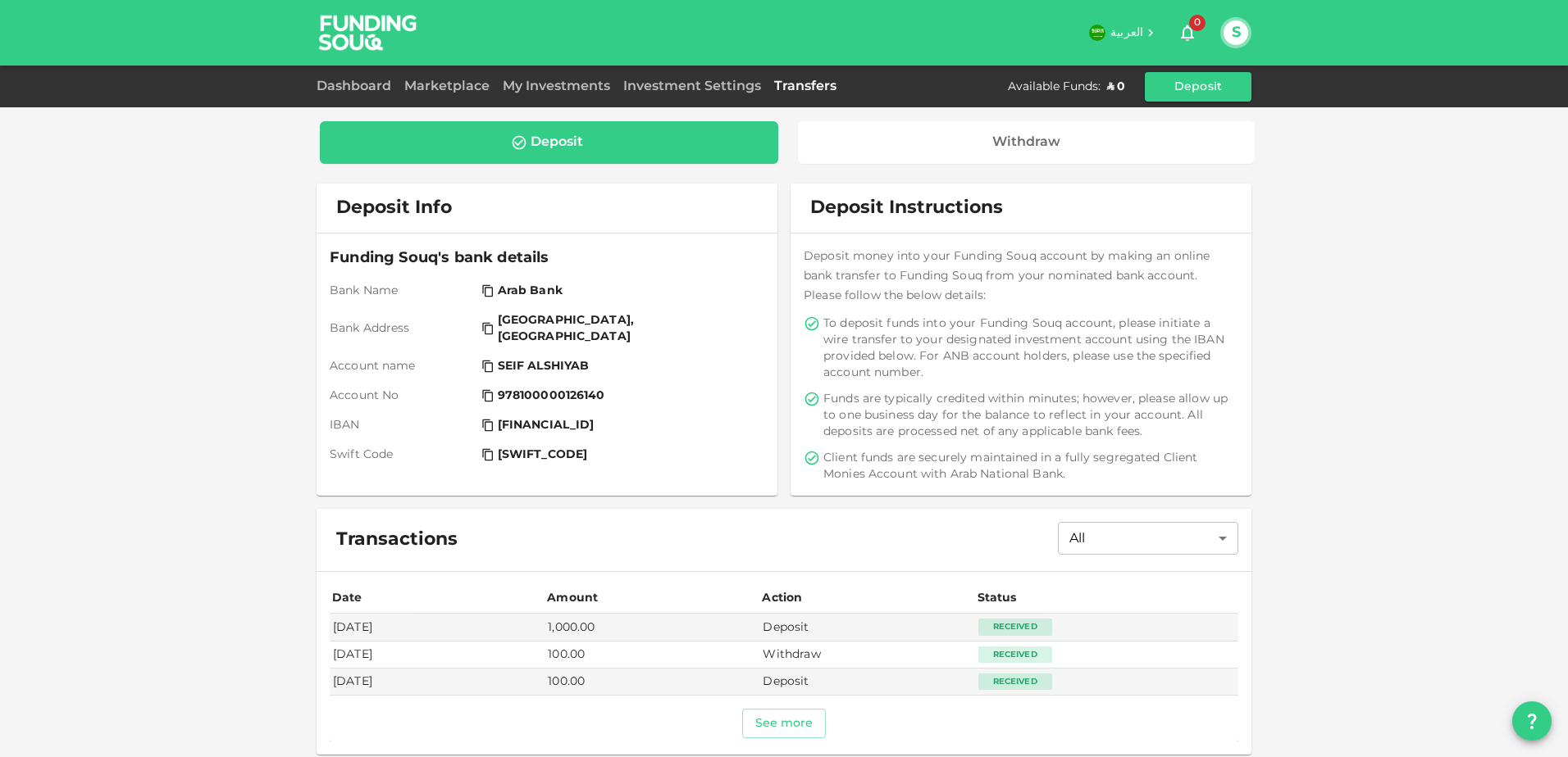
scroll to position [7, 0]
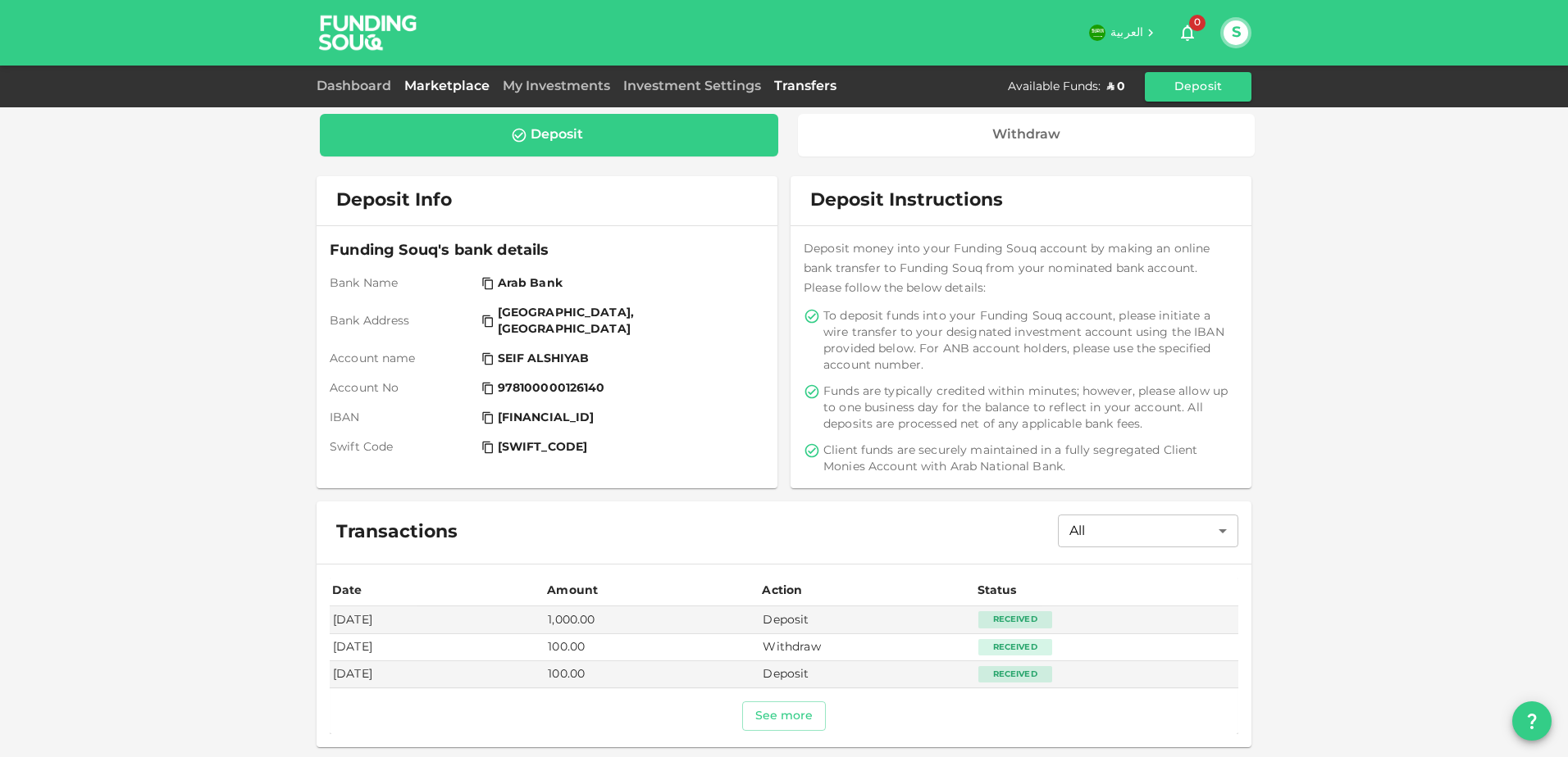
click at [421, 85] on link "Marketplace" at bounding box center [447, 87] width 99 height 12
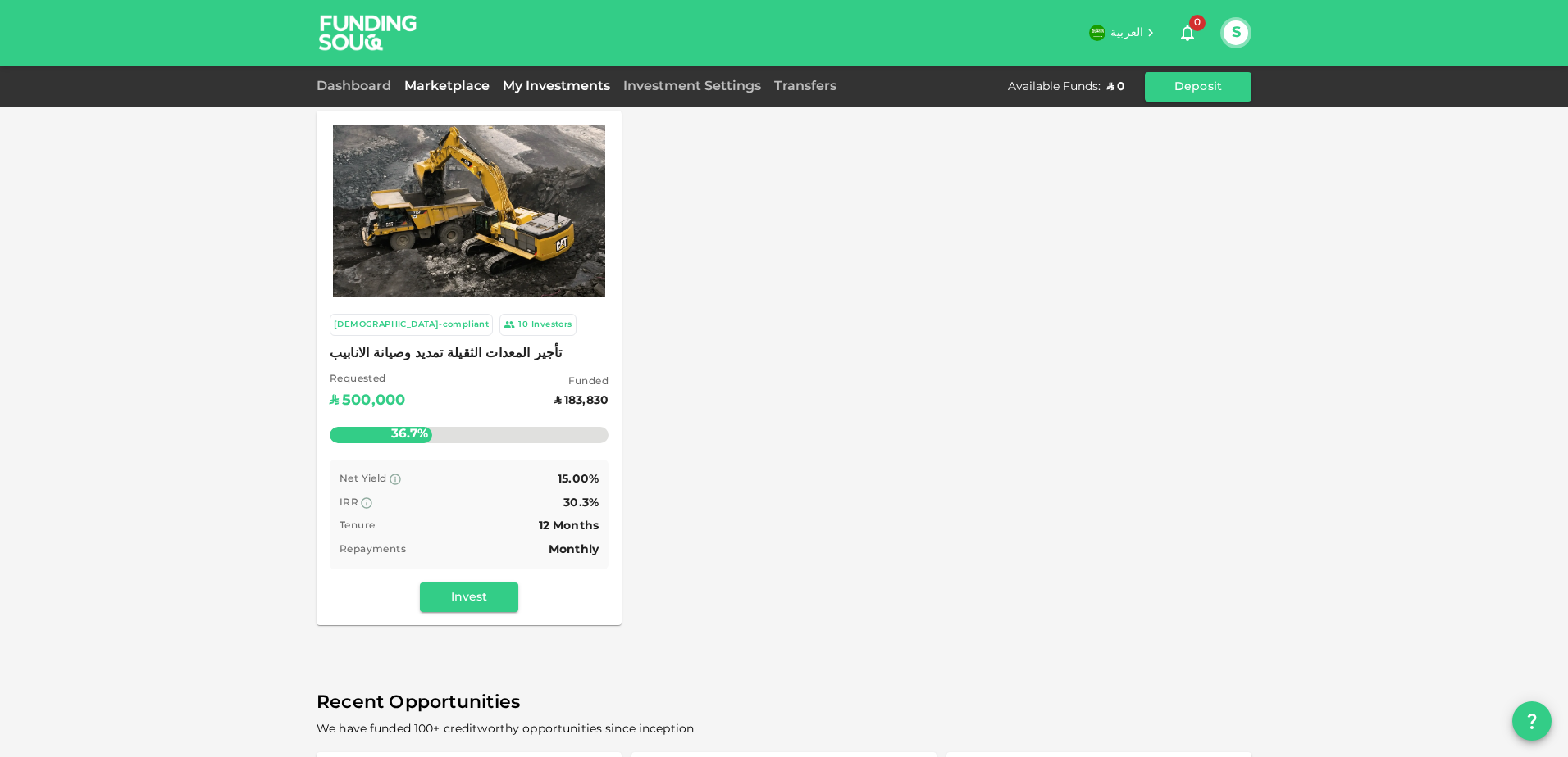
click at [537, 86] on link "My Investments" at bounding box center [556, 87] width 121 height 12
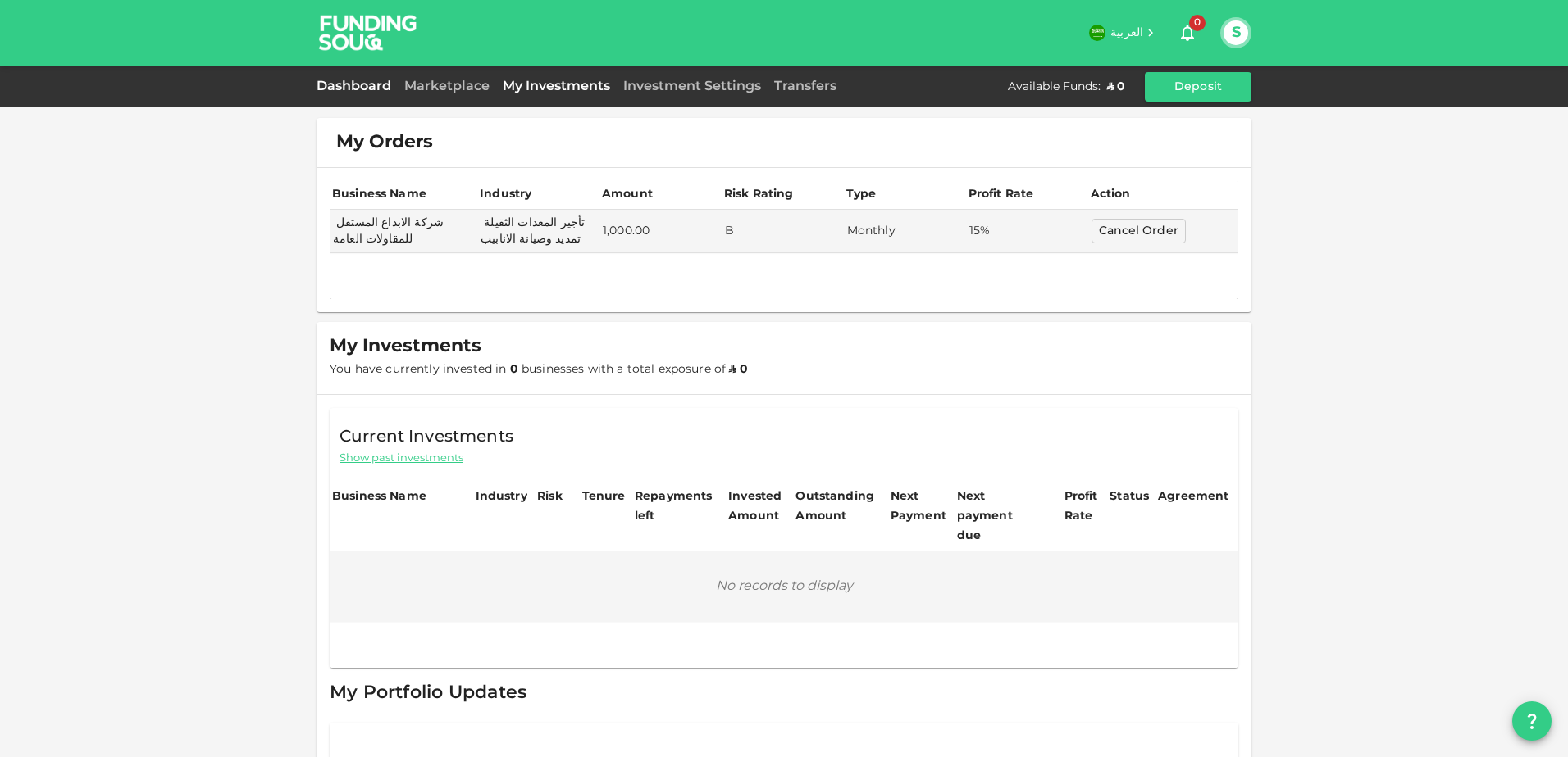
click at [354, 90] on link "Dashboard" at bounding box center [356, 87] width 81 height 12
